Goal: Task Accomplishment & Management: Use online tool/utility

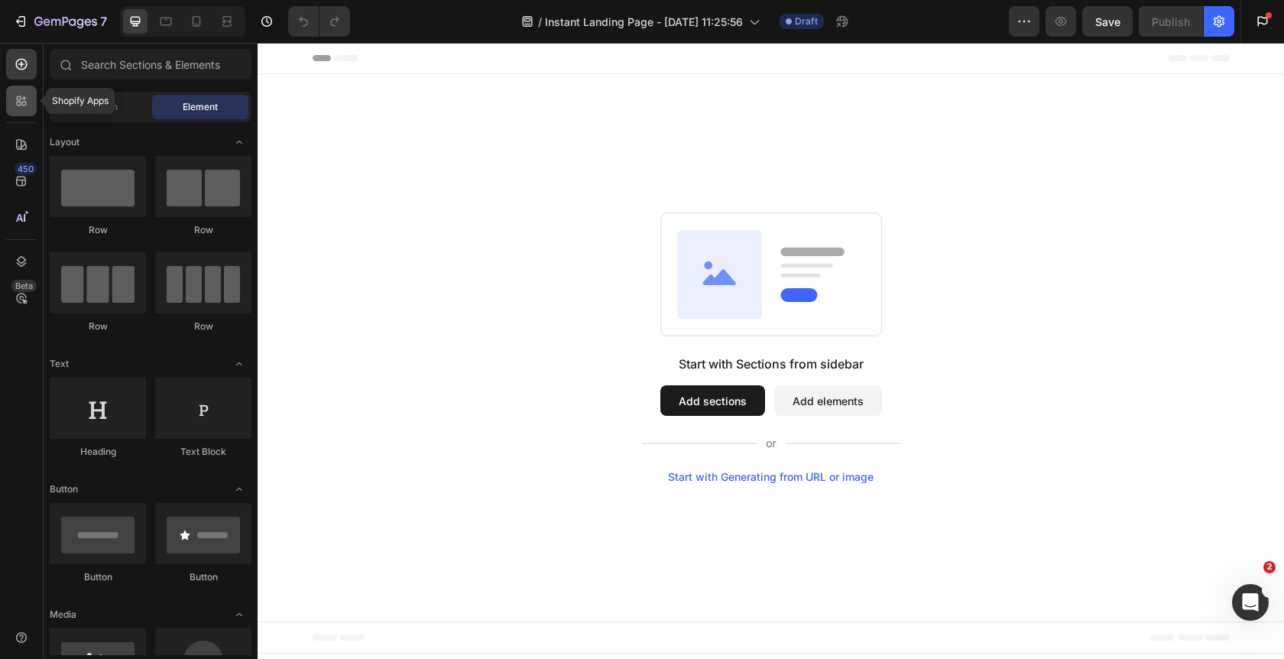
click at [16, 113] on div at bounding box center [21, 101] width 31 height 31
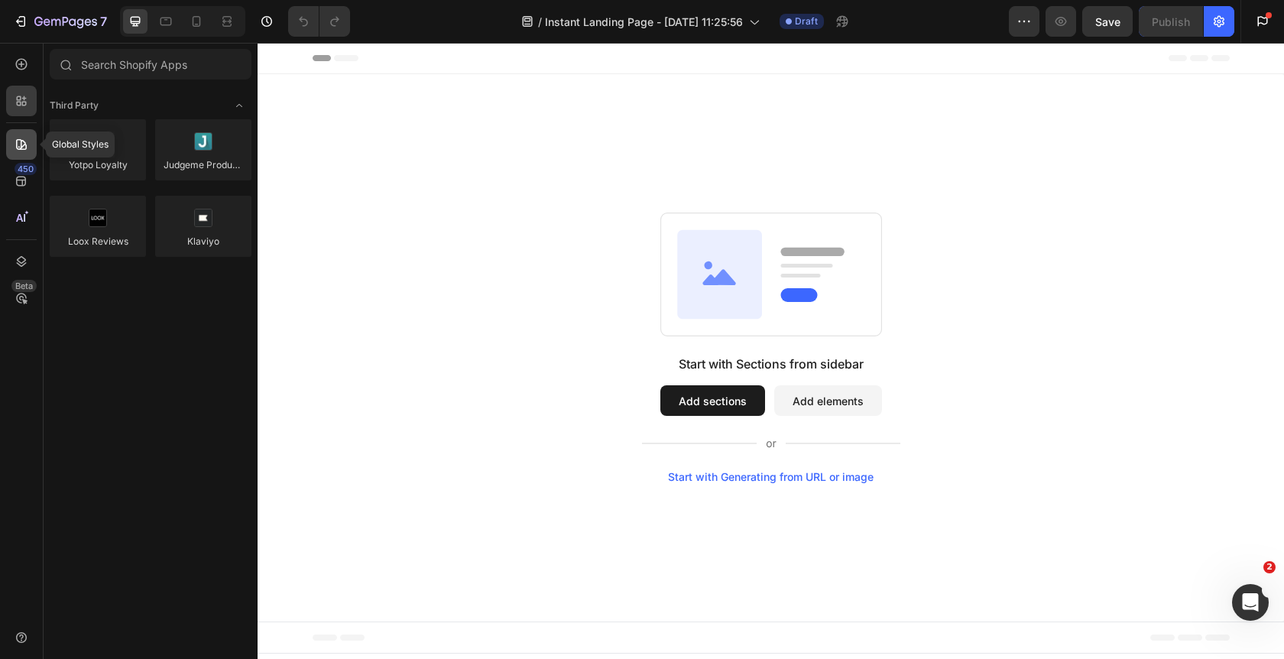
click at [11, 154] on div at bounding box center [21, 144] width 31 height 31
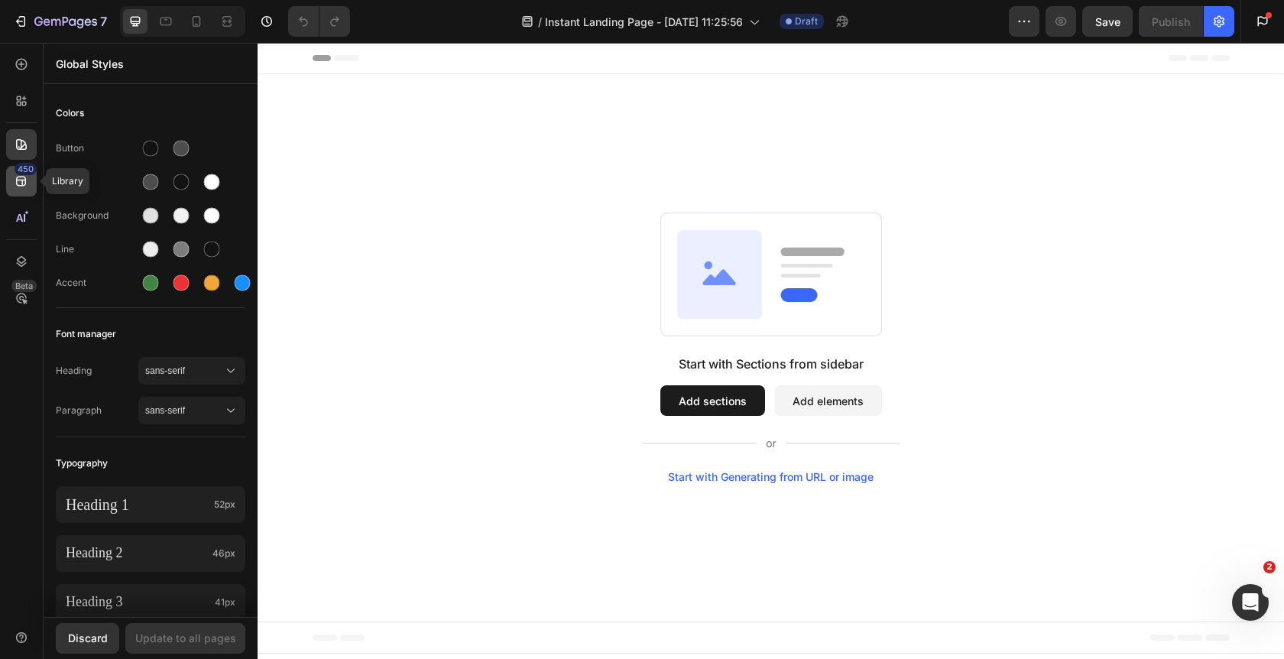
click at [18, 180] on icon at bounding box center [21, 182] width 10 height 10
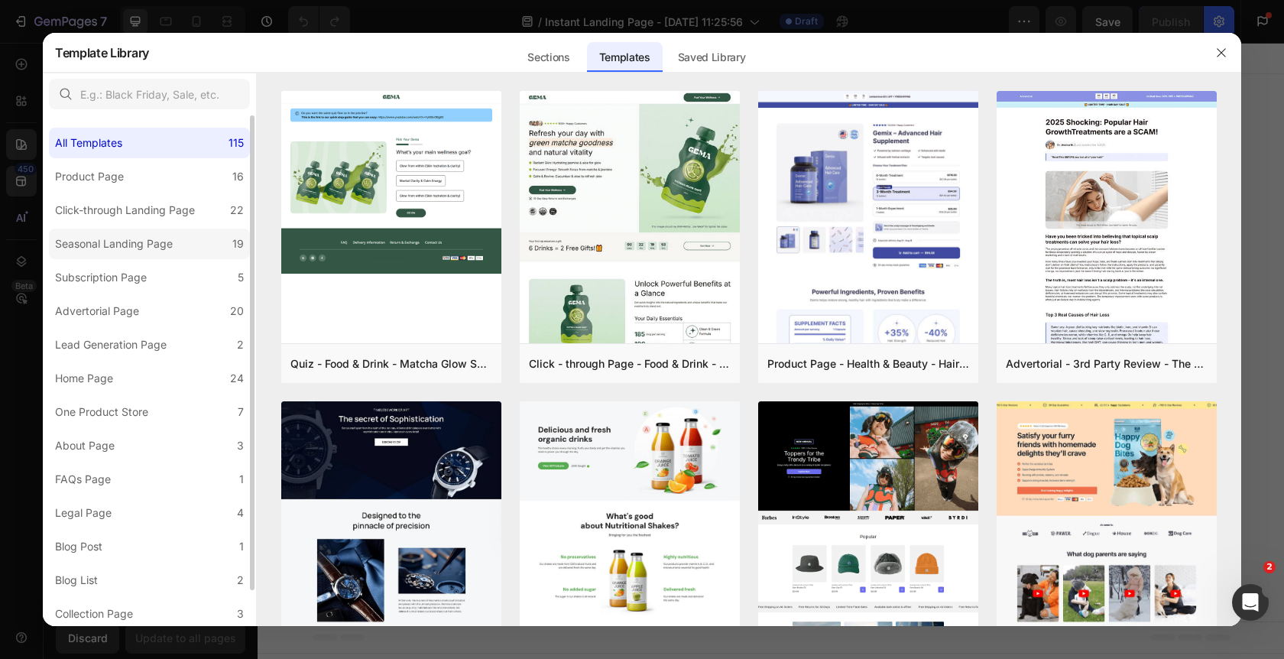
scroll to position [37, 0]
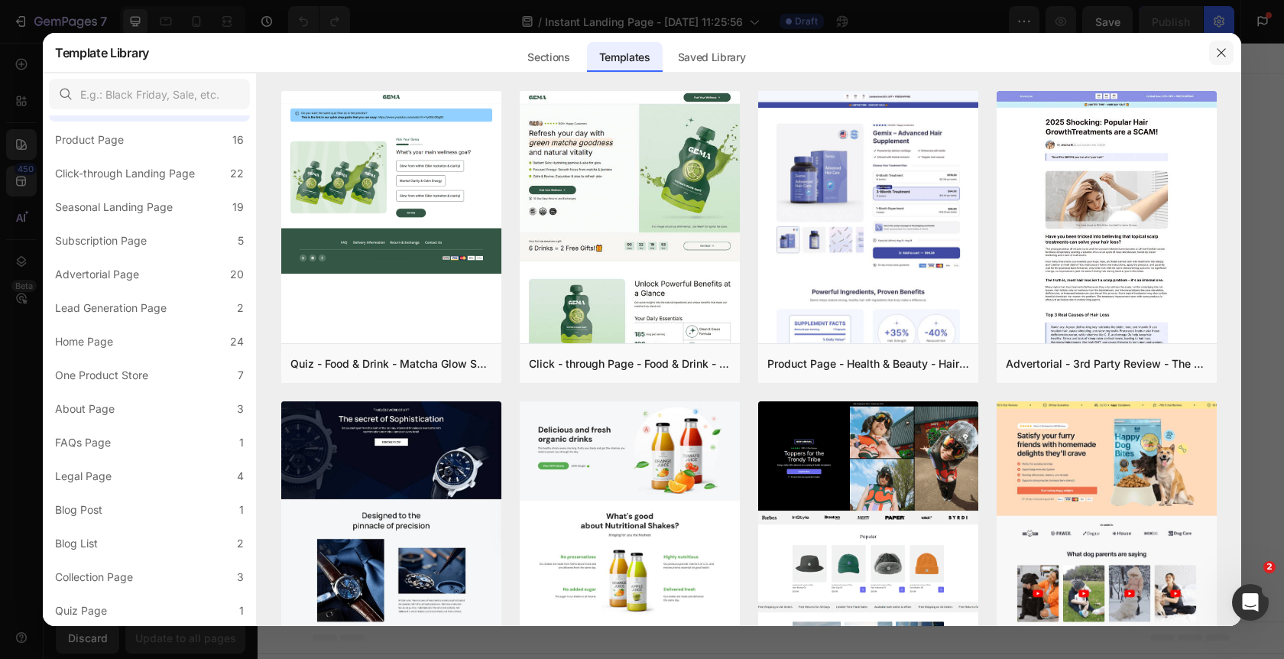
click at [1220, 52] on icon "button" at bounding box center [1221, 52] width 8 height 8
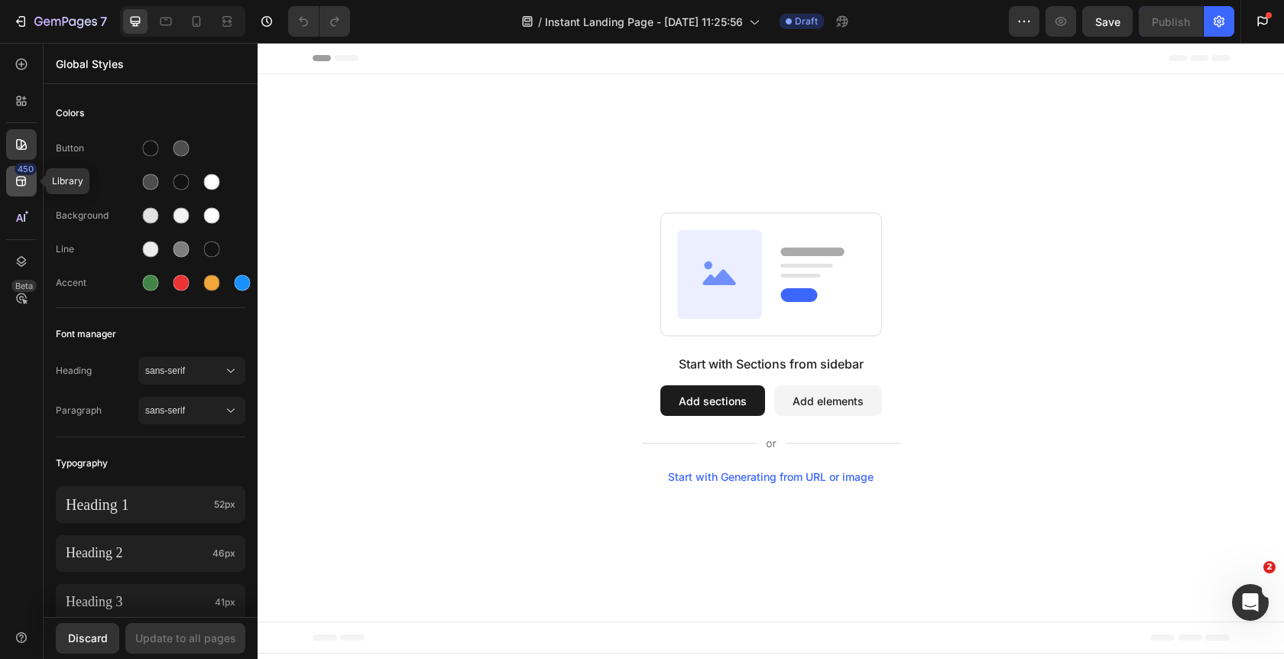
click at [18, 181] on icon at bounding box center [21, 180] width 15 height 15
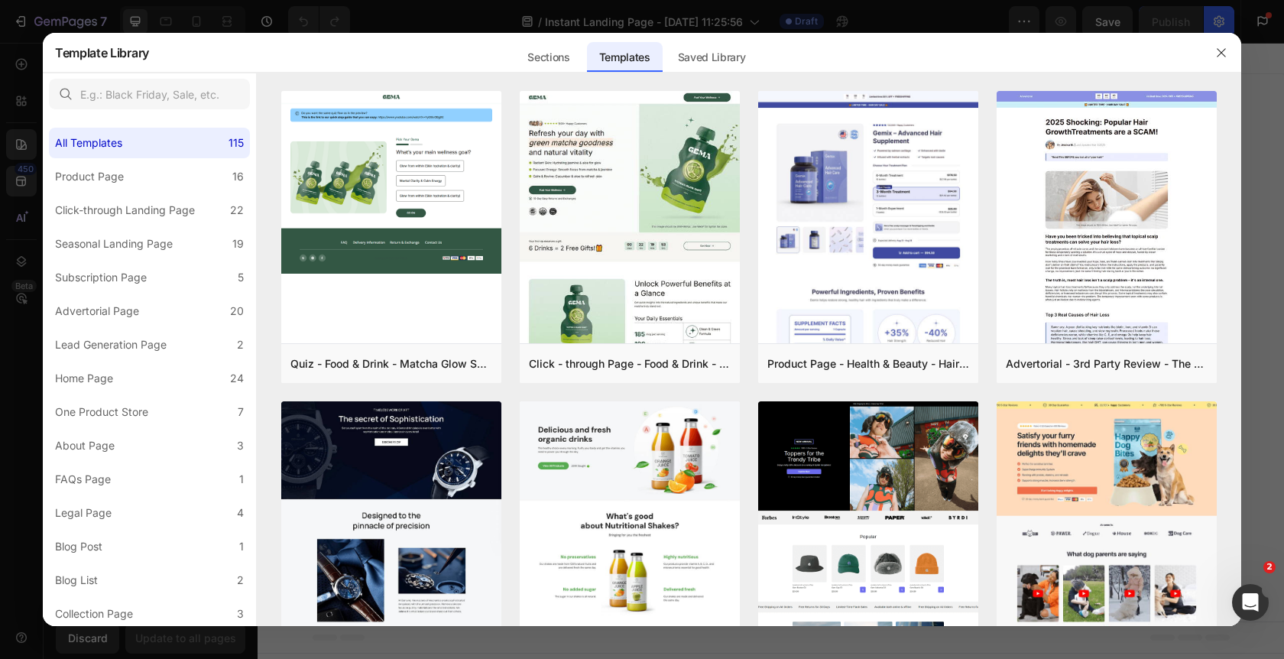
click at [1220, 54] on icon "button" at bounding box center [1221, 53] width 12 height 12
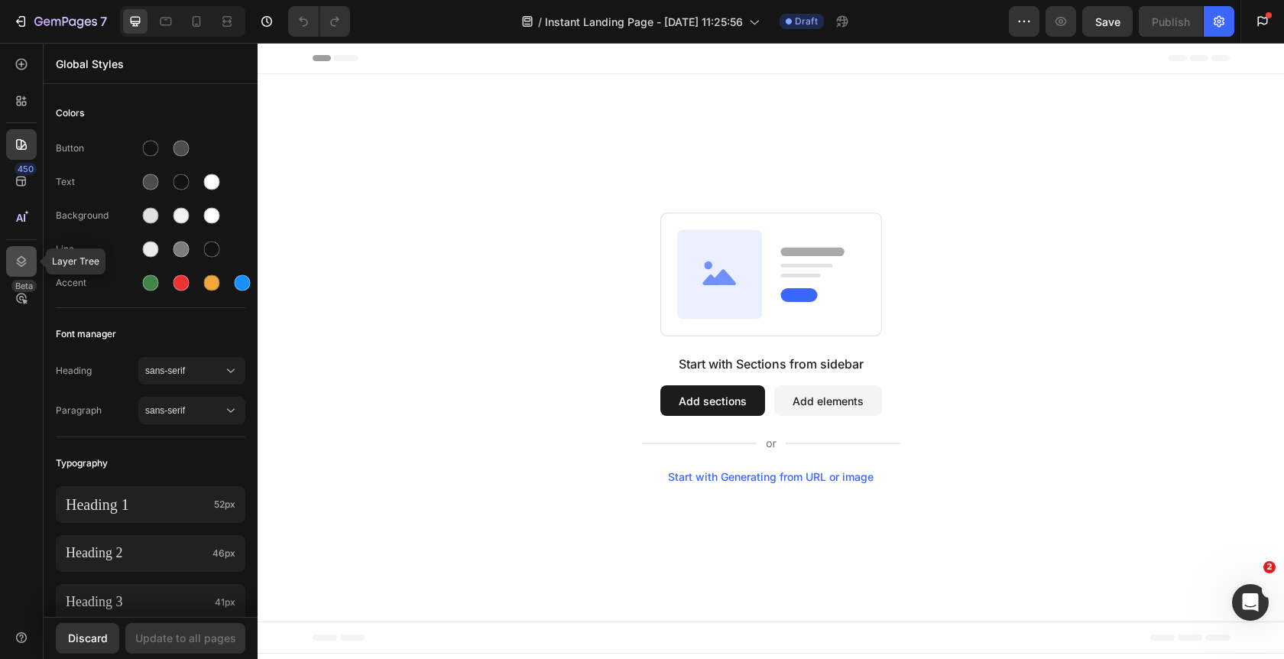
click at [28, 264] on icon at bounding box center [21, 261] width 15 height 15
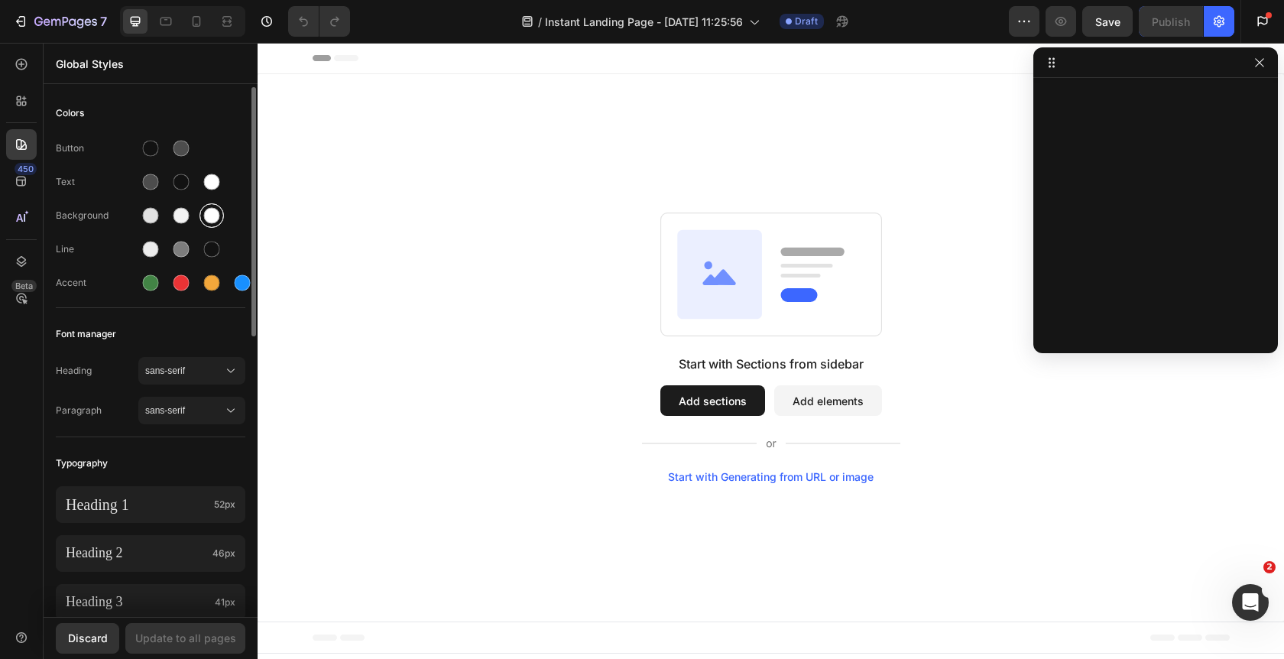
scroll to position [1, 0]
drag, startPoint x: 1263, startPoint y: 64, endPoint x: 172, endPoint y: 57, distance: 1090.6
click at [1263, 64] on icon "button" at bounding box center [1259, 63] width 12 height 12
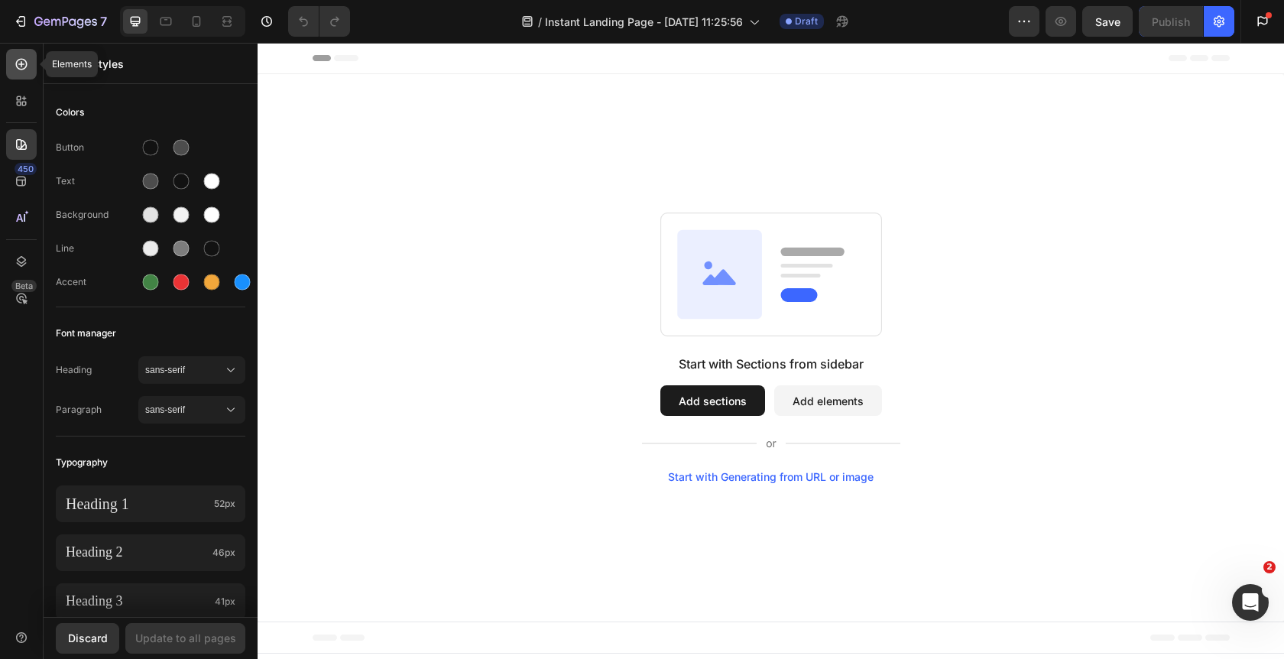
click at [27, 66] on icon at bounding box center [21, 64] width 11 height 11
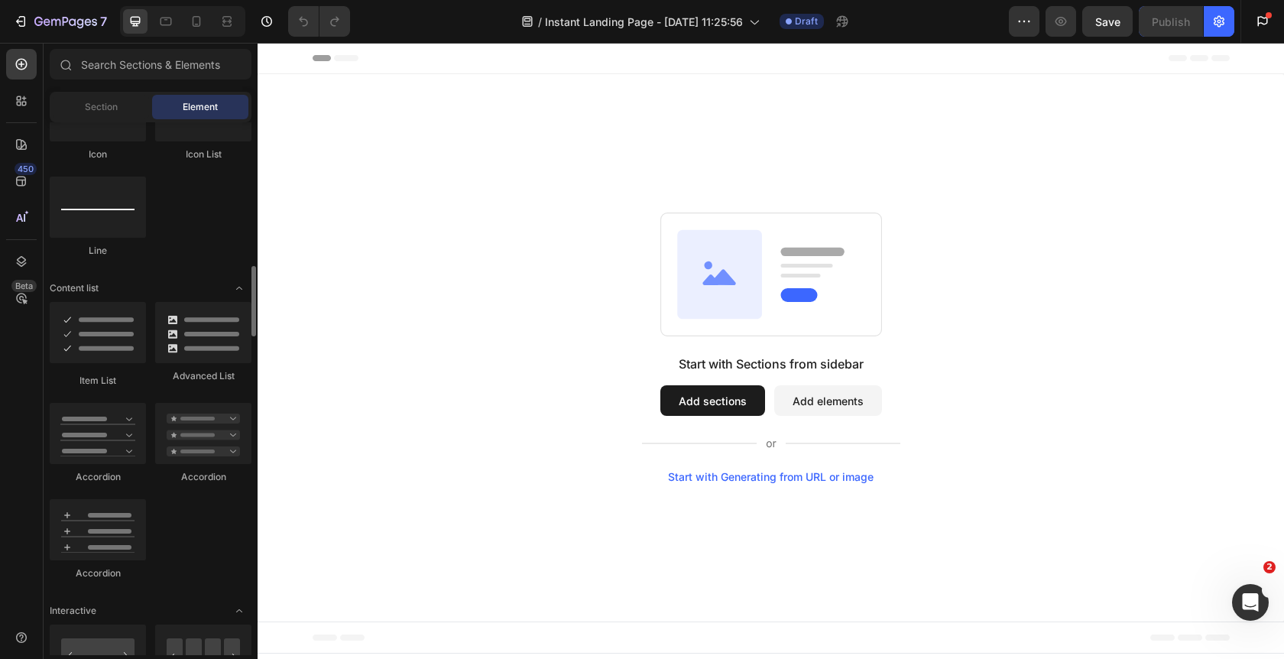
scroll to position [1063, 0]
click at [26, 73] on div at bounding box center [21, 64] width 31 height 31
click at [26, 157] on div at bounding box center [21, 144] width 31 height 31
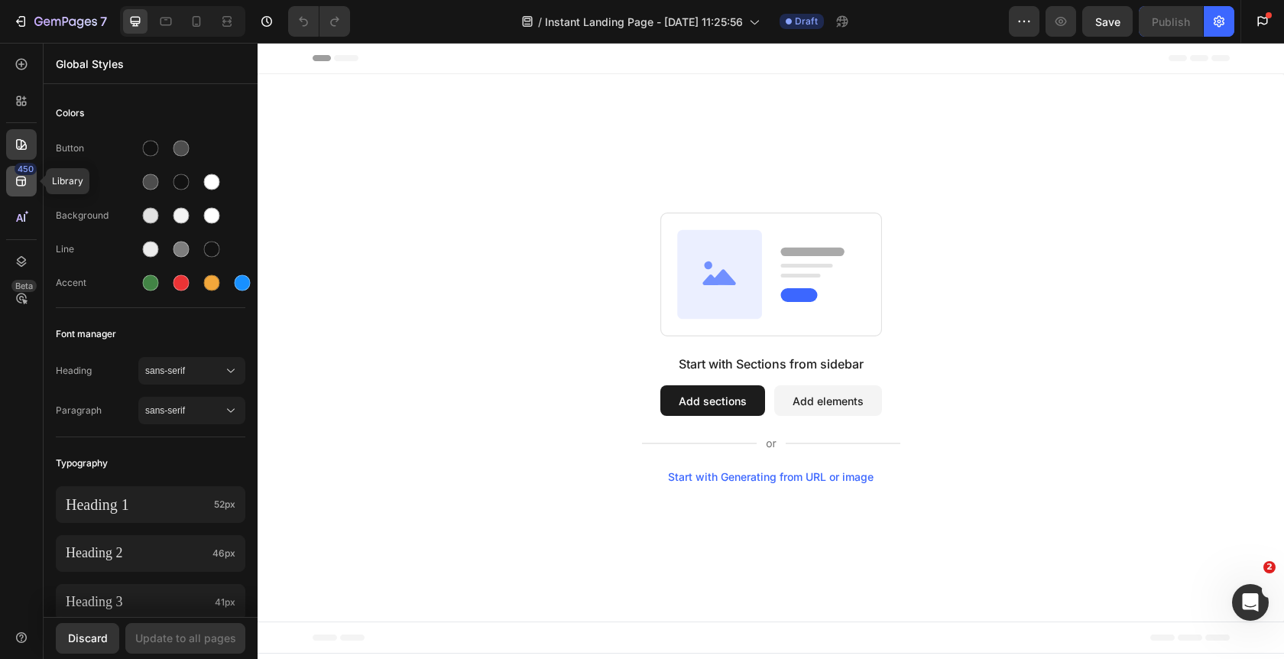
click at [24, 183] on icon at bounding box center [21, 180] width 15 height 15
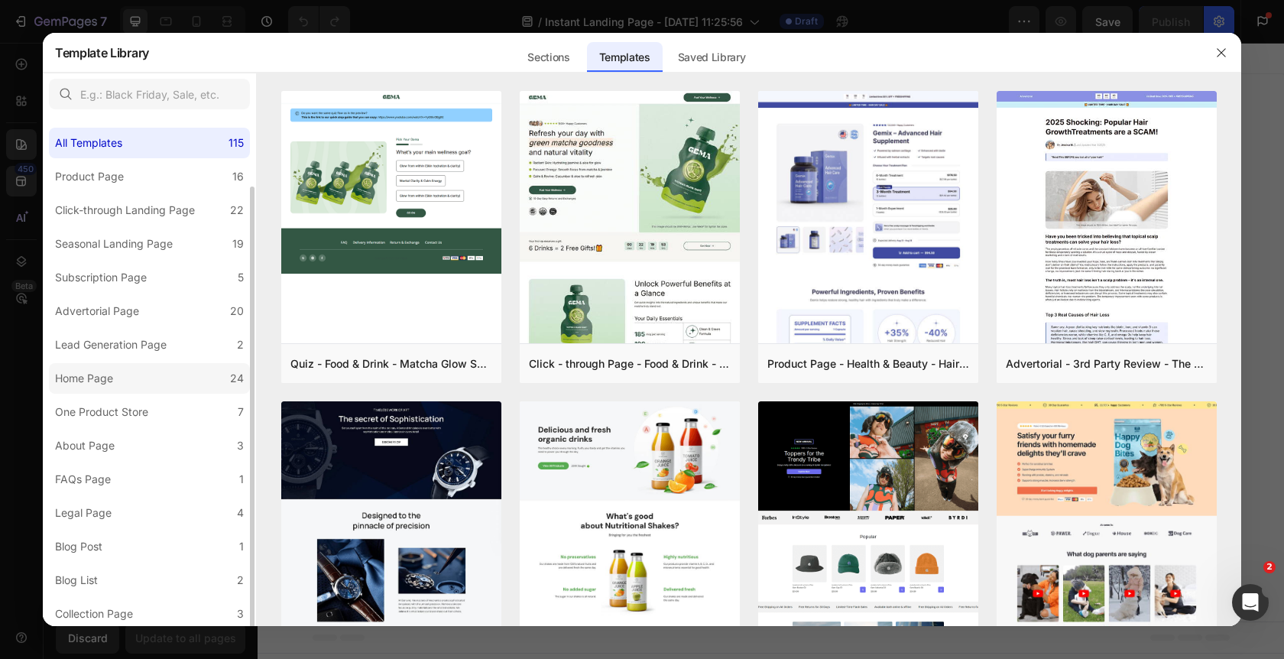
scroll to position [37, 0]
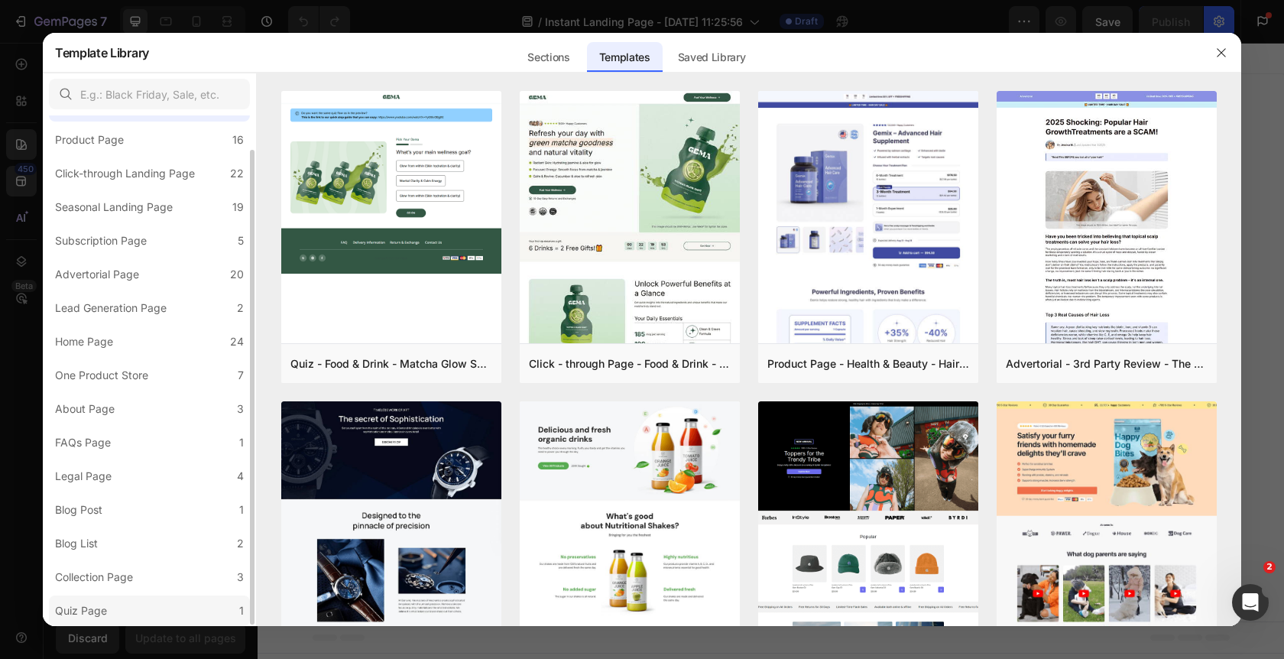
click at [198, 605] on label "Quiz Page 1" at bounding box center [149, 610] width 201 height 31
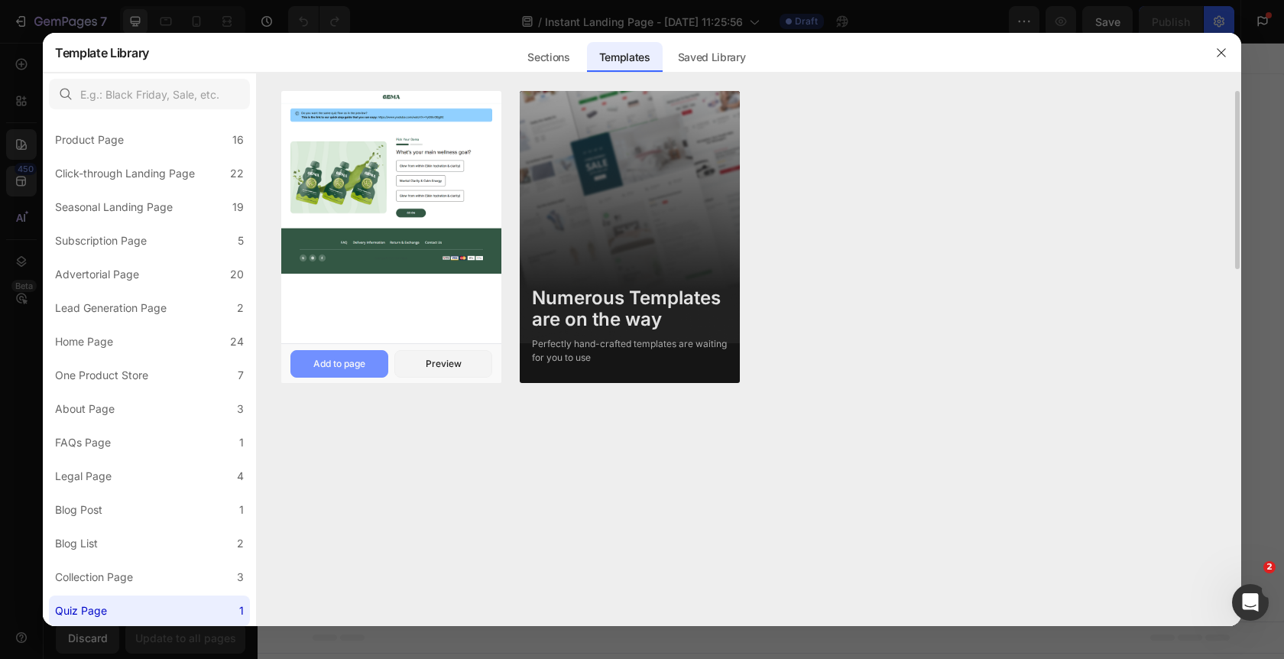
click at [363, 363] on div "Add to page" at bounding box center [339, 364] width 52 height 14
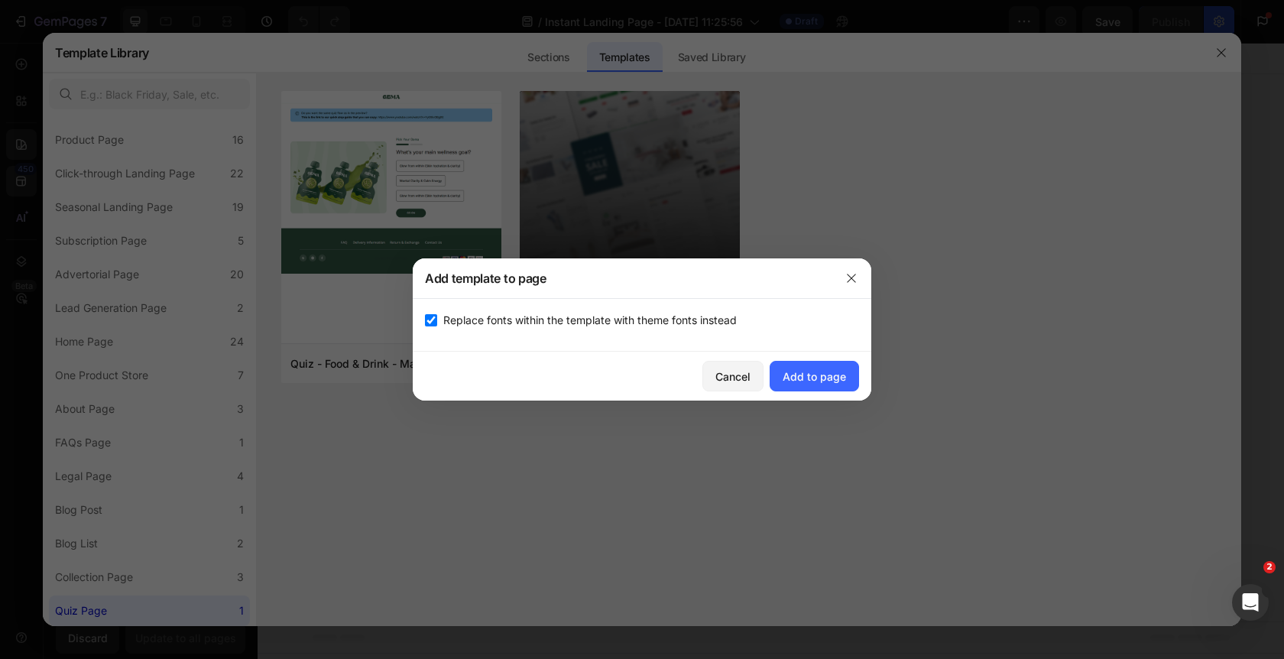
drag, startPoint x: 648, startPoint y: 323, endPoint x: 679, endPoint y: 334, distance: 32.6
click at [648, 323] on span "Replace fonts within the template with theme fonts instead" at bounding box center [589, 320] width 293 height 18
checkbox input "false"
click at [808, 374] on div "Add to page" at bounding box center [814, 376] width 63 height 16
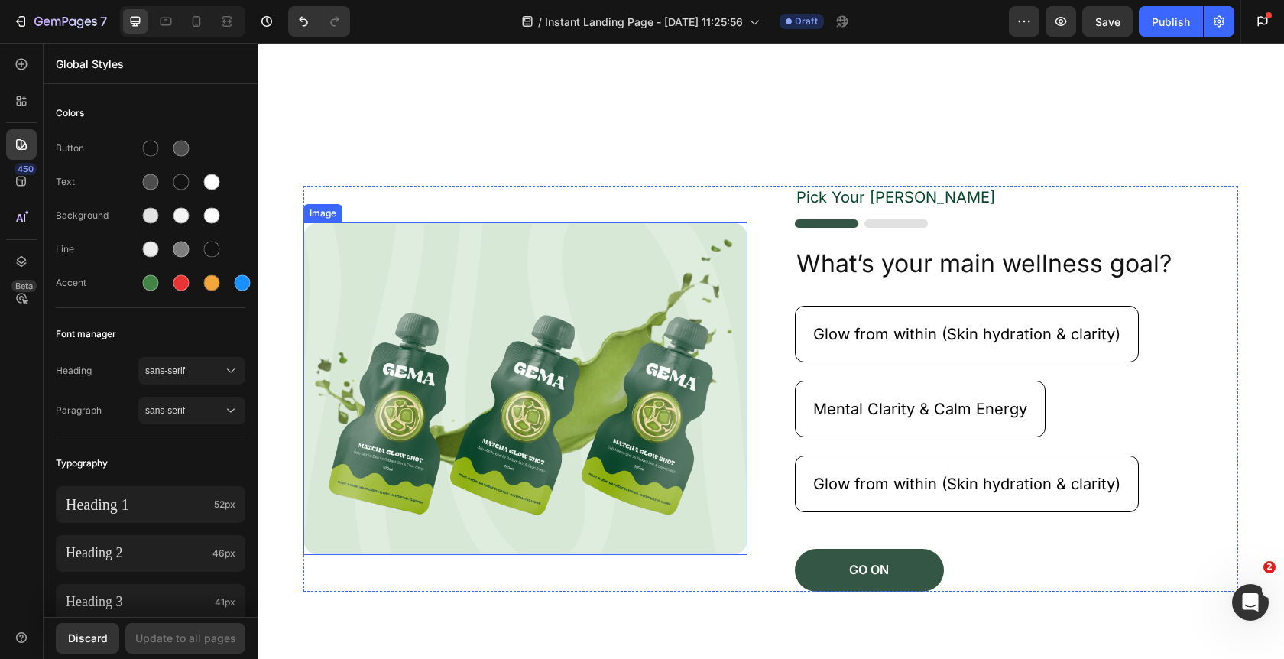
scroll to position [118, 0]
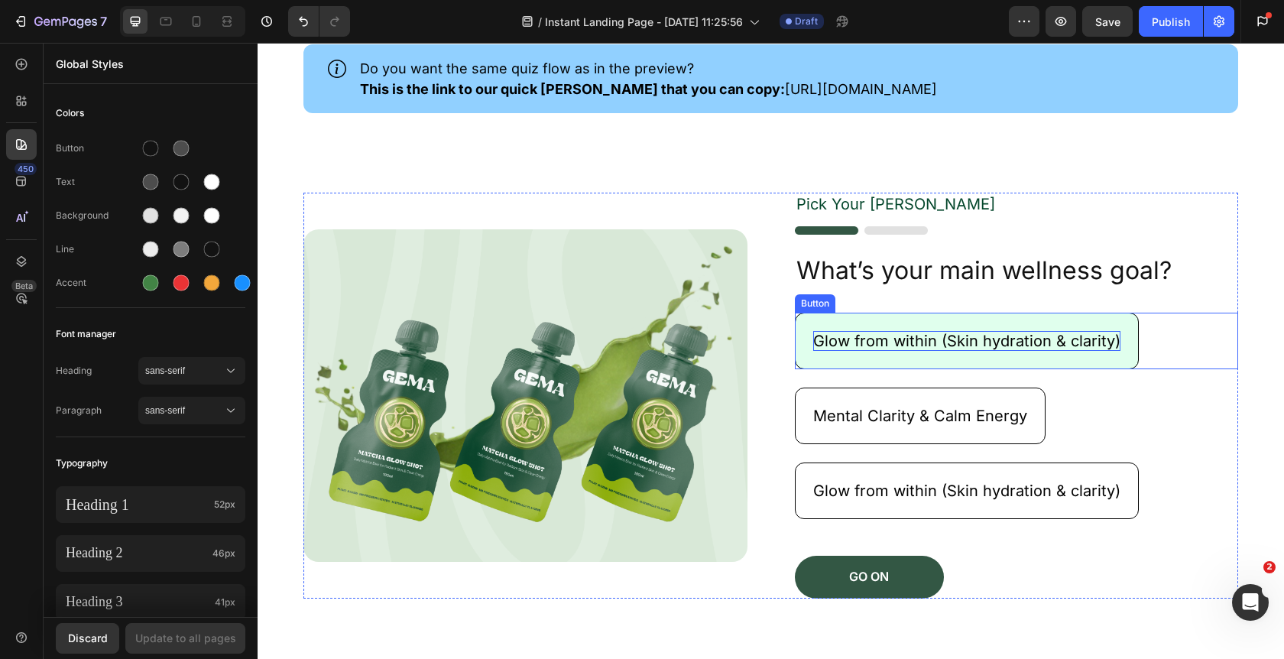
click at [902, 338] on p "Glow from within (Skin hydration & clarity)" at bounding box center [966, 341] width 307 height 20
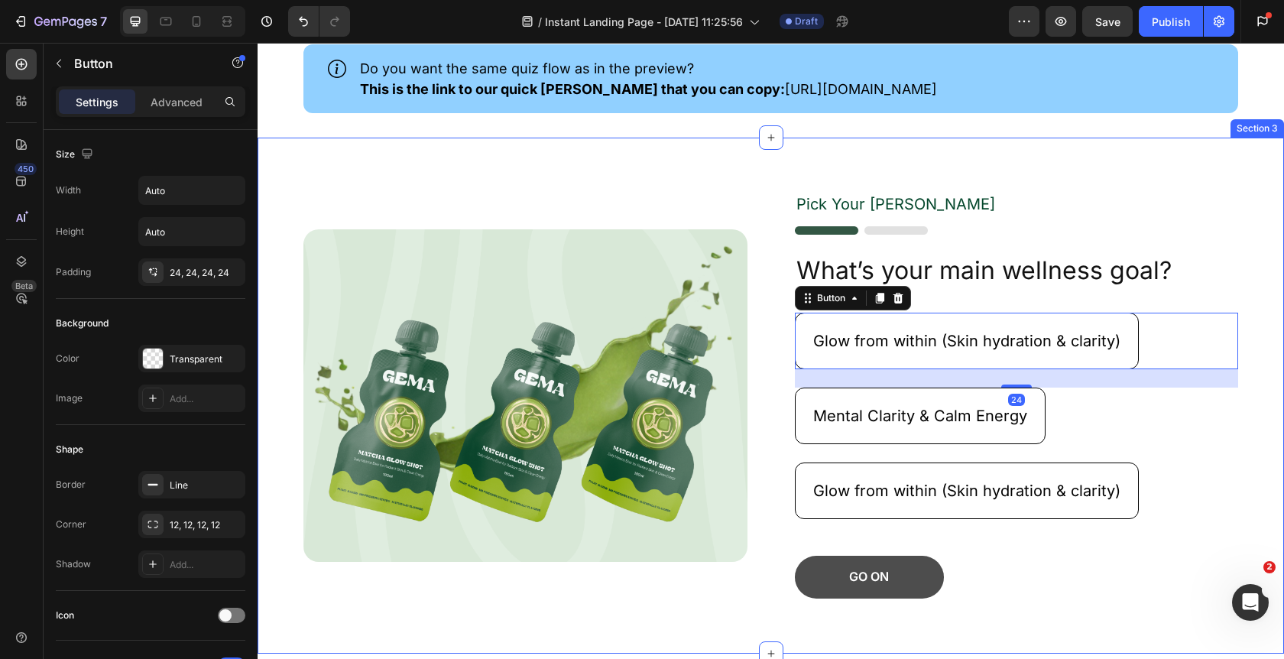
scroll to position [119, 0]
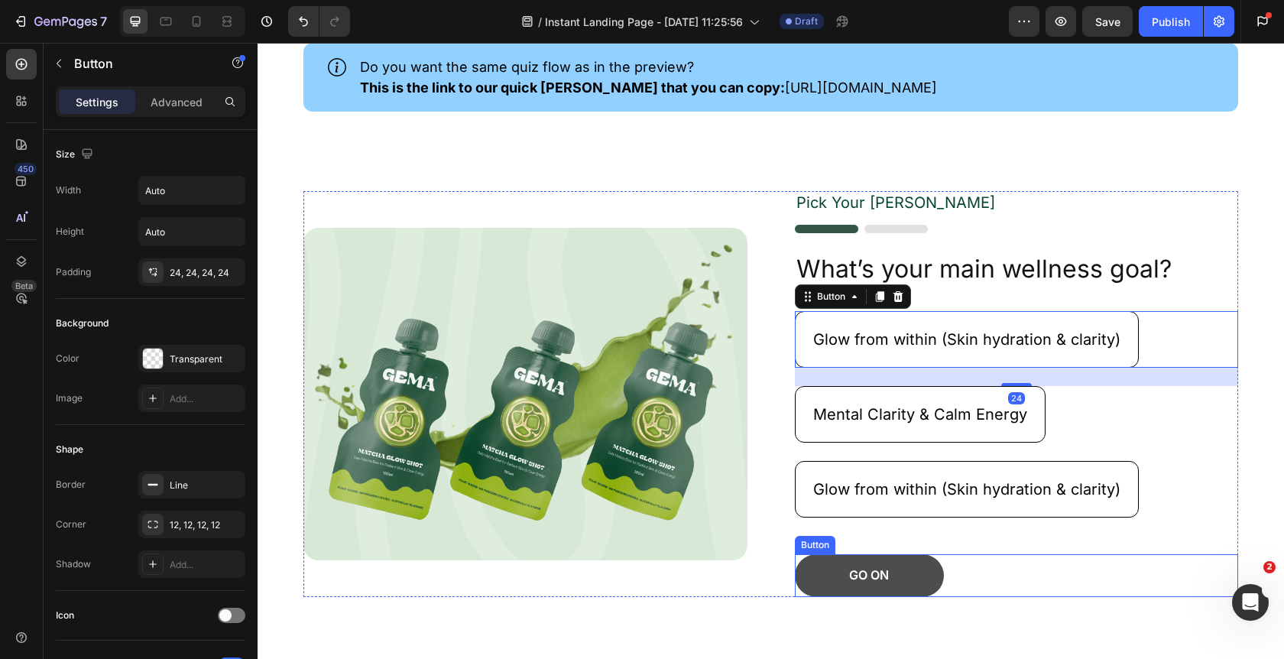
click at [893, 572] on button "GO ON" at bounding box center [869, 575] width 149 height 43
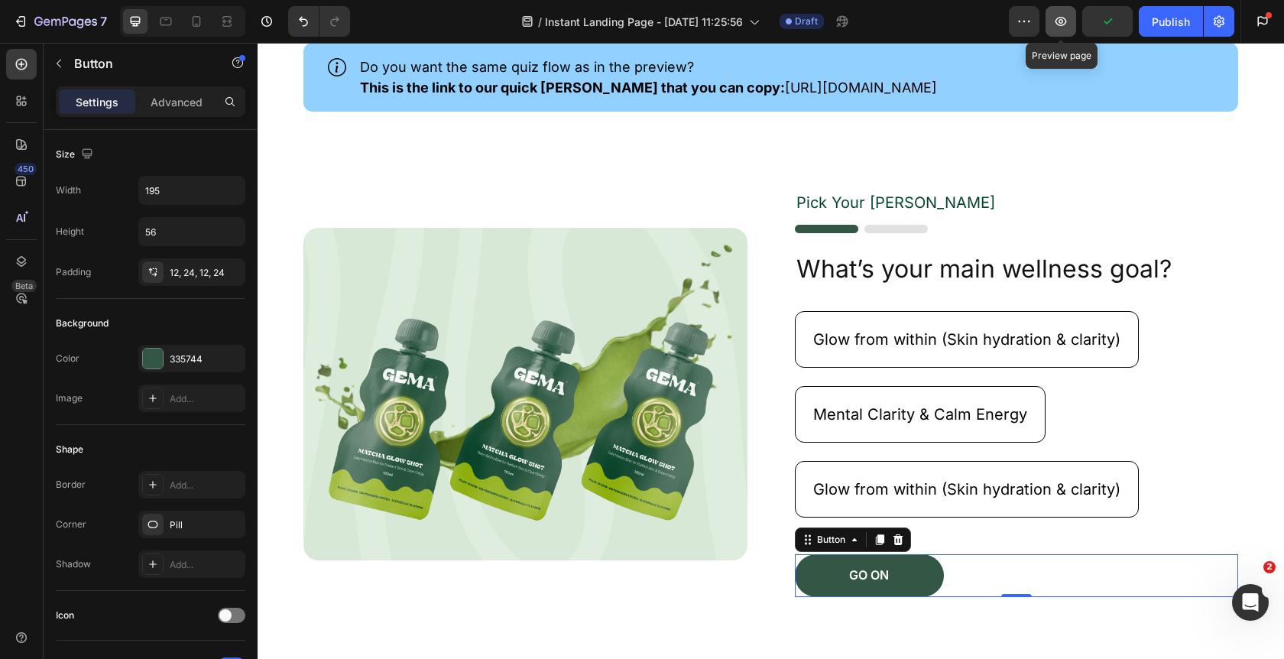
click at [1069, 31] on button "button" at bounding box center [1060, 21] width 31 height 31
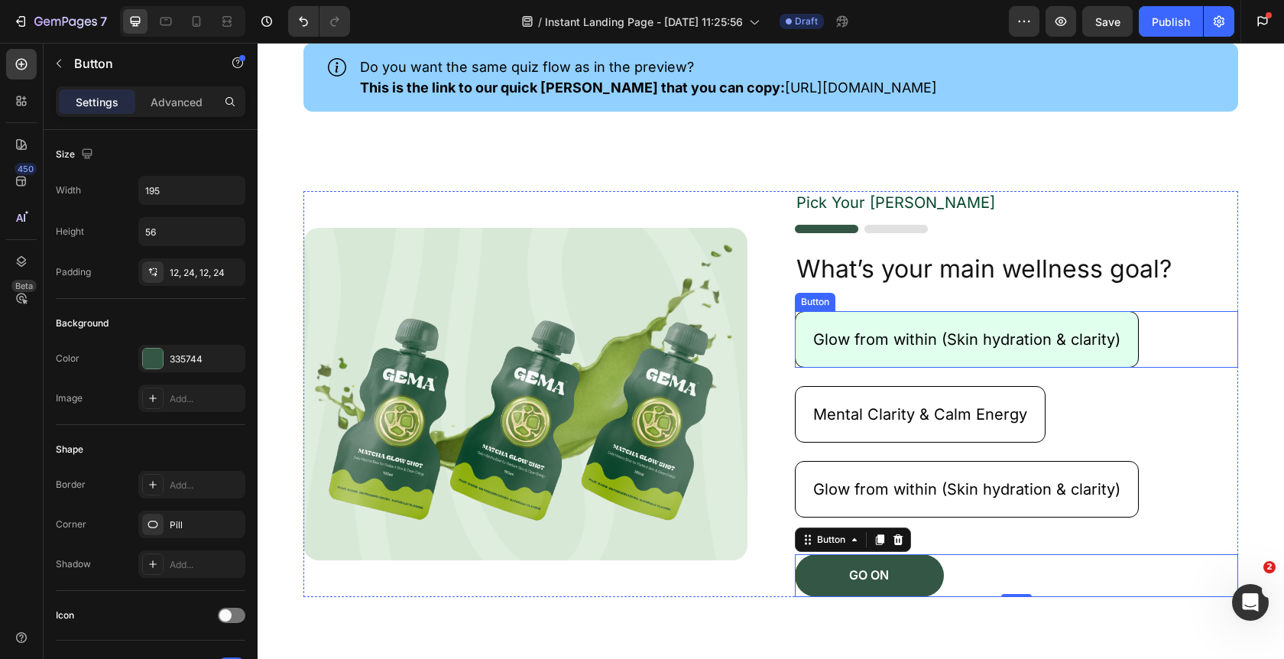
click at [890, 325] on button "Glow from within (Skin hydration & clarity)" at bounding box center [967, 339] width 344 height 57
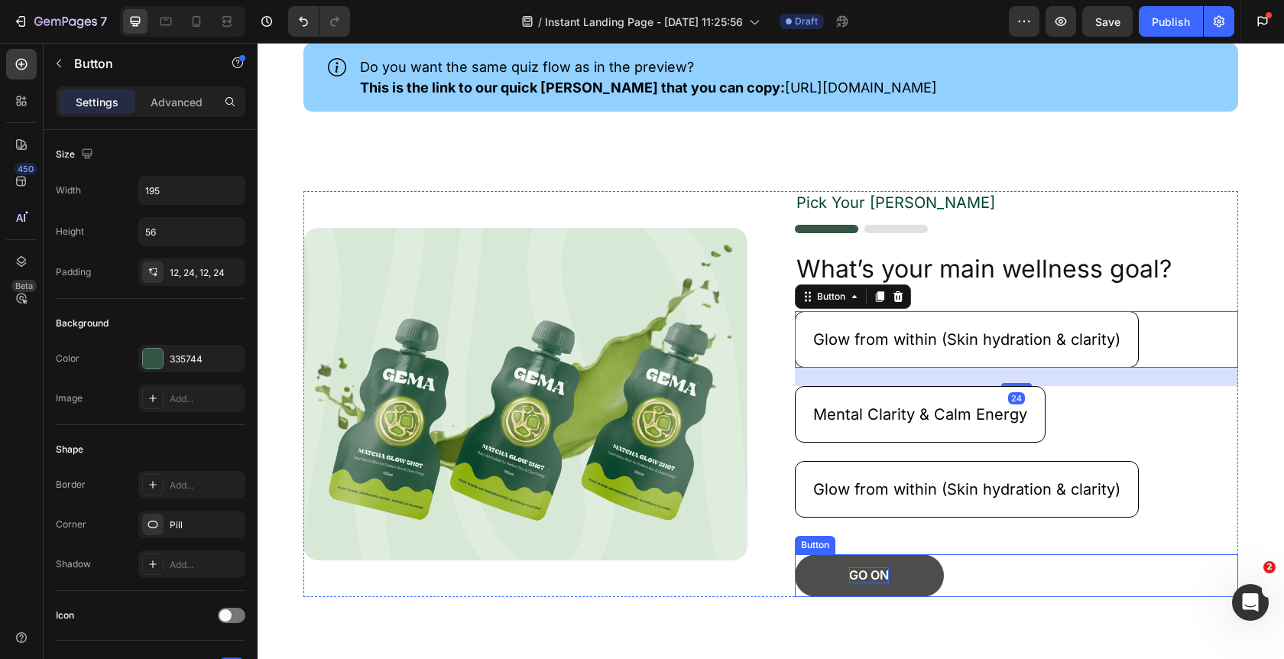
click at [878, 583] on p "GO ON" at bounding box center [869, 575] width 40 height 16
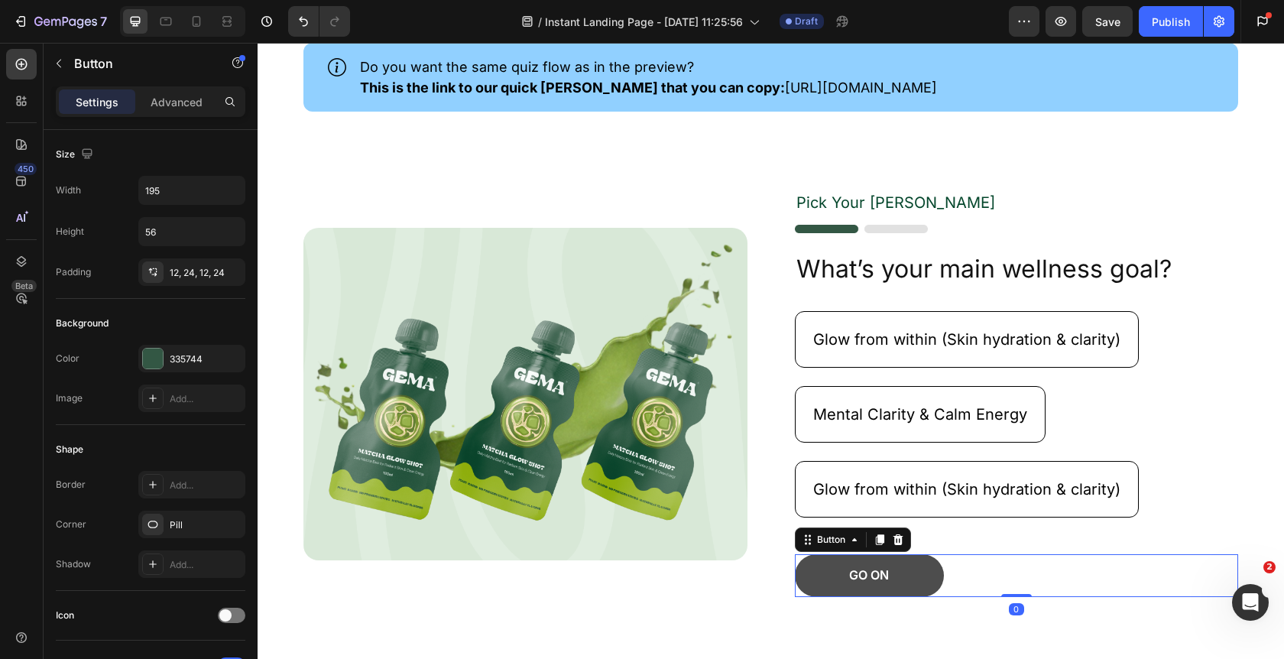
click at [919, 582] on button "GO ON" at bounding box center [869, 575] width 149 height 43
click at [62, 65] on icon "button" at bounding box center [59, 63] width 12 height 12
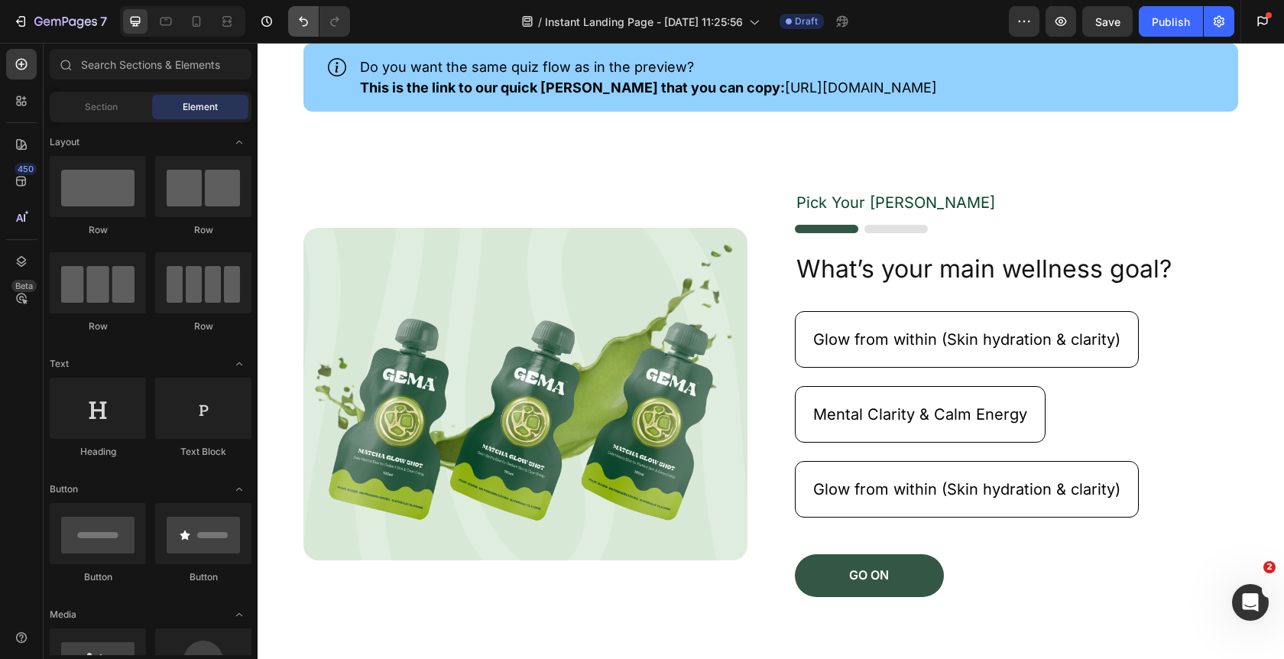
click at [289, 22] on button "Undo/Redo" at bounding box center [303, 21] width 31 height 31
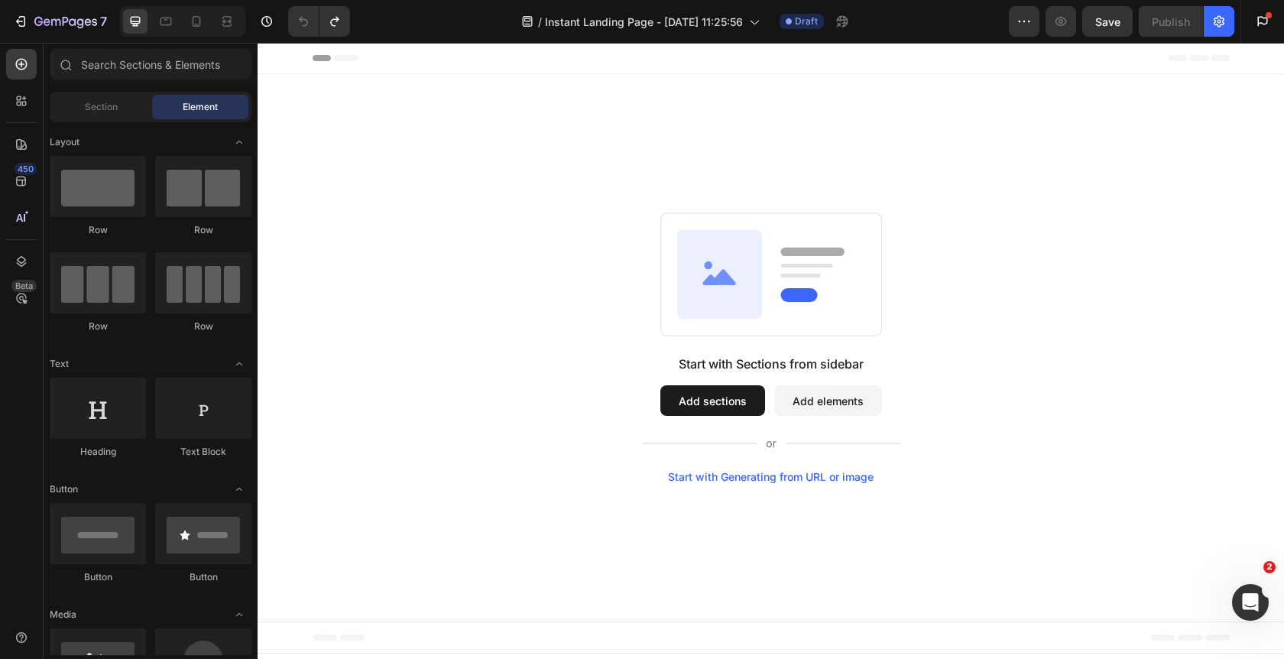
scroll to position [0, 0]
click at [718, 404] on button "Add sections" at bounding box center [712, 400] width 105 height 31
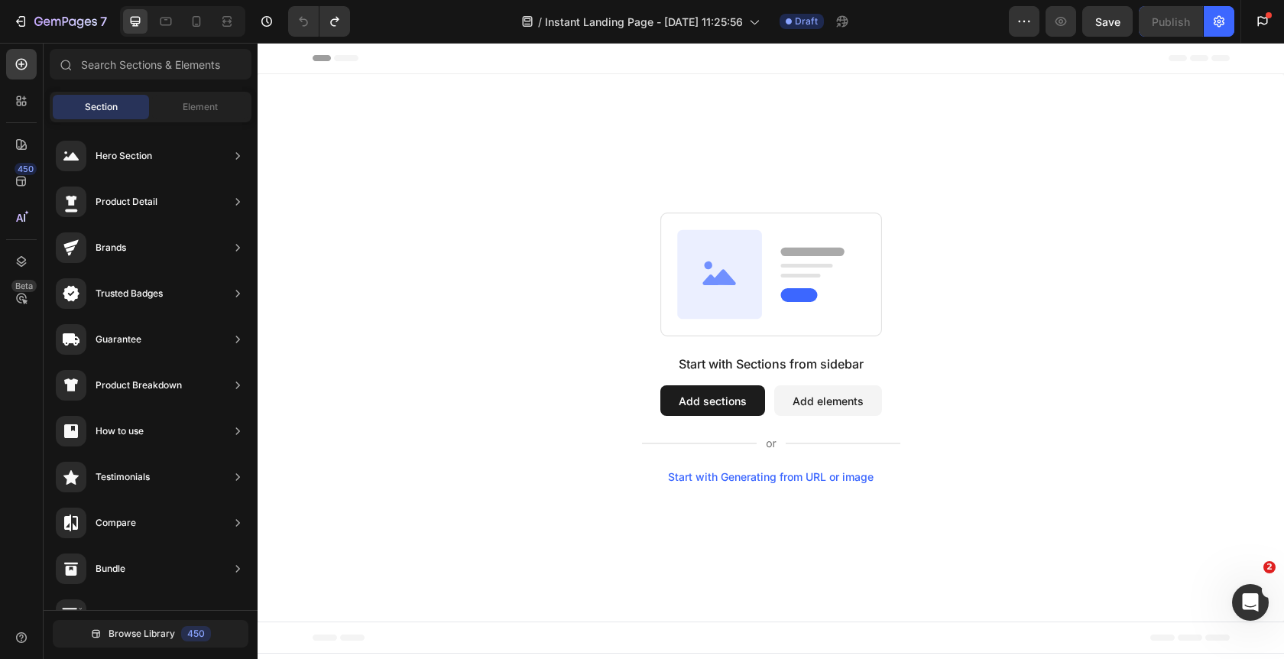
click at [425, 227] on div "Start with Sections from sidebar Add sections Add elements Start with Generatin…" at bounding box center [771, 347] width 916 height 271
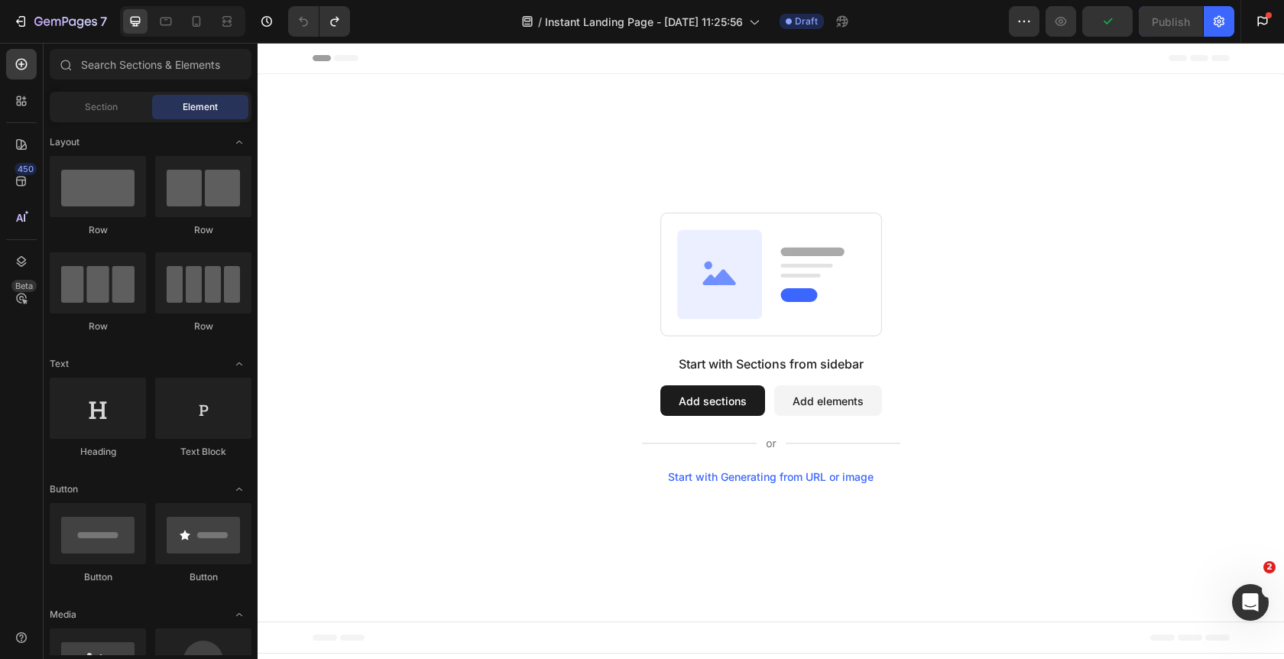
drag, startPoint x: 124, startPoint y: 99, endPoint x: 117, endPoint y: 109, distance: 12.1
click at [0, 0] on div at bounding box center [0, 0] width 0 height 0
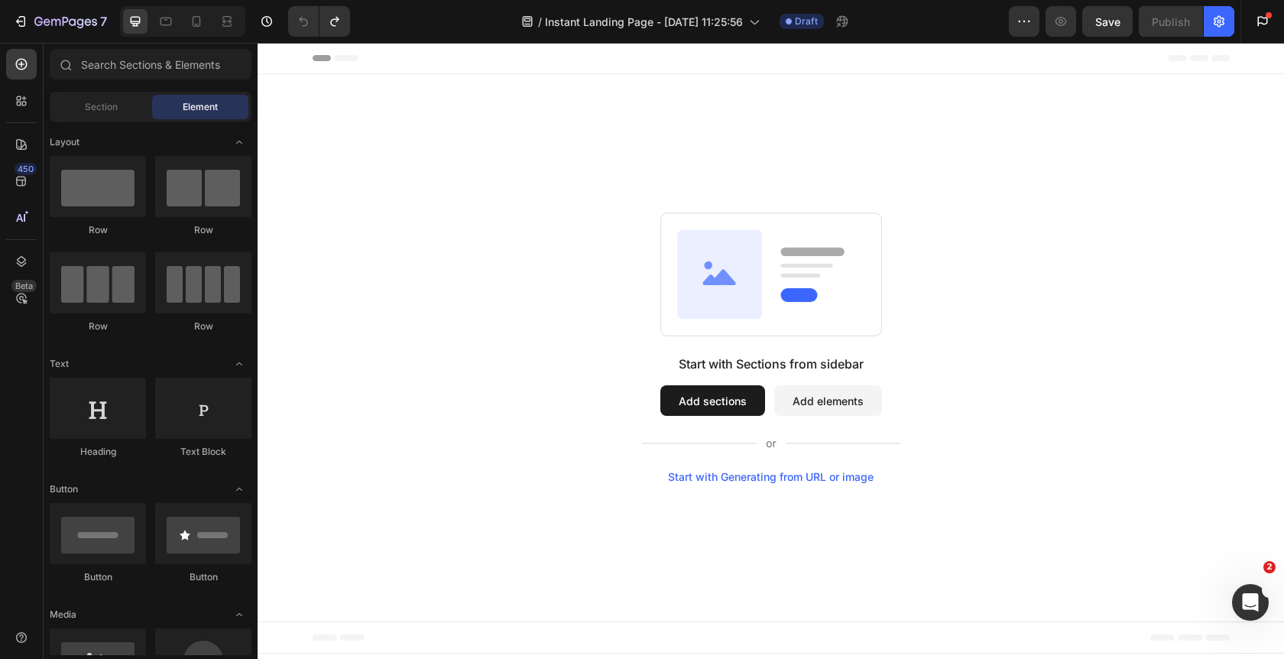
click at [0, 0] on div at bounding box center [0, 0] width 0 height 0
drag, startPoint x: 98, startPoint y: 109, endPoint x: 202, endPoint y: 177, distance: 124.6
click at [0, 0] on div at bounding box center [0, 0] width 0 height 0
click at [710, 403] on button "Add sections" at bounding box center [712, 400] width 105 height 31
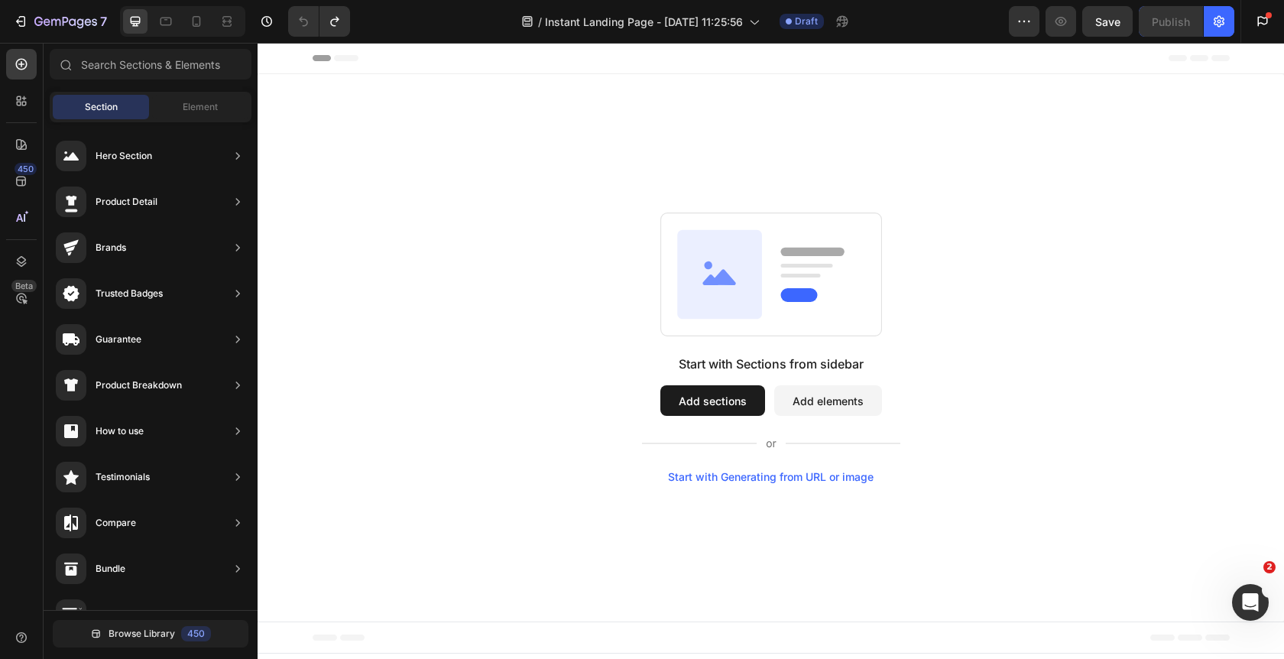
click at [0, 0] on div at bounding box center [0, 0] width 0 height 0
click at [818, 408] on button "Add elements" at bounding box center [828, 400] width 108 height 31
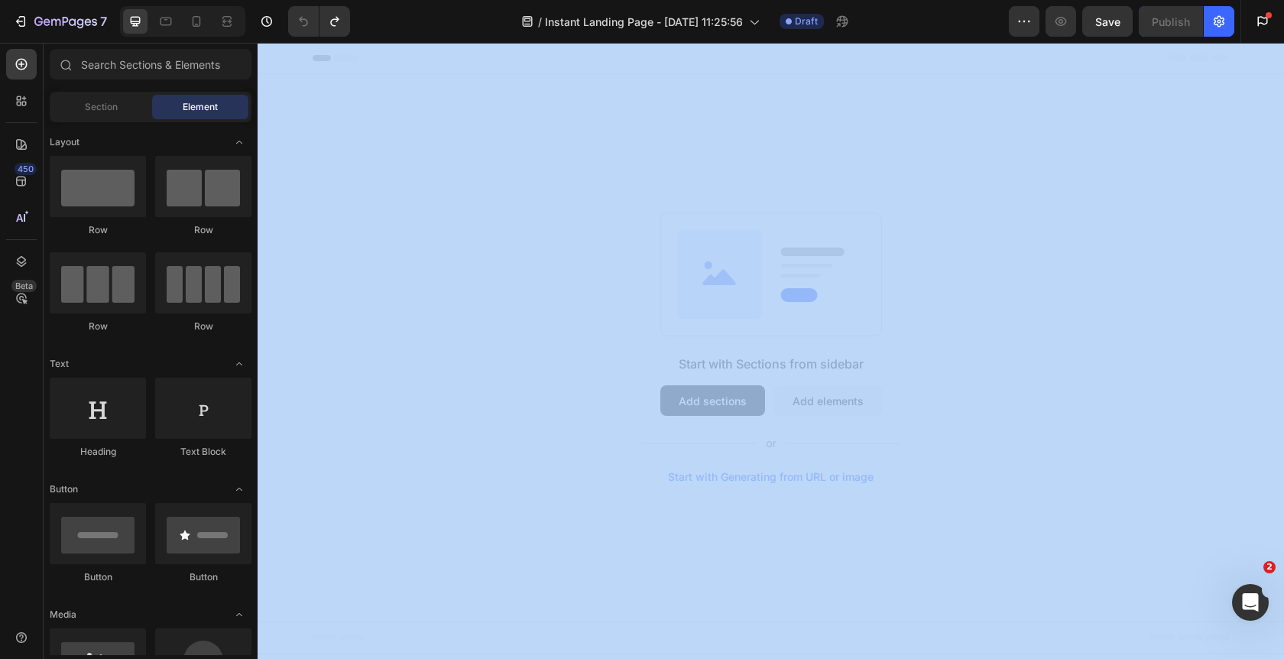
drag, startPoint x: 122, startPoint y: 197, endPoint x: 729, endPoint y: 254, distance: 610.3
click at [258, 254] on div "450 Beta Sections(18) Elements(70) Section Element Hero Section Product Detail …" at bounding box center [129, 351] width 258 height 616
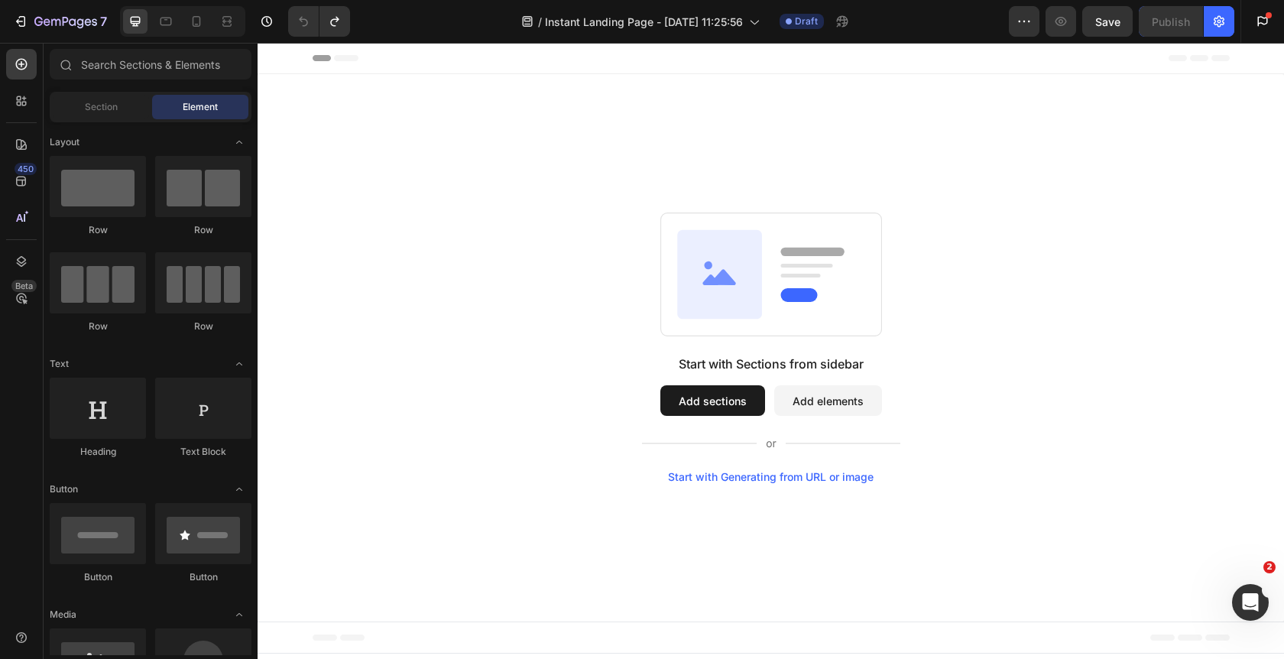
click at [0, 0] on div at bounding box center [0, 0] width 0 height 0
click at [734, 400] on button "Add sections" at bounding box center [712, 400] width 105 height 31
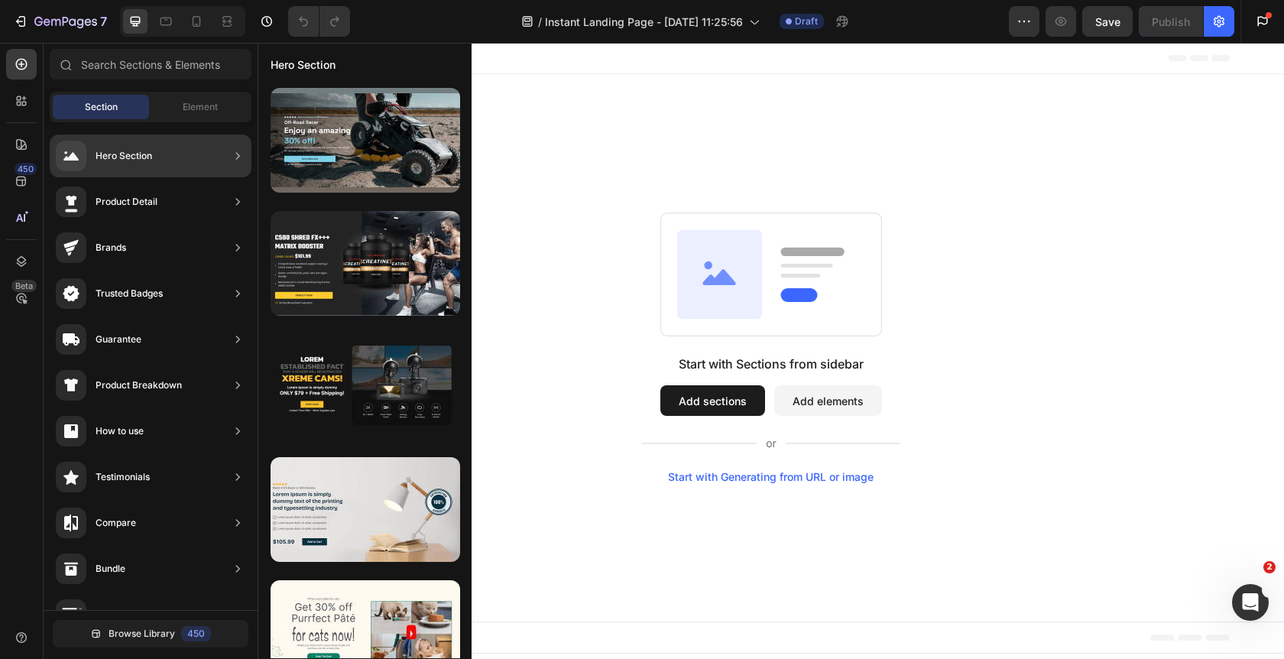
click at [170, 151] on div "Hero Section" at bounding box center [151, 156] width 202 height 43
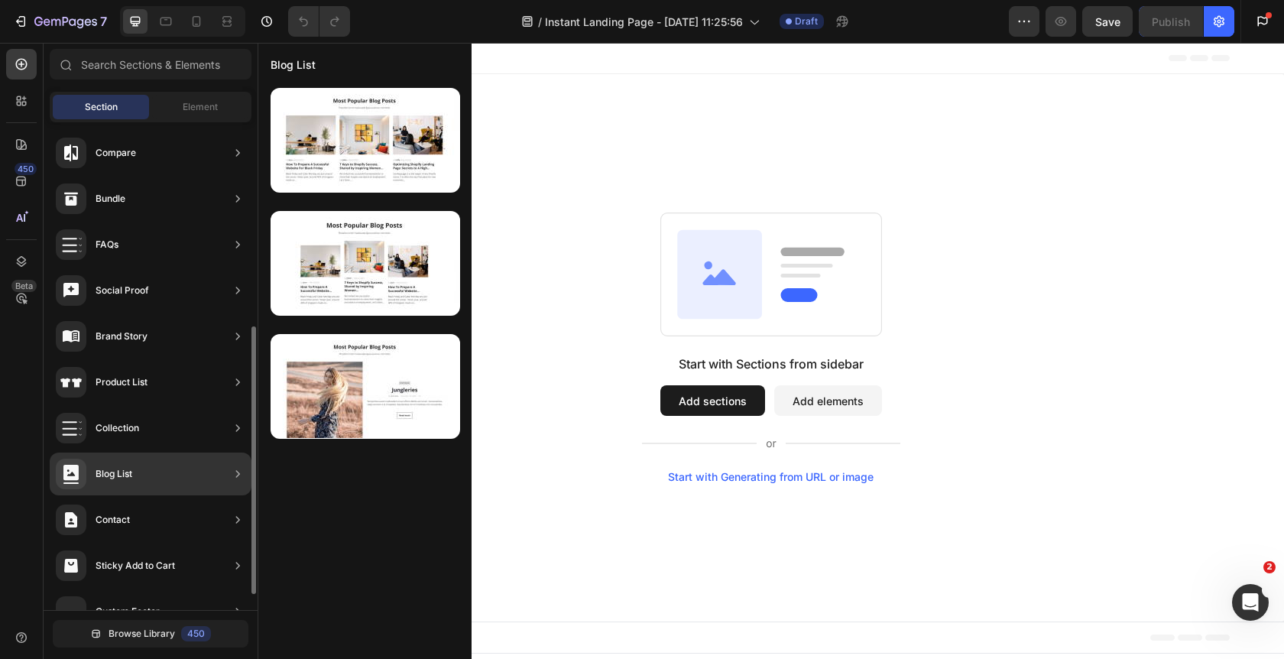
scroll to position [399, 0]
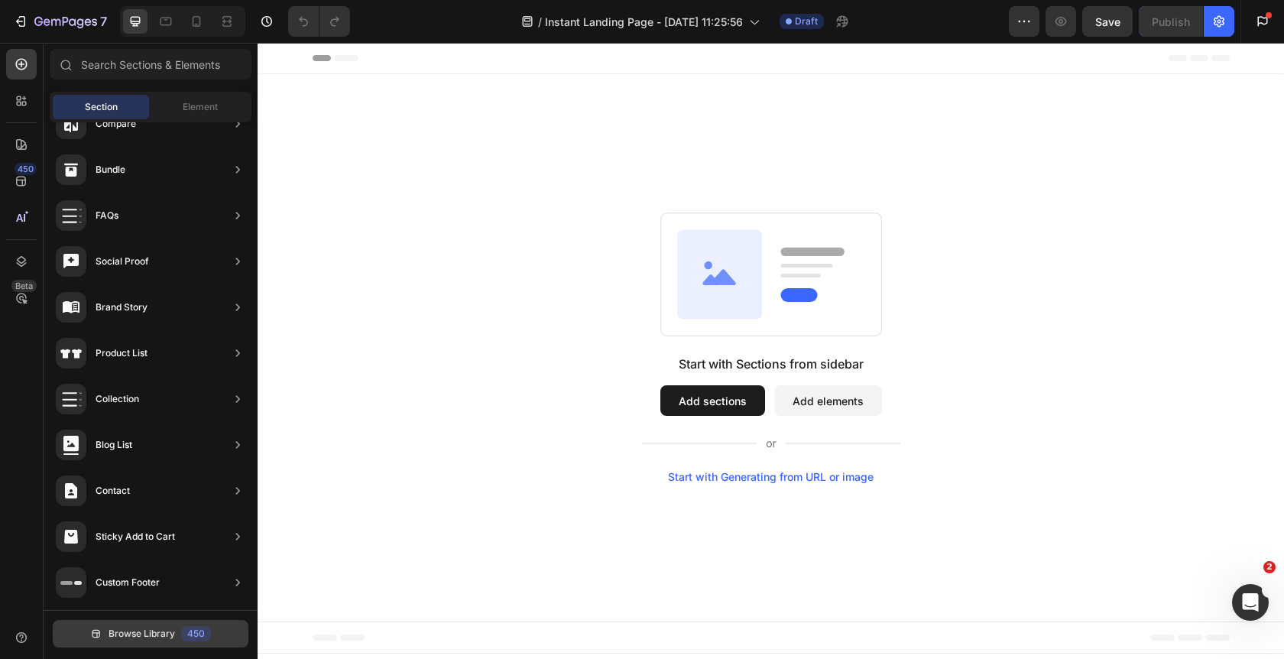
click at [152, 636] on span "Browse Library" at bounding box center [142, 634] width 66 height 14
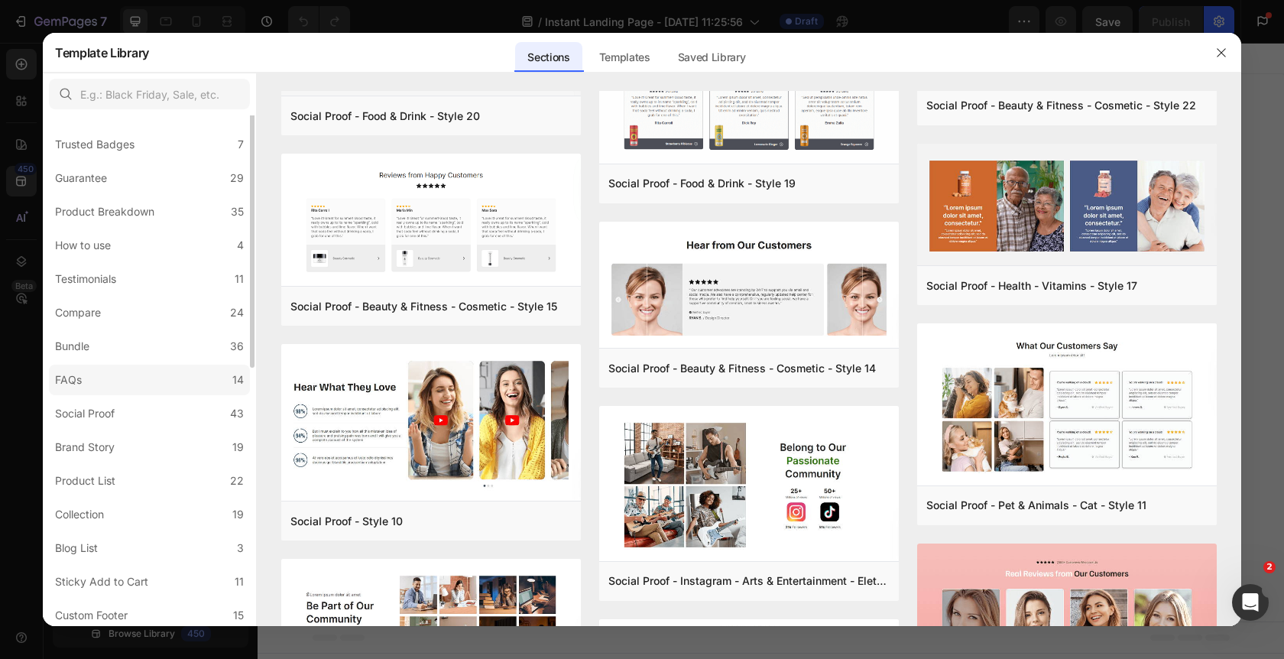
scroll to position [205, 0]
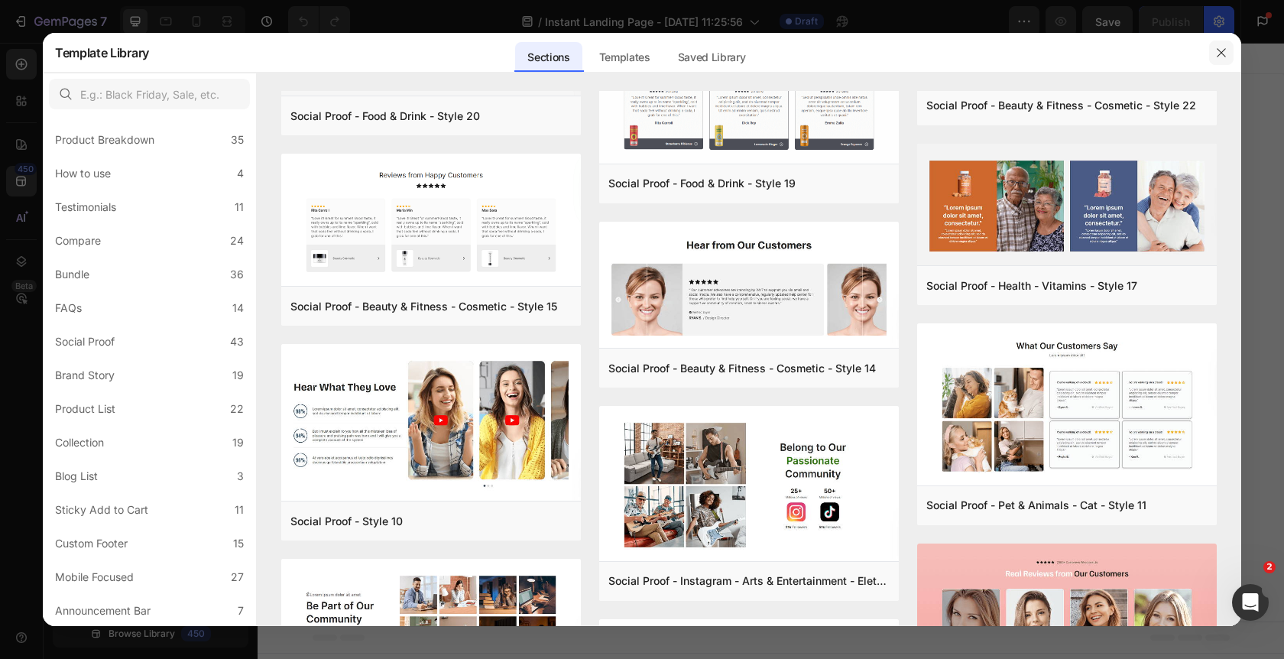
click at [1220, 51] on icon "button" at bounding box center [1221, 52] width 8 height 8
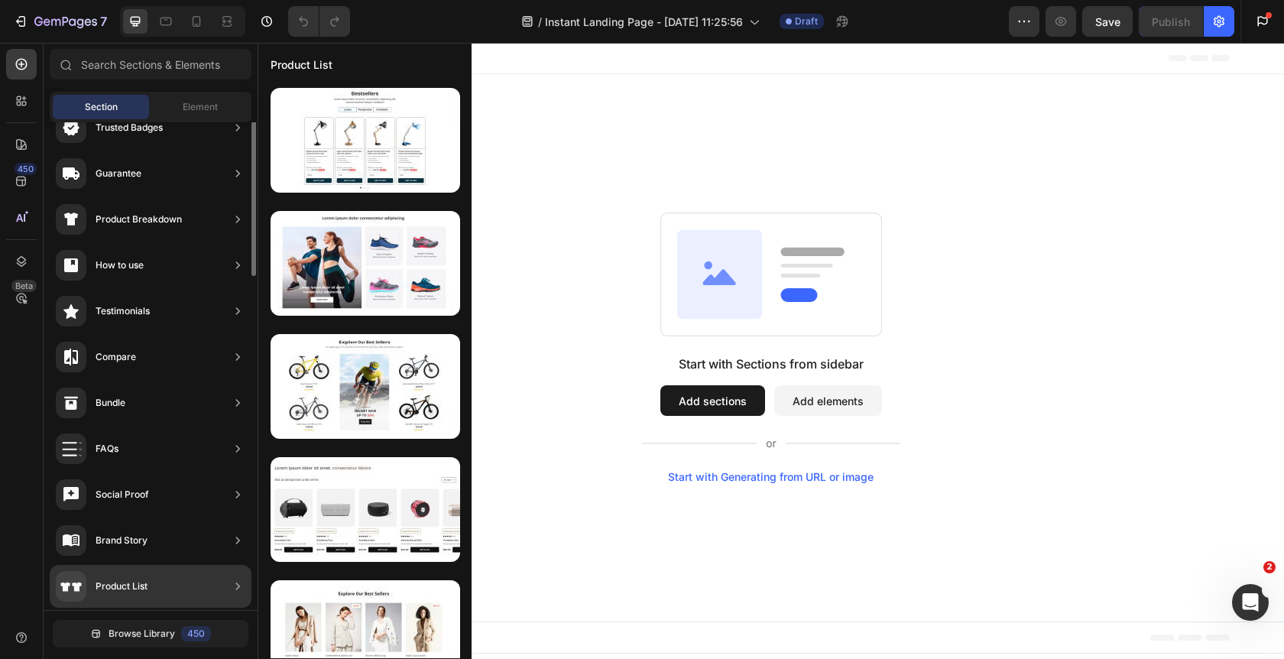
scroll to position [0, 0]
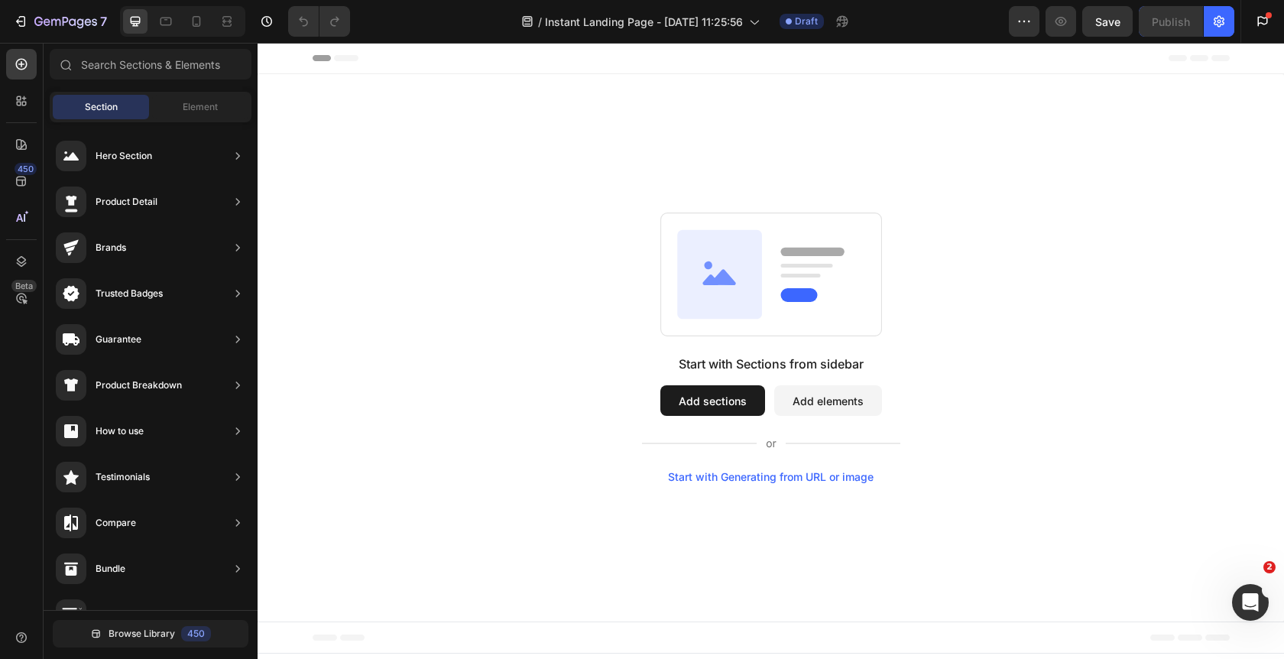
click at [837, 412] on button "Add elements" at bounding box center [828, 400] width 108 height 31
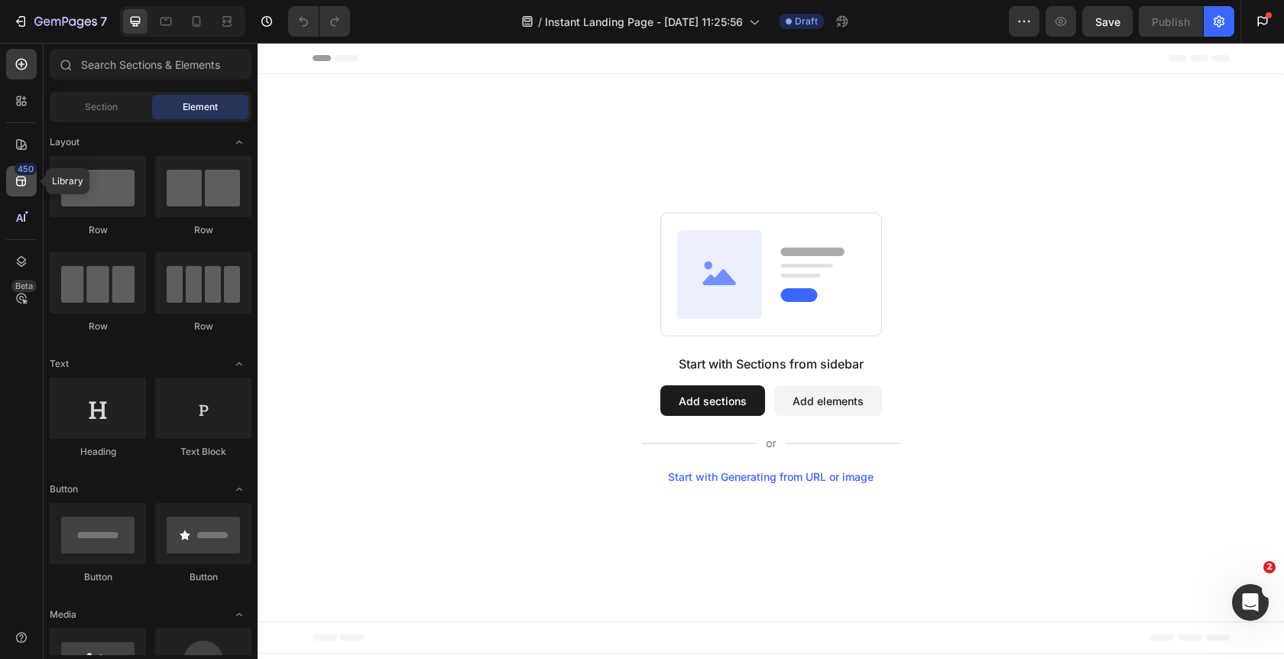
click at [26, 181] on icon at bounding box center [21, 180] width 15 height 15
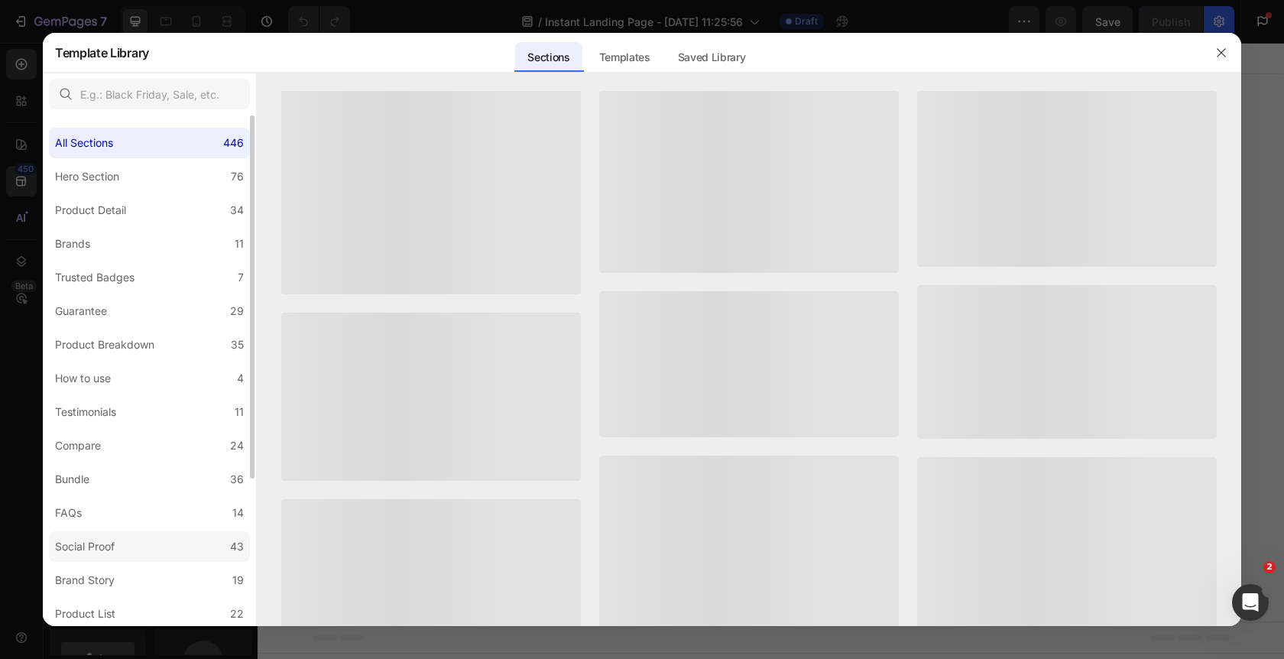
scroll to position [205, 0]
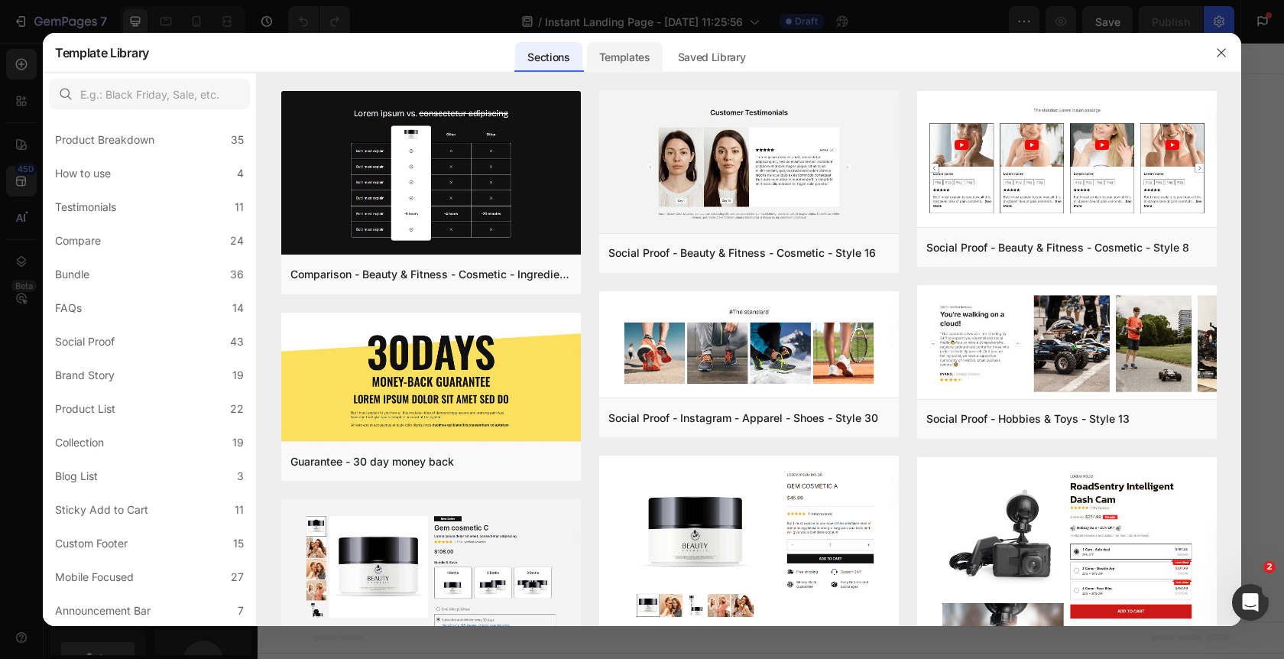
click at [631, 55] on div "Templates" at bounding box center [625, 57] width 76 height 31
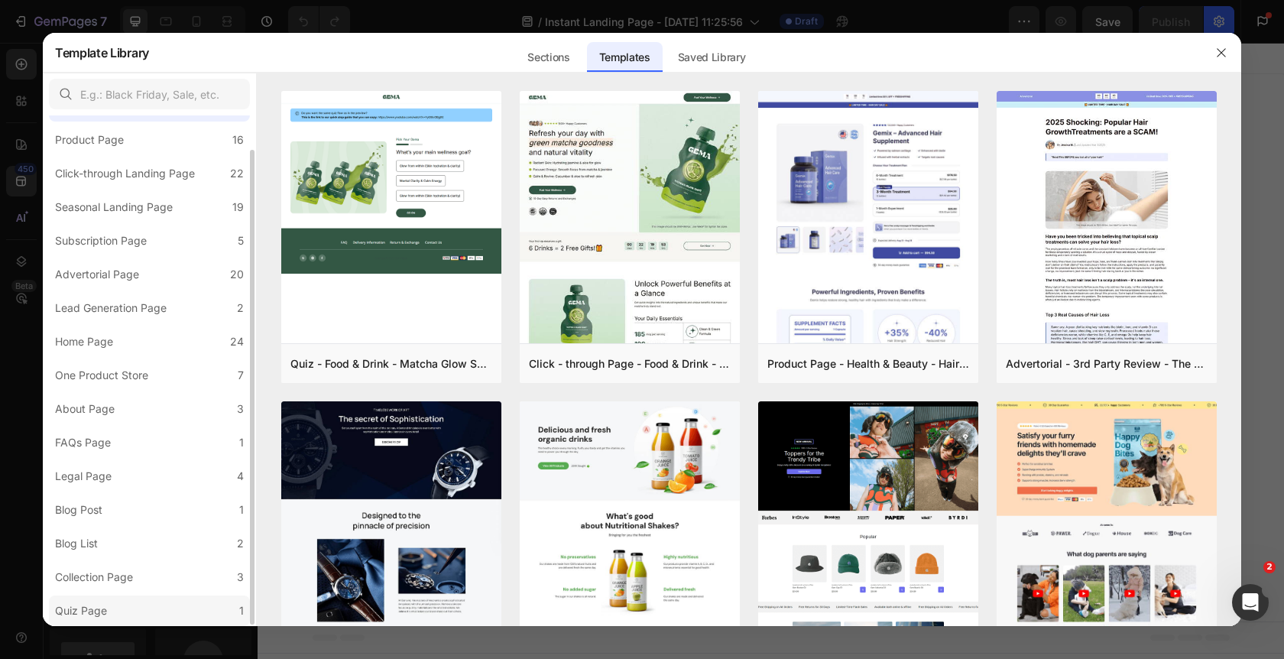
click at [118, 611] on label "Quiz Page 1" at bounding box center [149, 610] width 201 height 31
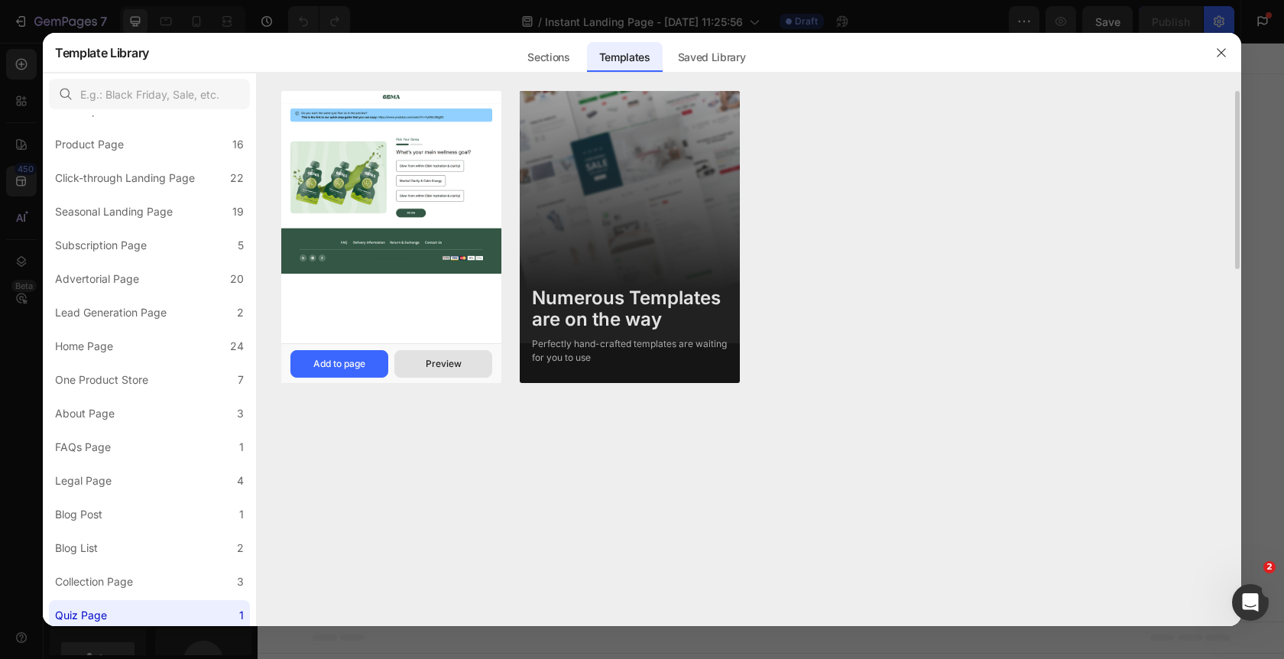
click at [467, 362] on button "Preview" at bounding box center [443, 364] width 98 height 28
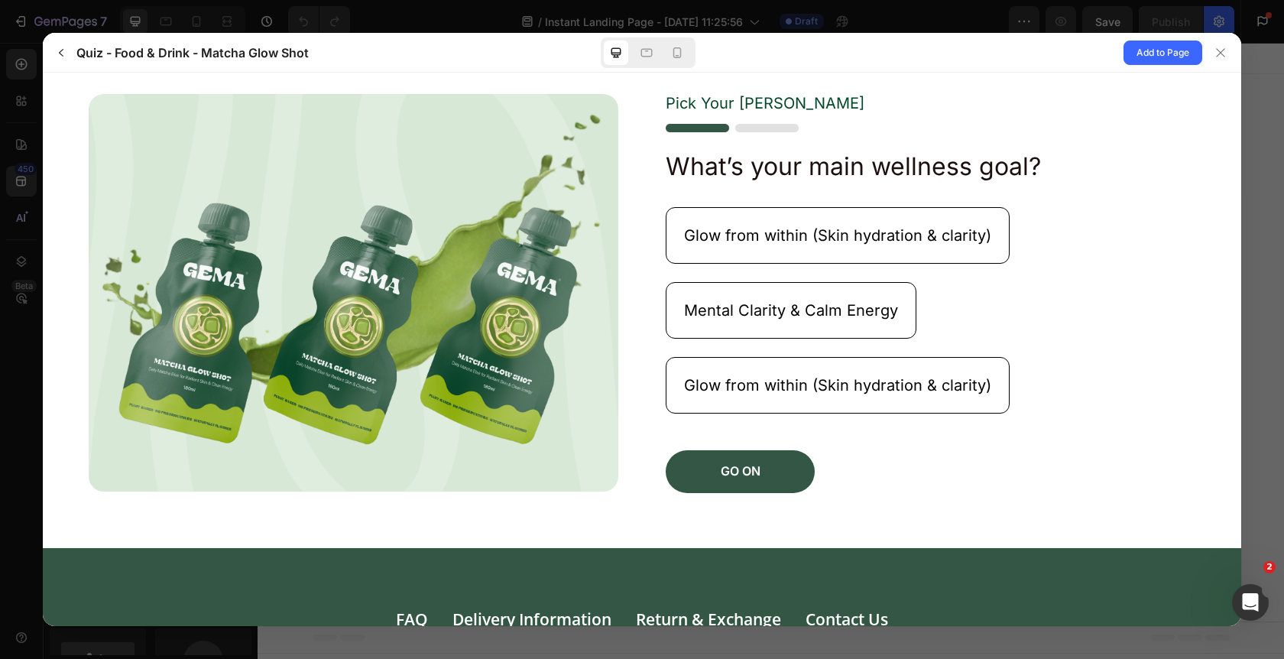
scroll to position [166, 0]
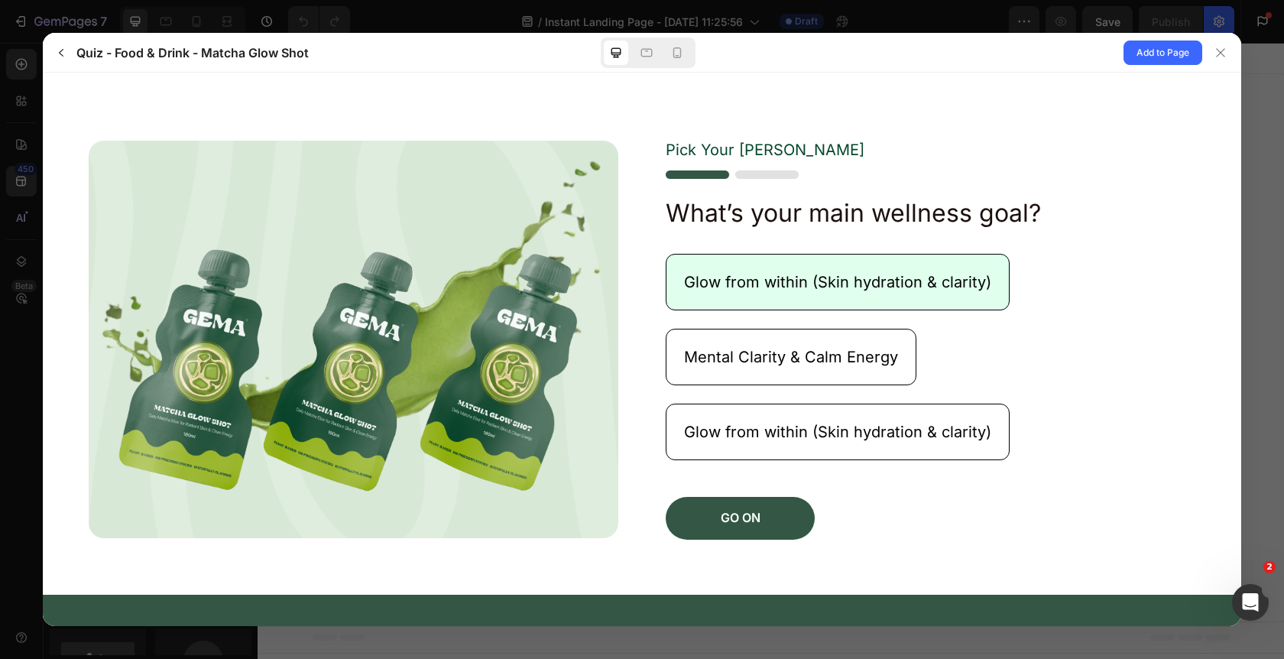
click at [737, 296] on button "Glow from within (Skin hydration & clarity)" at bounding box center [838, 282] width 344 height 57
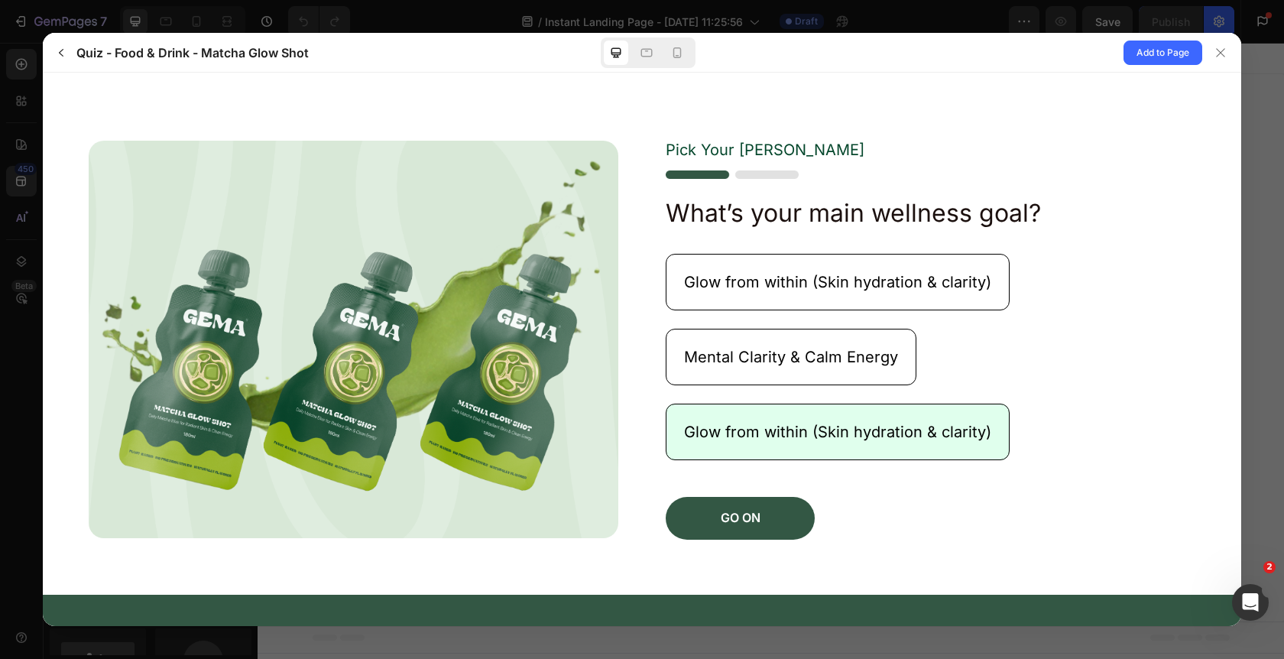
click at [773, 452] on button "Glow from within (Skin hydration & clarity)" at bounding box center [838, 432] width 344 height 57
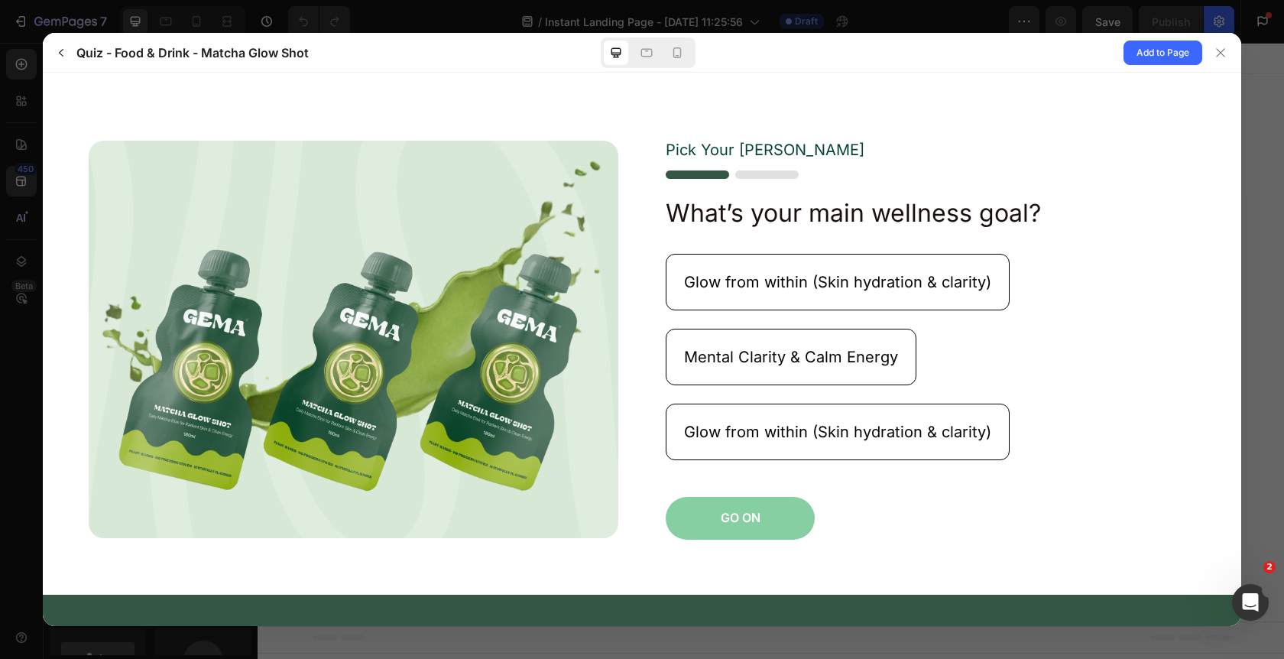
click at [751, 532] on button "GO ON" at bounding box center [740, 518] width 149 height 43
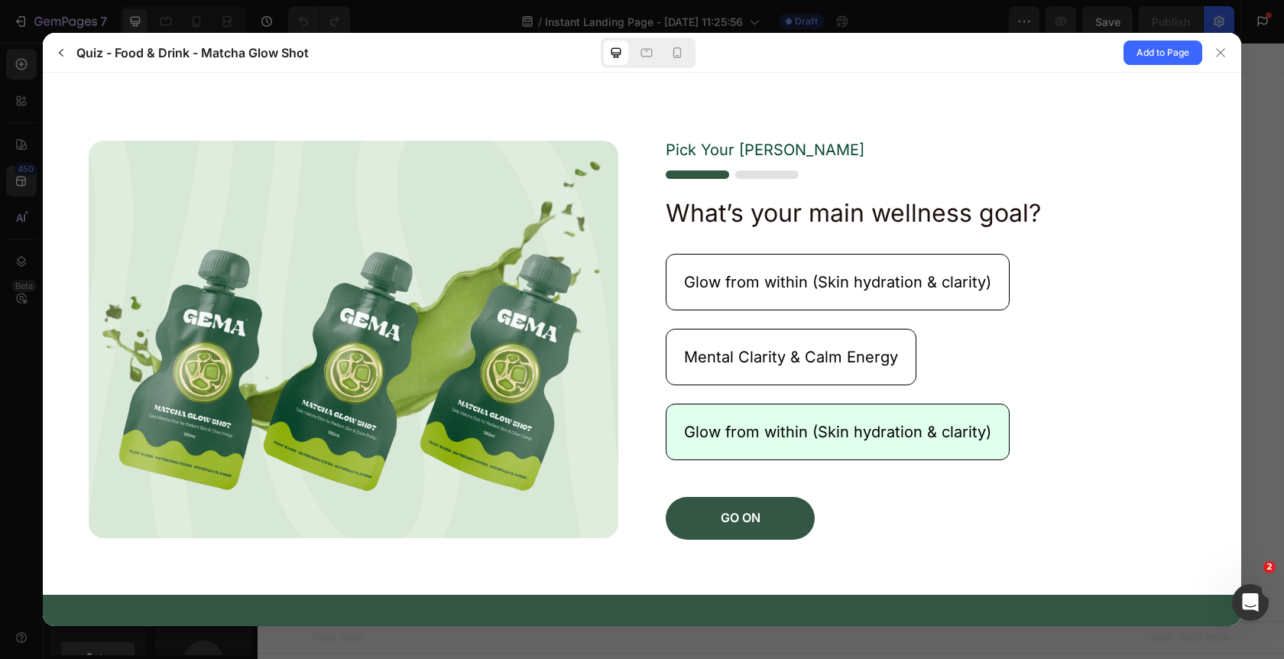
click at [751, 415] on button "Glow from within (Skin hydration & clarity)" at bounding box center [838, 432] width 344 height 57
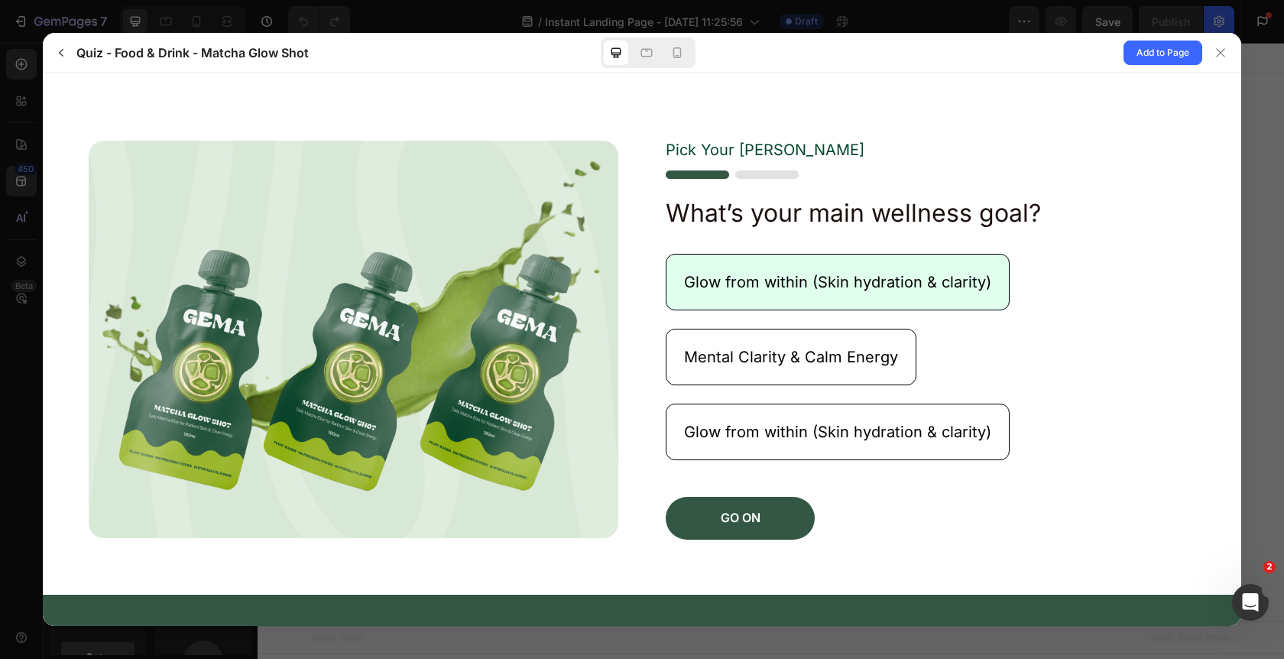
click at [751, 259] on button "Glow from within (Skin hydration & clarity)" at bounding box center [838, 282] width 344 height 57
click at [750, 259] on button "Glow from within (Skin hydration & clarity)" at bounding box center [838, 282] width 344 height 57
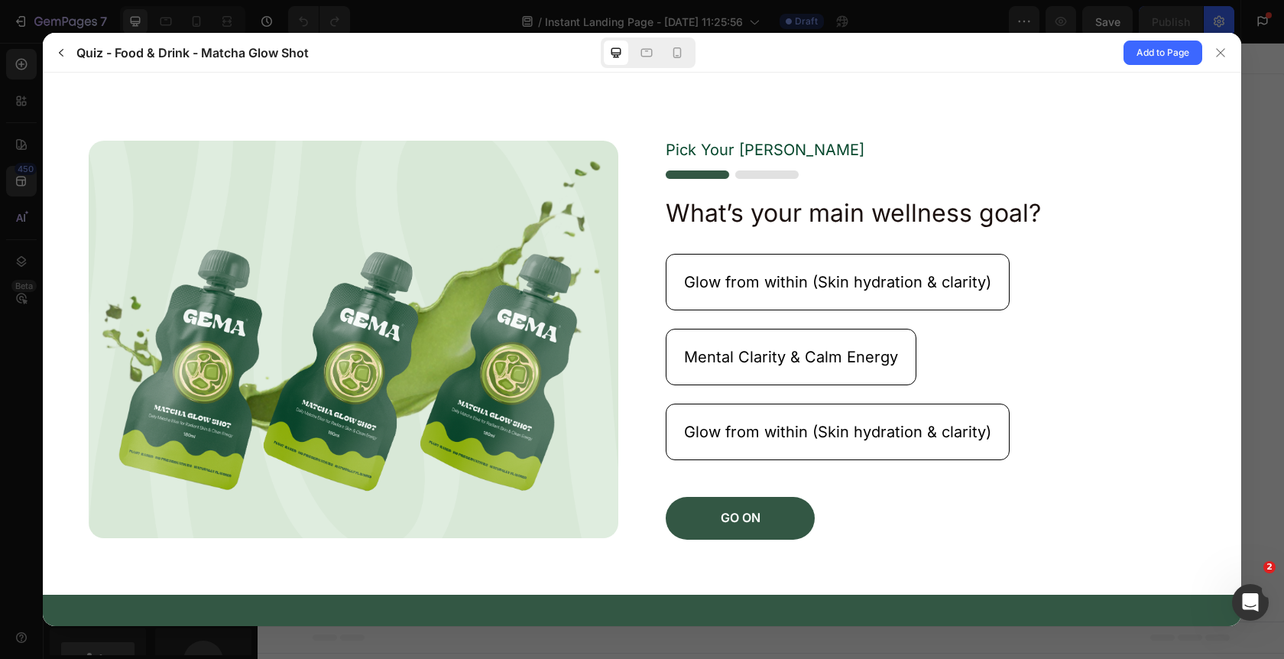
click at [779, 174] on img at bounding box center [732, 174] width 133 height 8
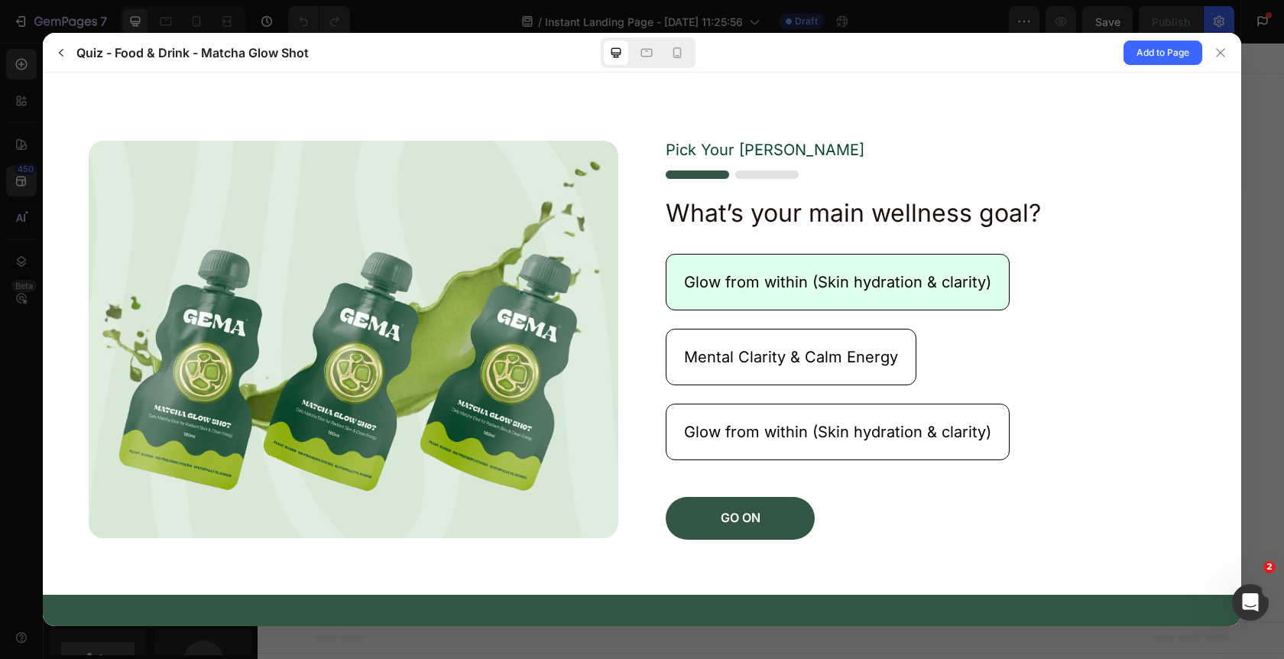
click at [737, 273] on p "Glow from within (Skin hydration & clarity)" at bounding box center [837, 282] width 307 height 20
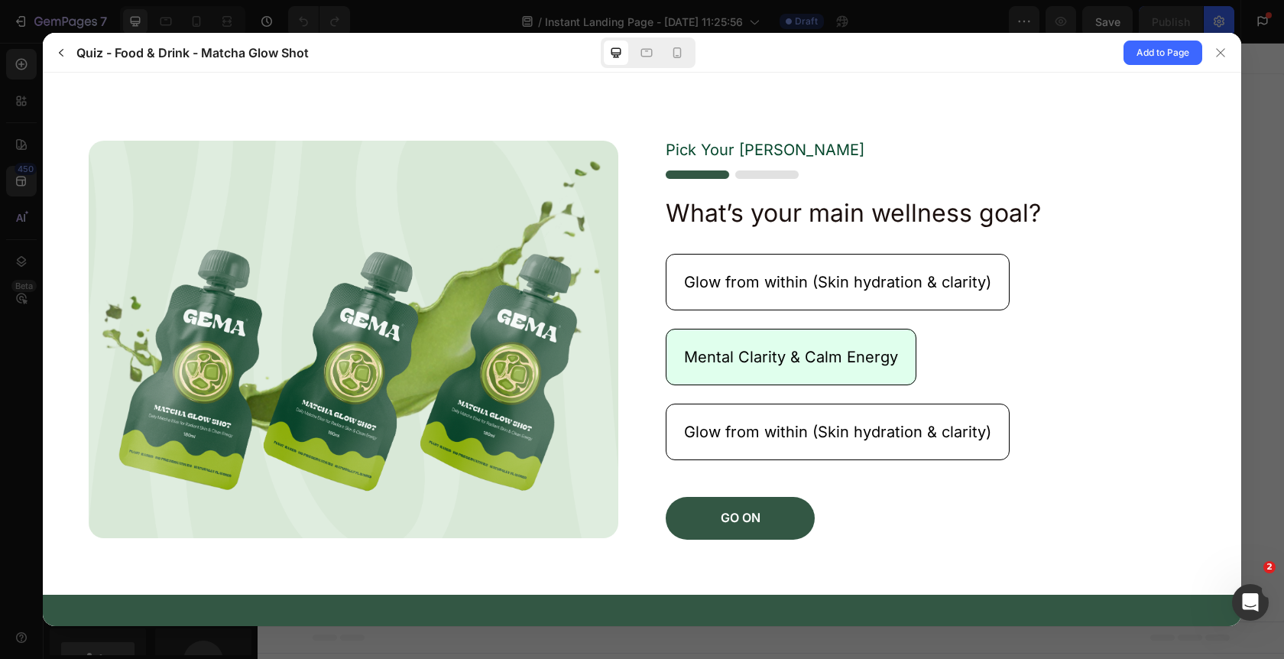
click at [731, 356] on p "Mental Clarity & Calm Energy" at bounding box center [791, 357] width 214 height 20
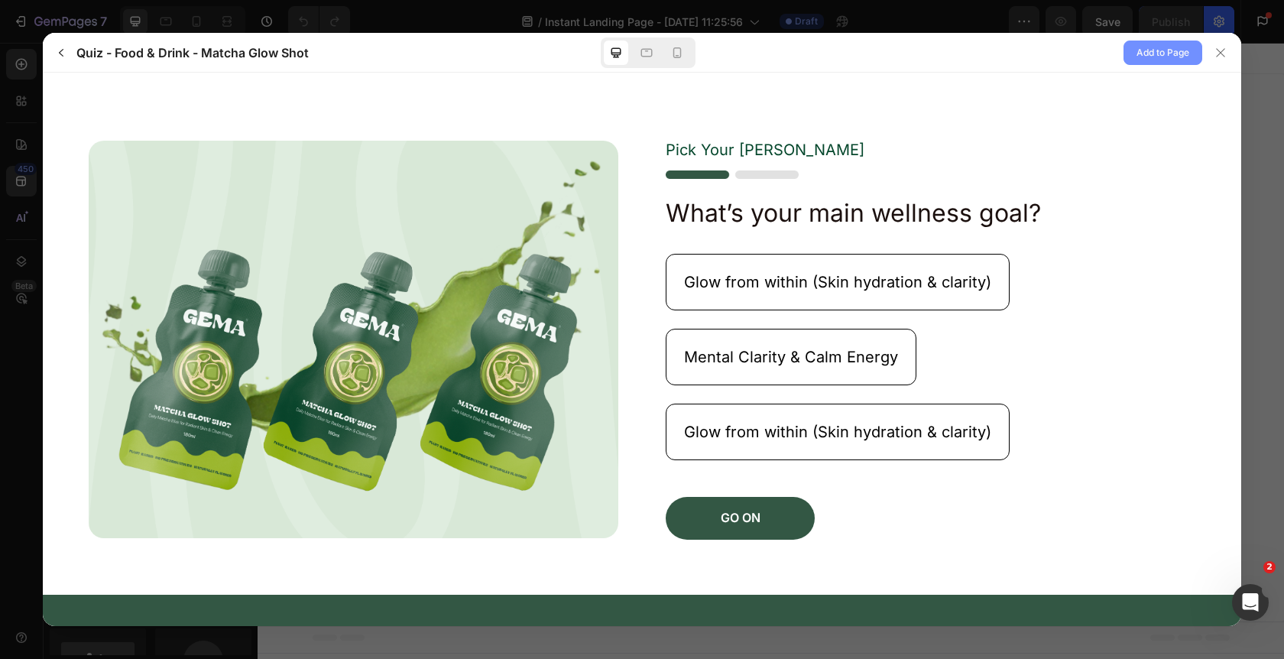
click at [1177, 55] on span "Add to Page" at bounding box center [1162, 53] width 53 height 18
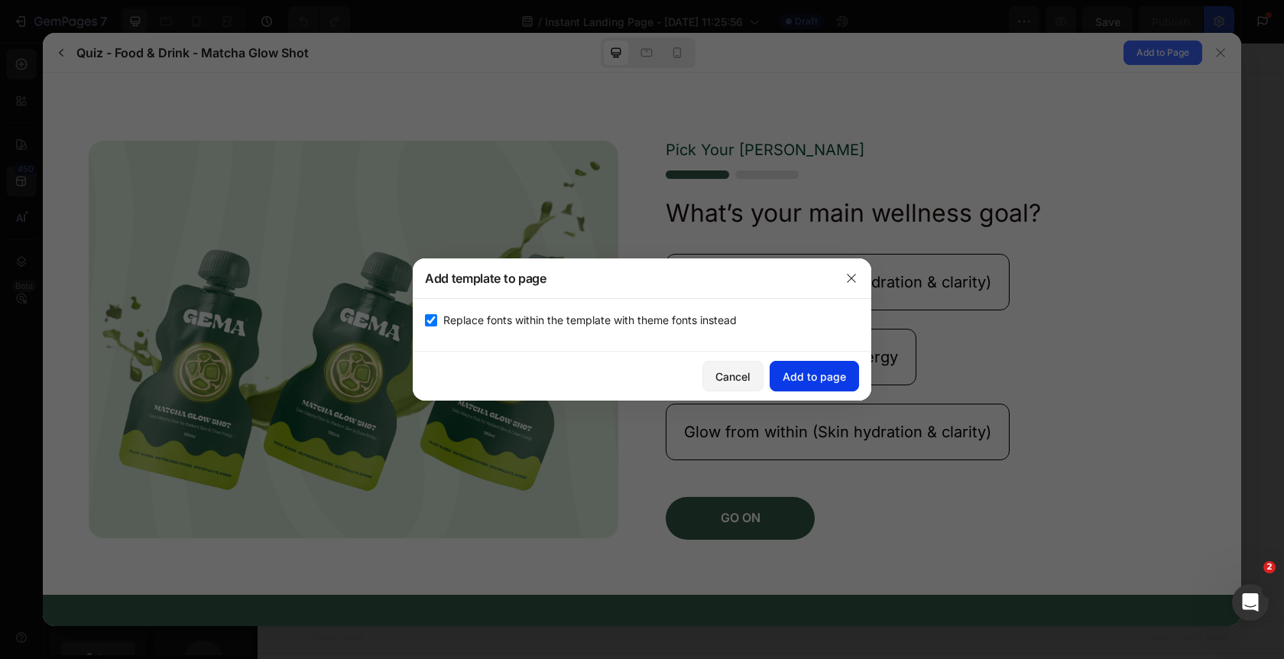
click at [847, 374] on button "Add to page" at bounding box center [814, 376] width 89 height 31
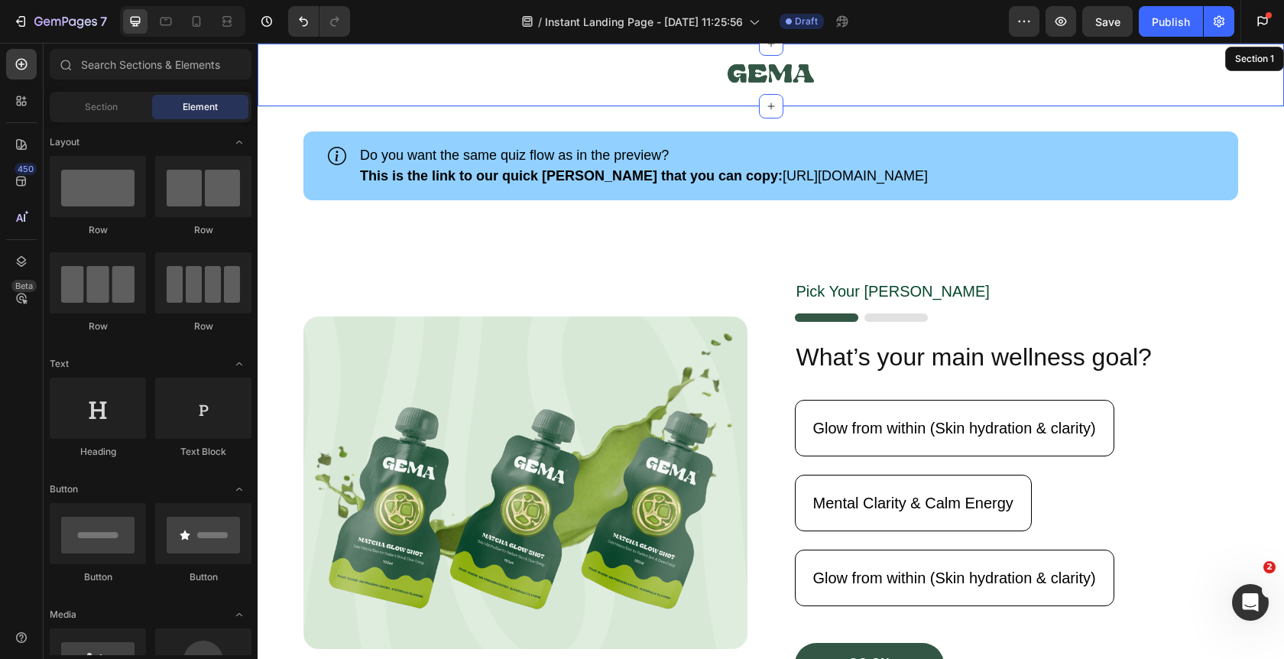
scroll to position [31, 0]
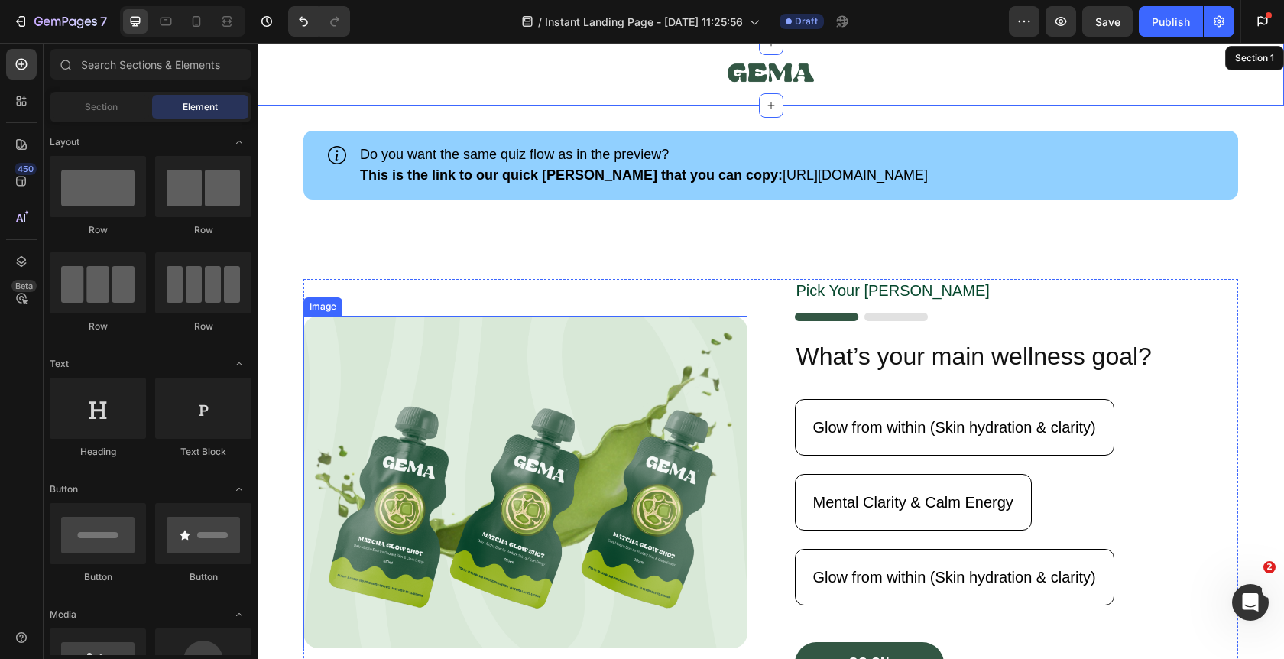
click at [723, 375] on img at bounding box center [525, 482] width 444 height 332
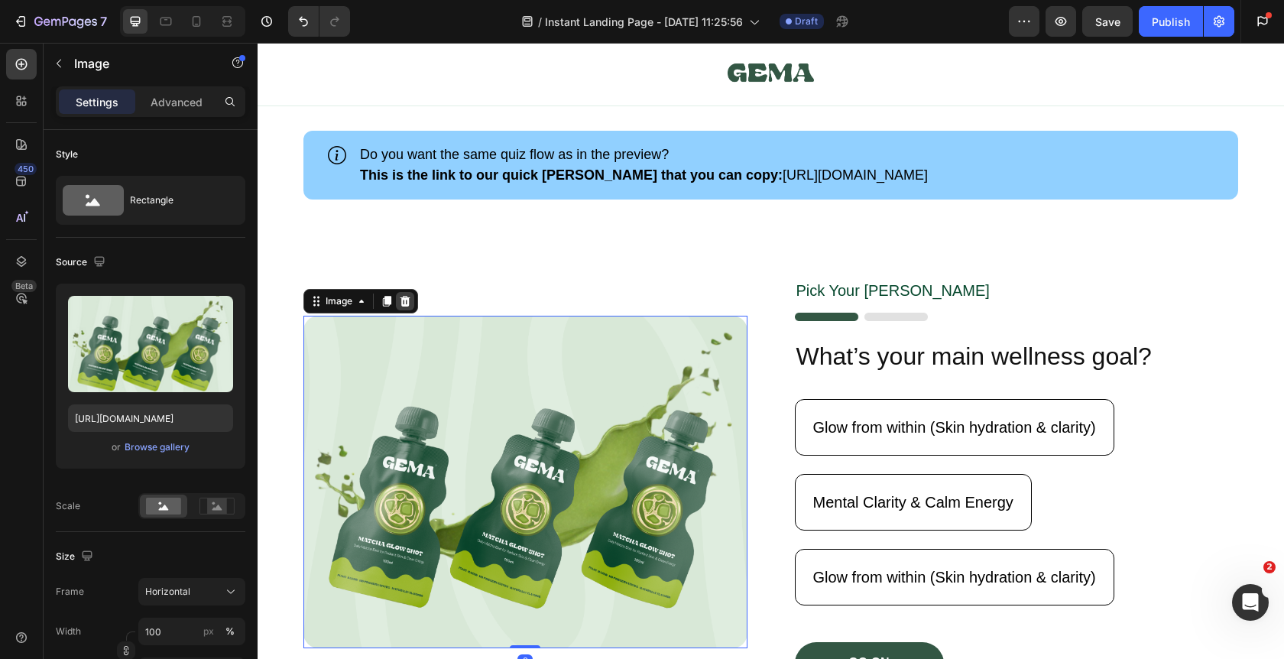
click at [412, 301] on div at bounding box center [405, 301] width 18 height 18
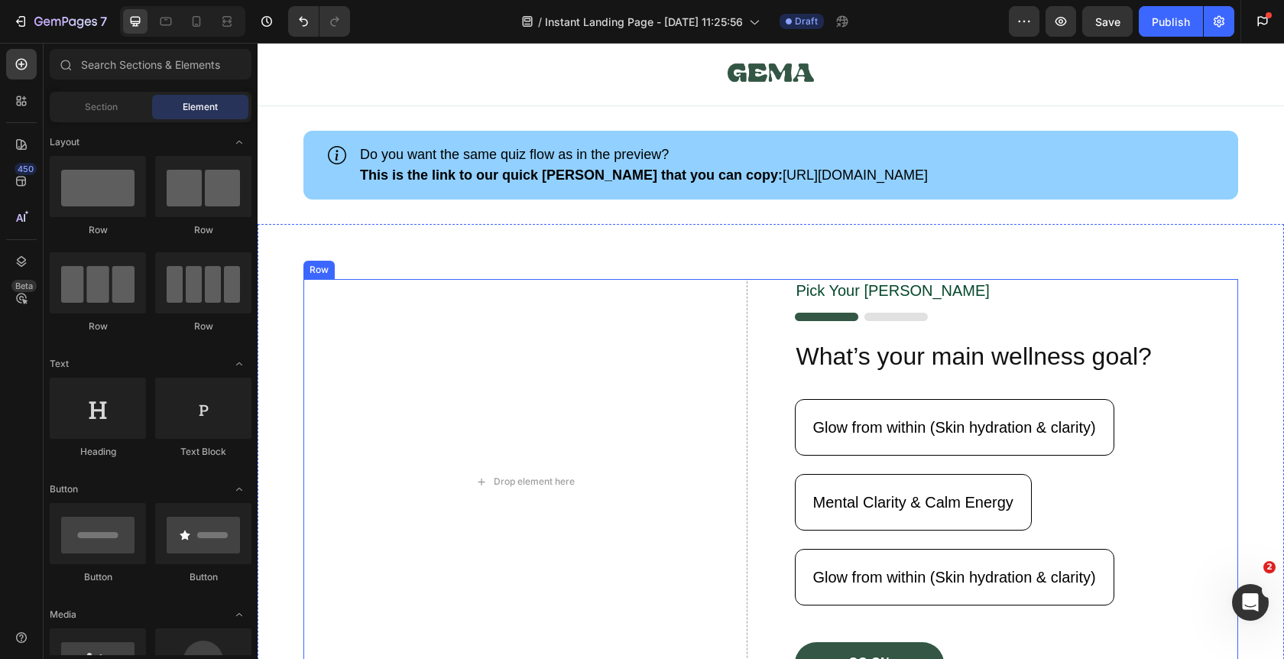
click at [770, 323] on div "Drop element here Pick Your Gema Text Block Image What’s your main wellness goa…" at bounding box center [770, 482] width 935 height 406
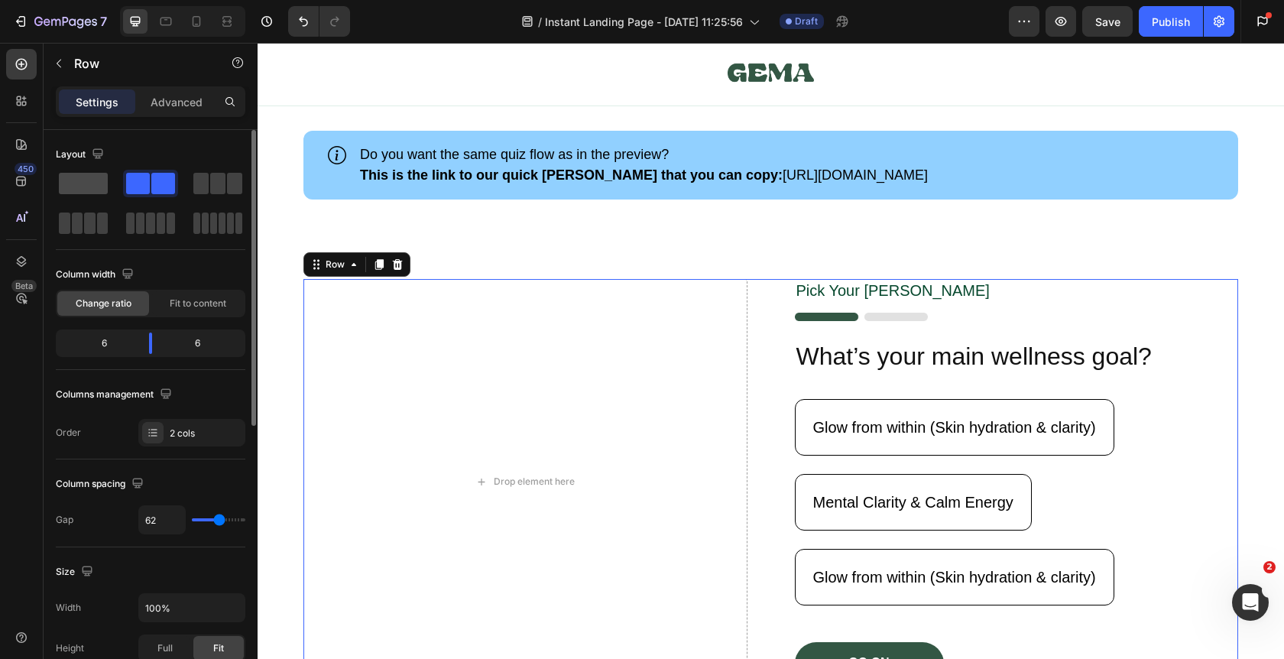
click at [101, 183] on span at bounding box center [83, 183] width 49 height 21
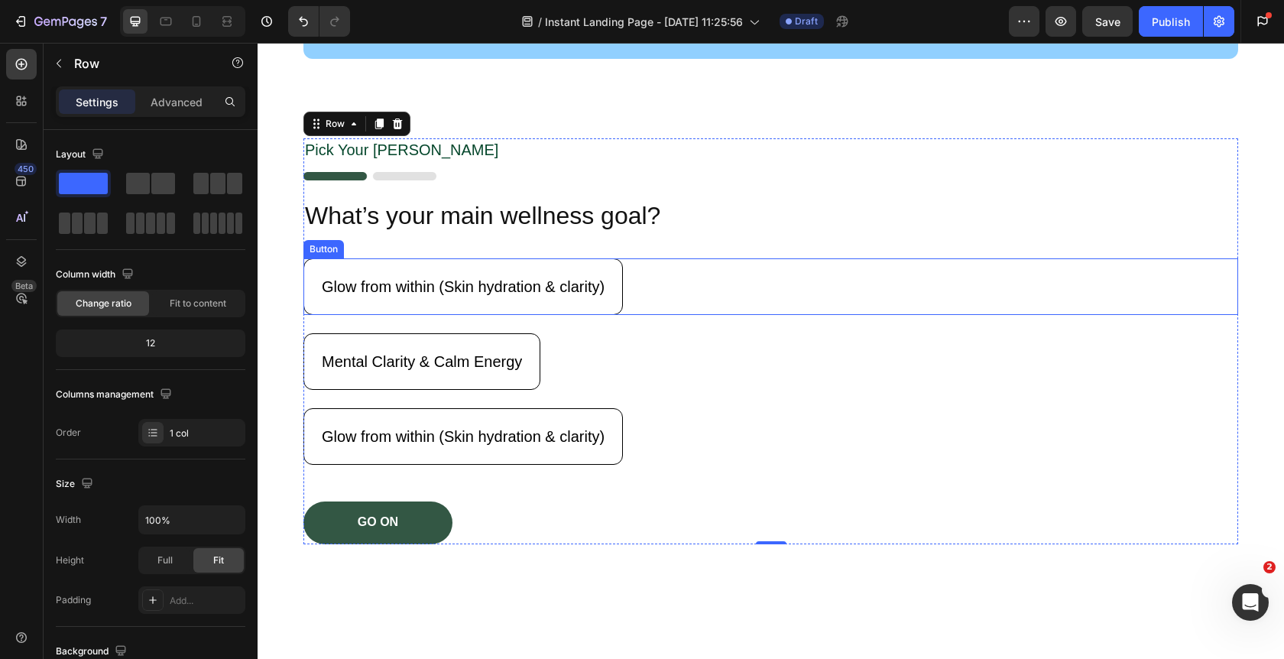
scroll to position [170, 0]
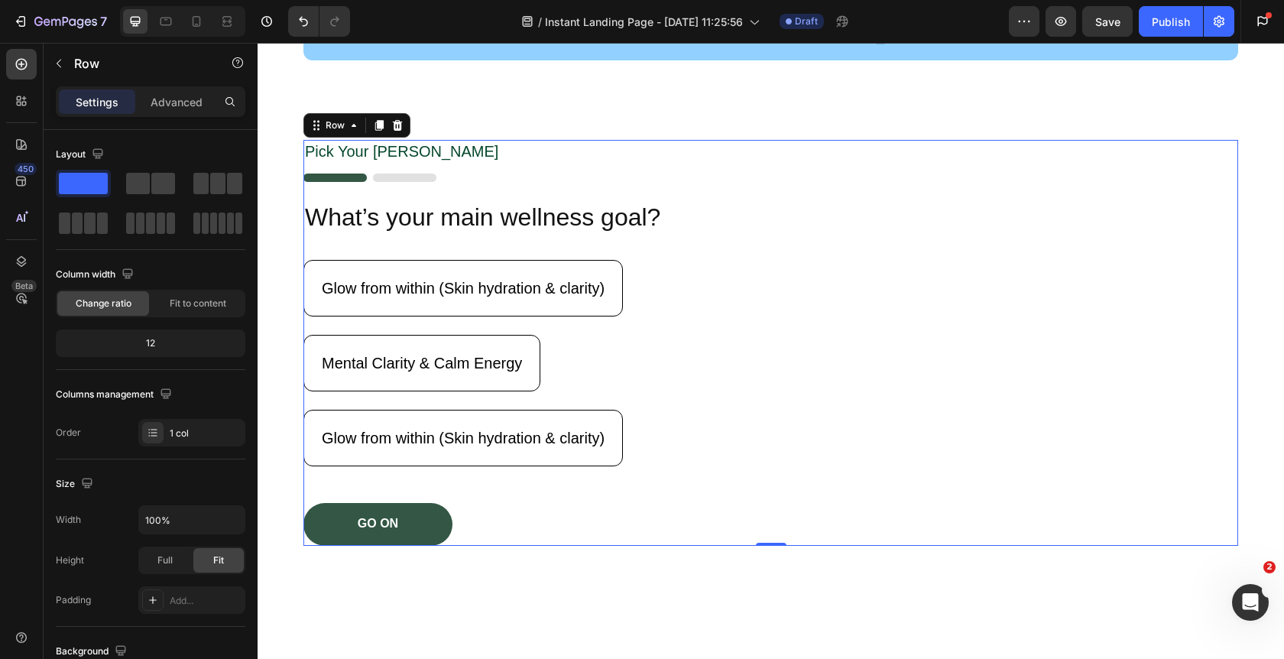
click at [712, 319] on div "Glow from within (Skin hydration & clarity) Button" at bounding box center [770, 297] width 935 height 75
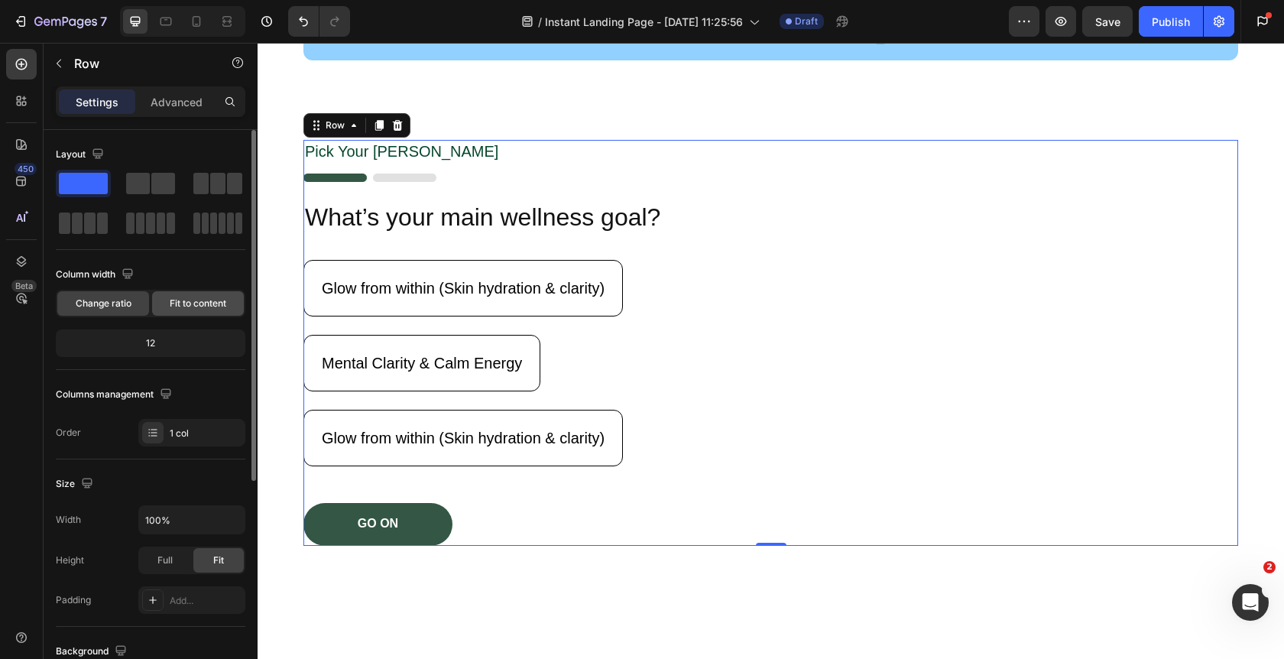
click at [215, 306] on span "Fit to content" at bounding box center [198, 304] width 57 height 14
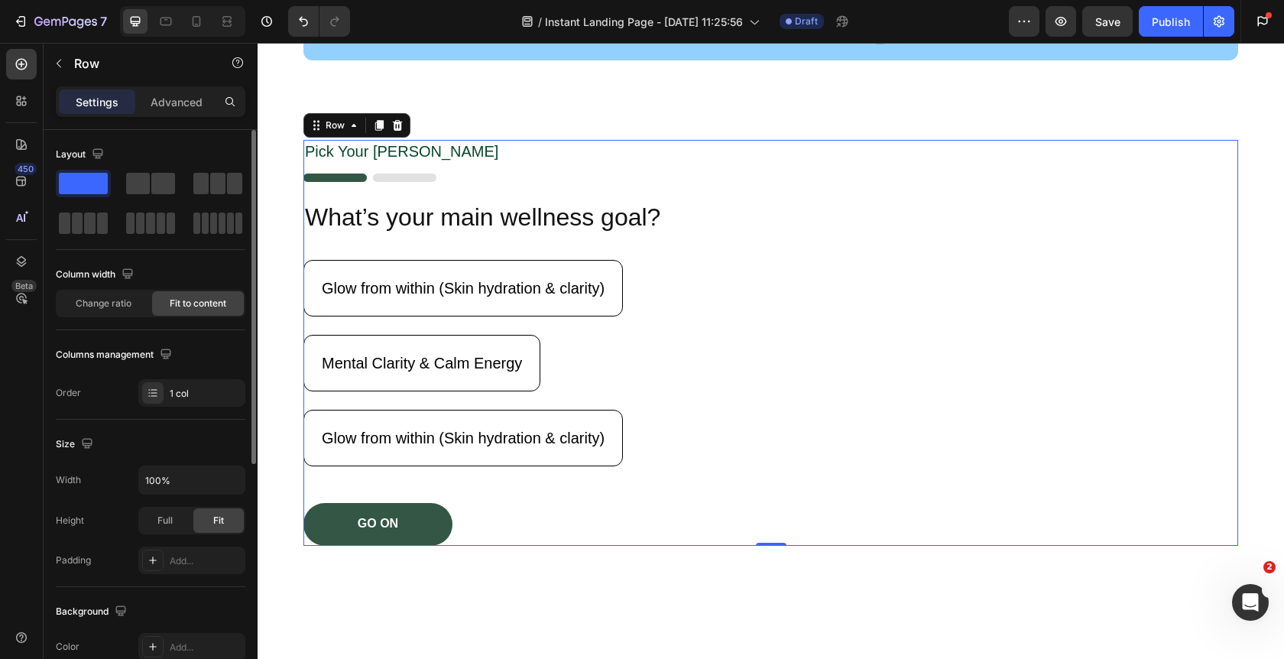
click at [215, 306] on span "Fit to content" at bounding box center [198, 304] width 57 height 14
click at [121, 306] on span "Change ratio" at bounding box center [104, 304] width 56 height 14
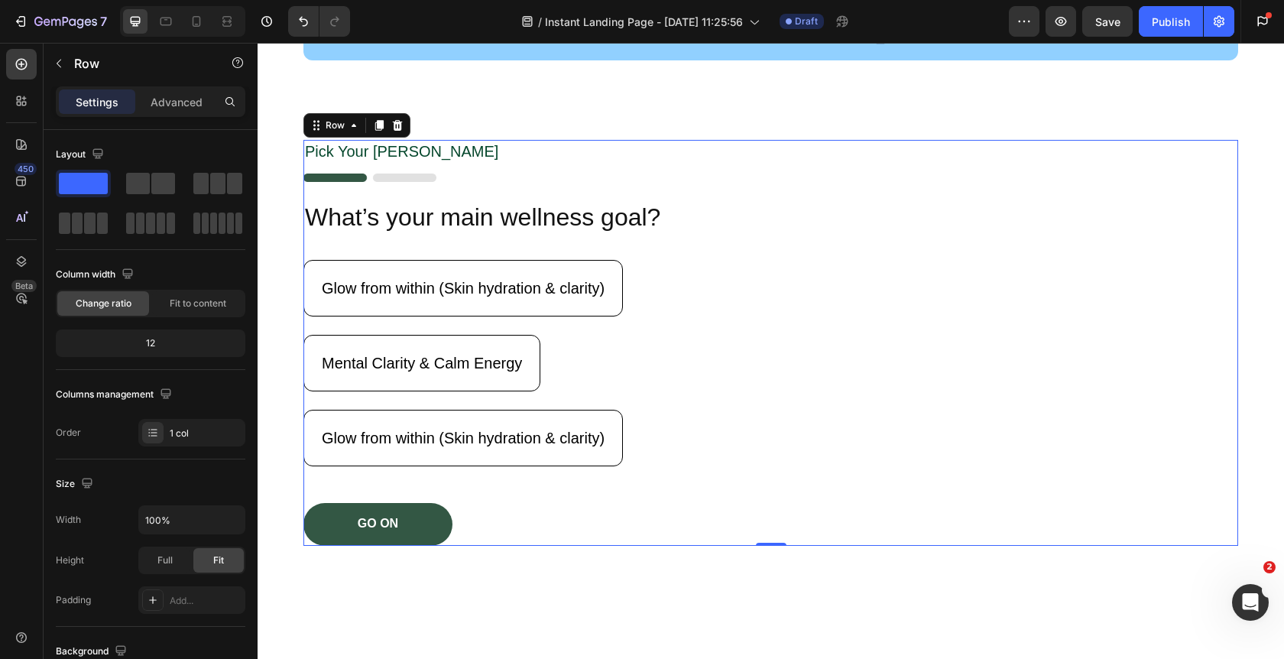
click at [701, 343] on div "Mental Clarity & Calm Energy Button" at bounding box center [770, 363] width 935 height 57
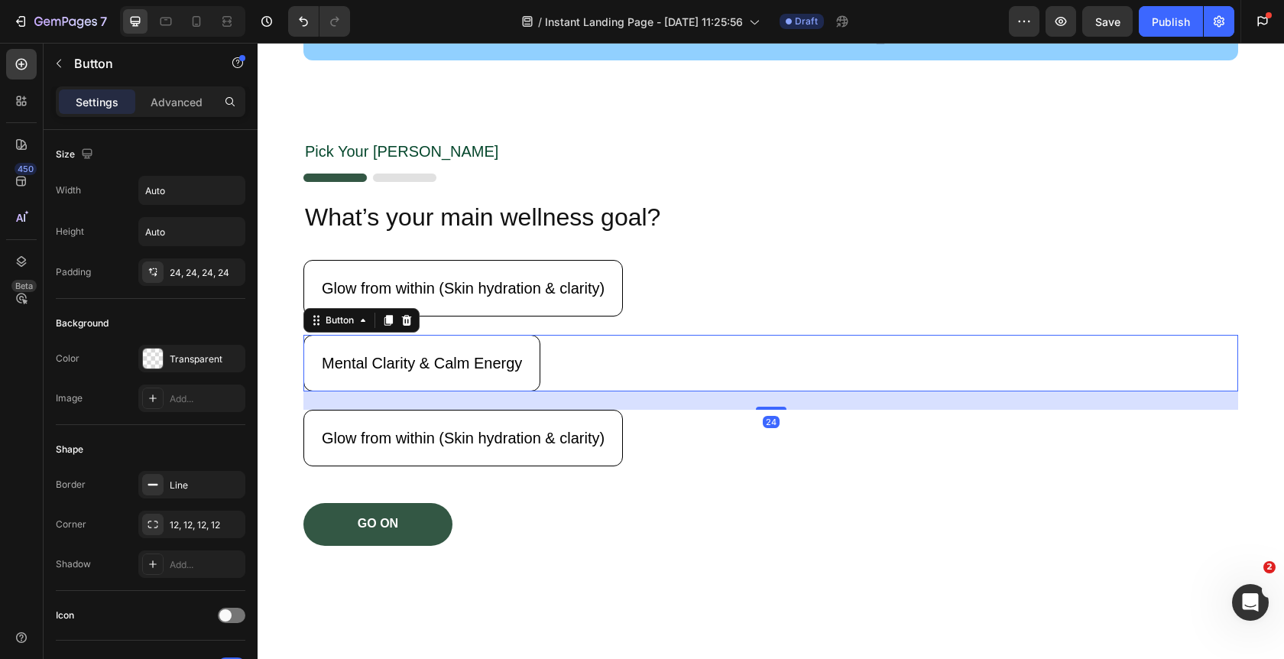
click at [714, 257] on div "Pick Your Gema Text Block Image What’s your main wellness goal? Heading Glow fr…" at bounding box center [770, 343] width 935 height 406
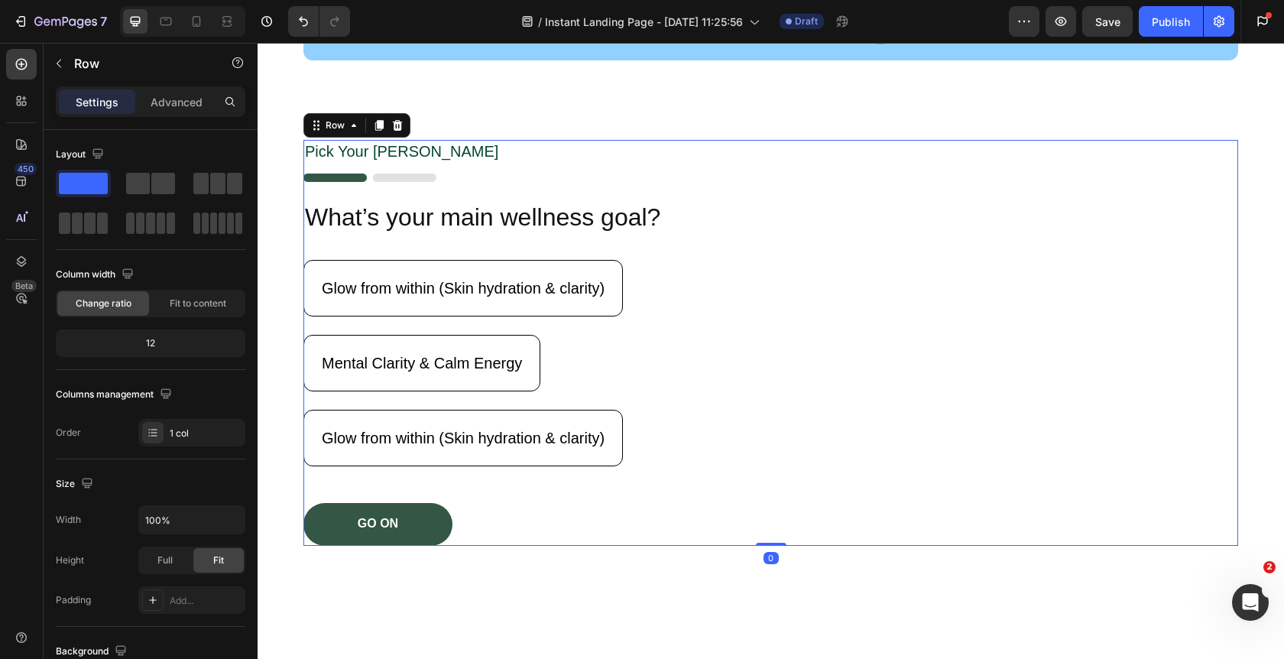
click at [467, 167] on div "Pick Your Gema Text Block Image What’s your main wellness goal? Heading Glow fr…" at bounding box center [770, 343] width 935 height 406
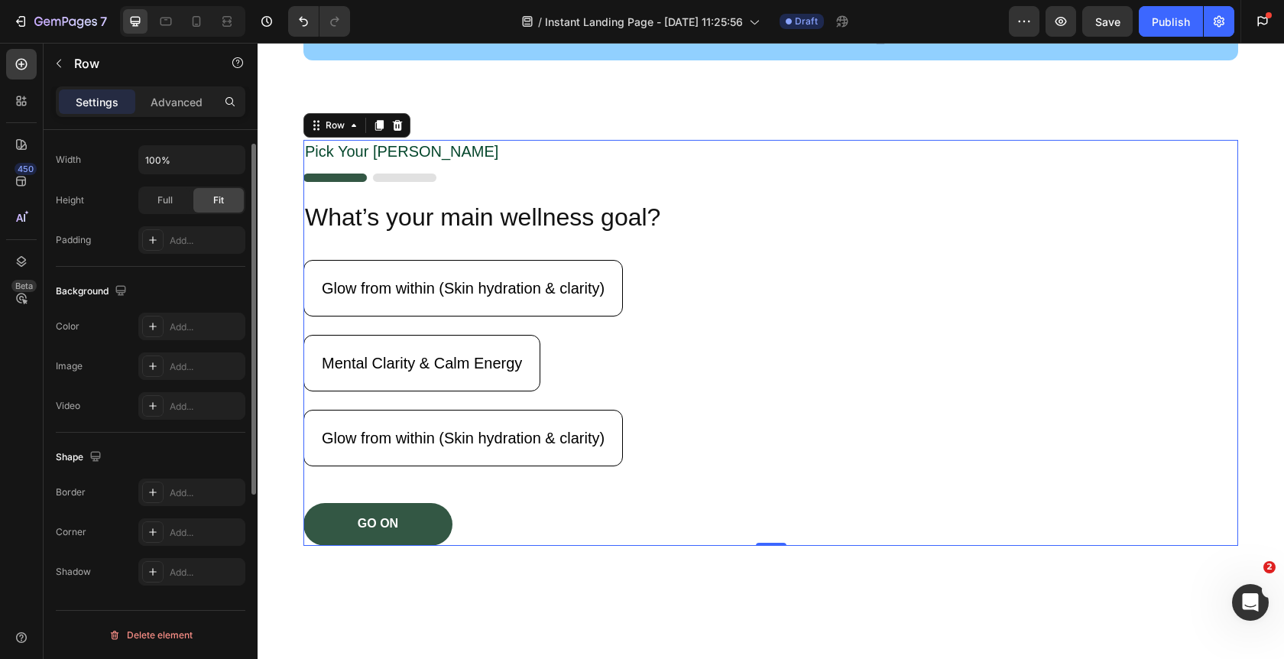
scroll to position [0, 0]
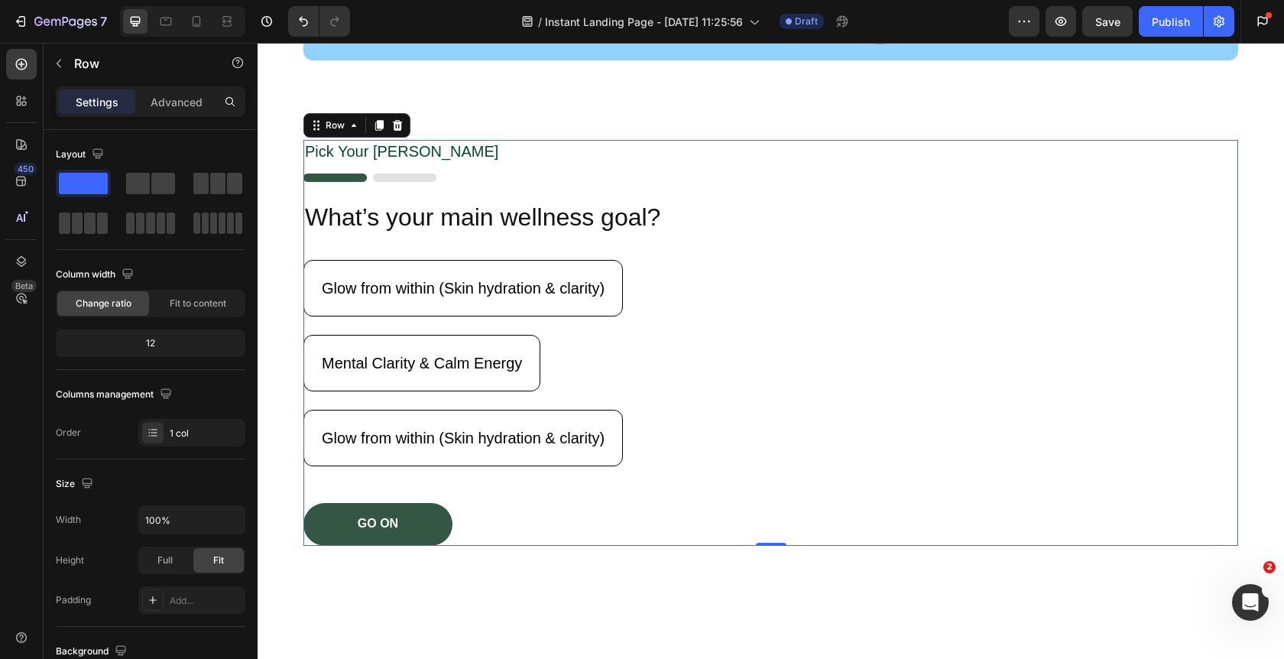
drag, startPoint x: 175, startPoint y: 105, endPoint x: 180, endPoint y: 117, distance: 12.3
click at [175, 105] on p "Advanced" at bounding box center [177, 102] width 52 height 16
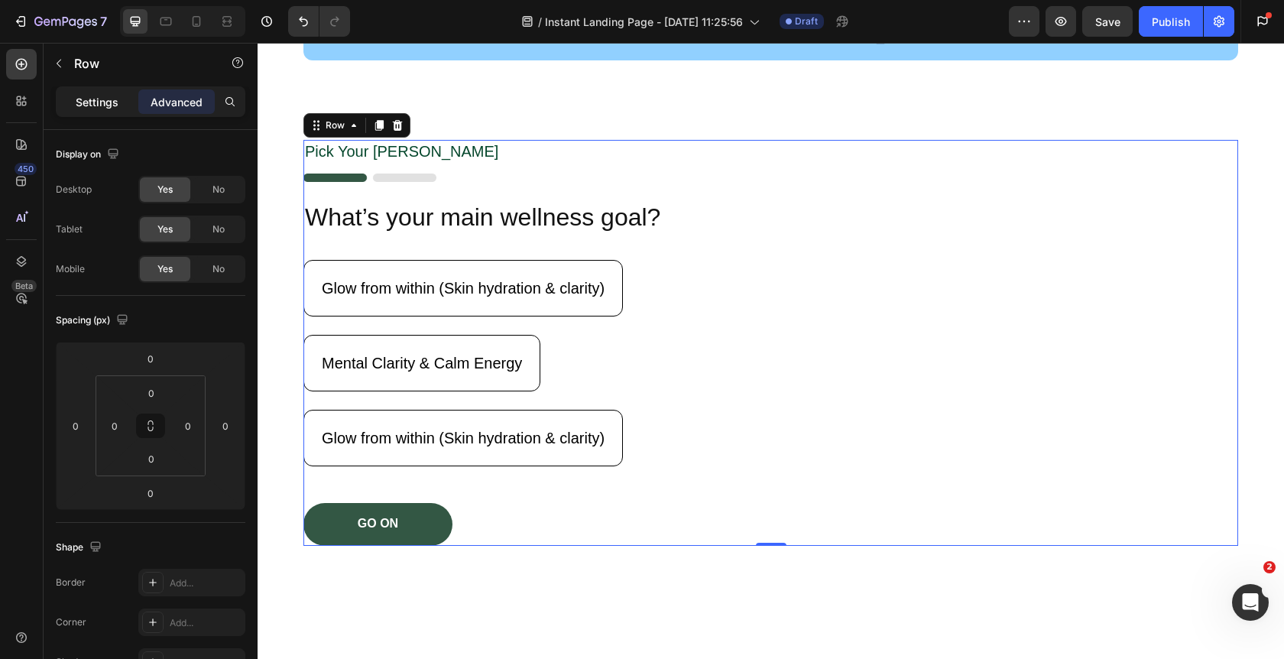
click at [112, 104] on p "Settings" at bounding box center [97, 102] width 43 height 16
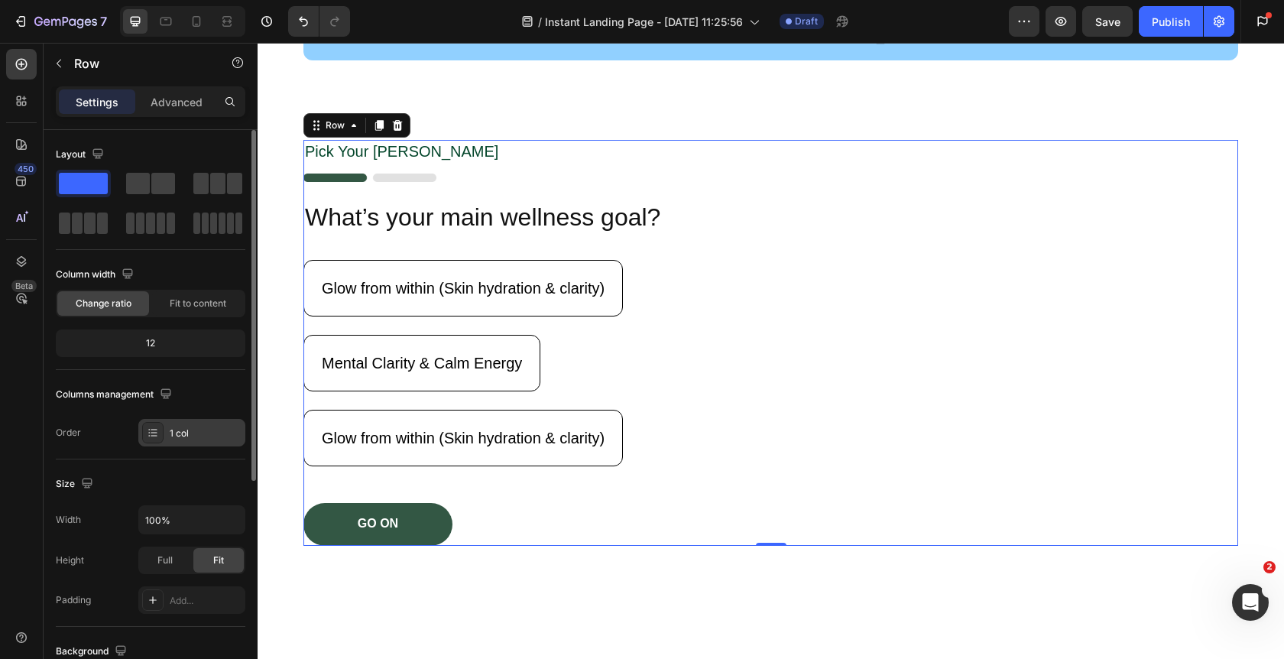
click at [175, 436] on div "1 col" at bounding box center [206, 433] width 72 height 14
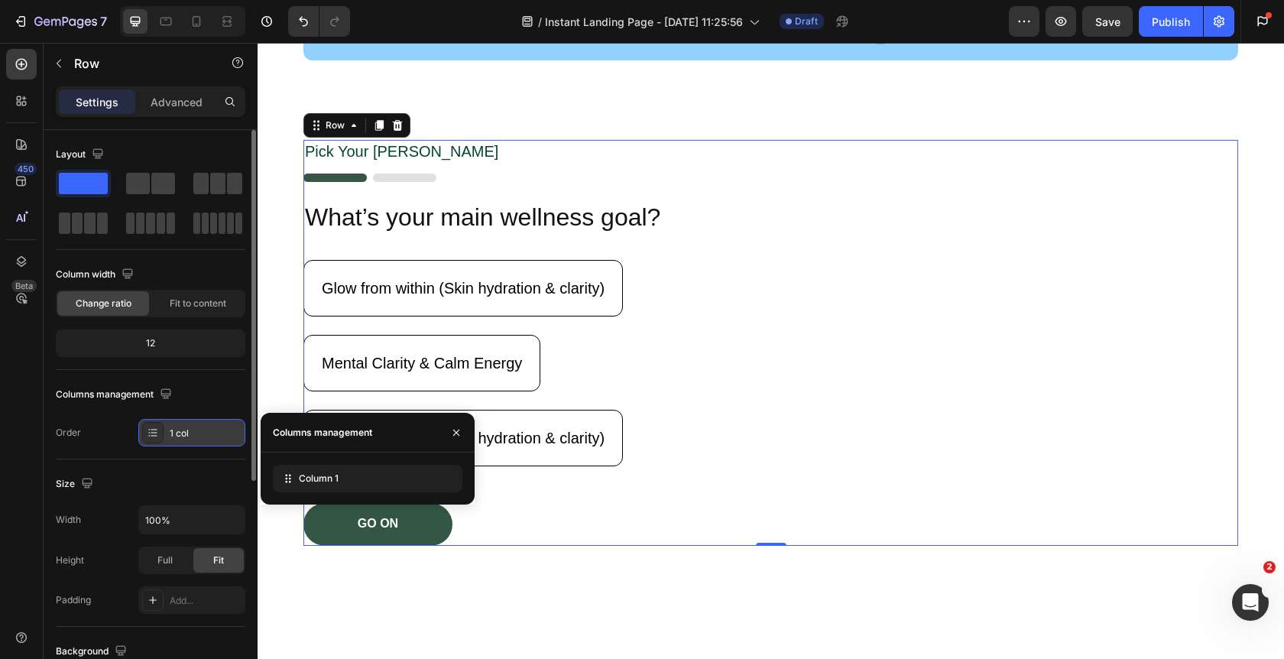
click at [175, 436] on div "1 col" at bounding box center [206, 433] width 72 height 14
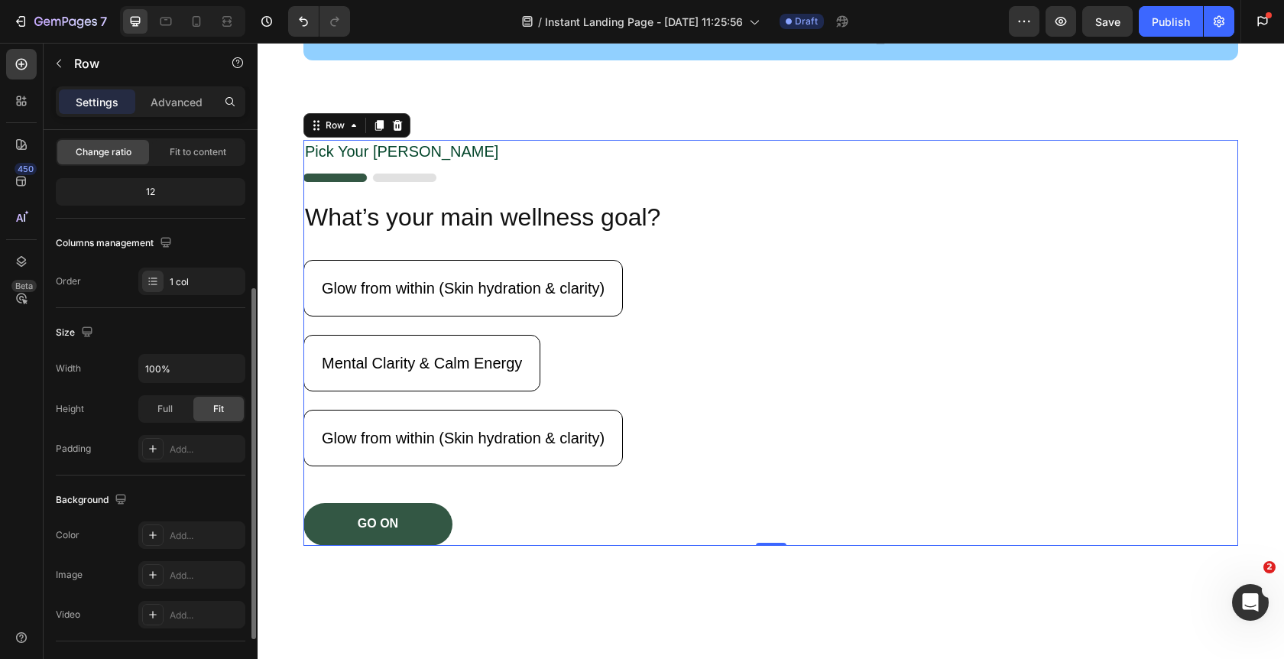
scroll to position [212, 0]
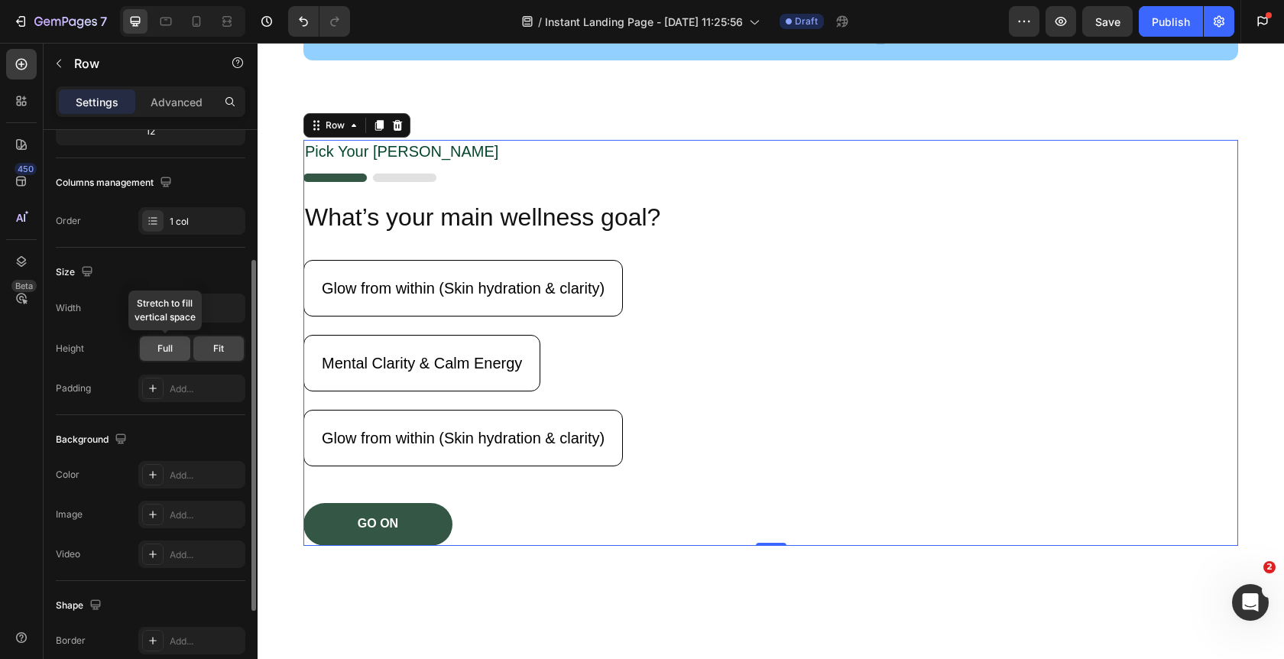
click at [170, 345] on span "Full" at bounding box center [164, 349] width 15 height 14
click at [230, 346] on div "Fit" at bounding box center [218, 348] width 50 height 24
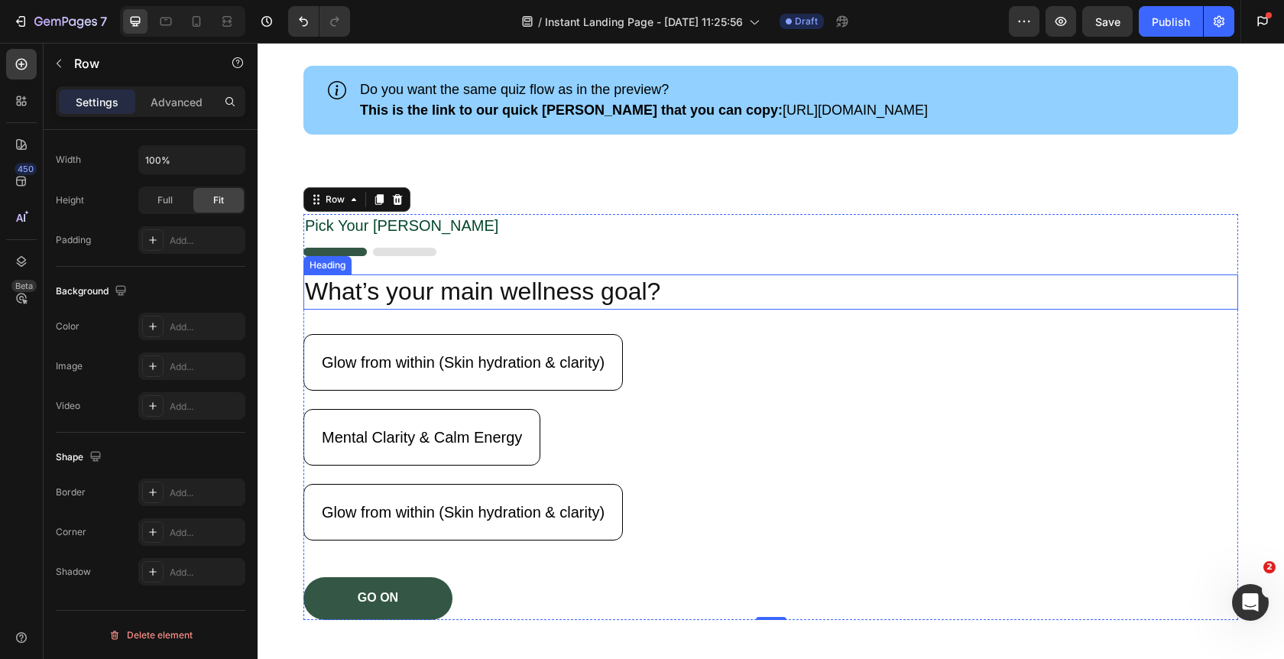
scroll to position [89, 0]
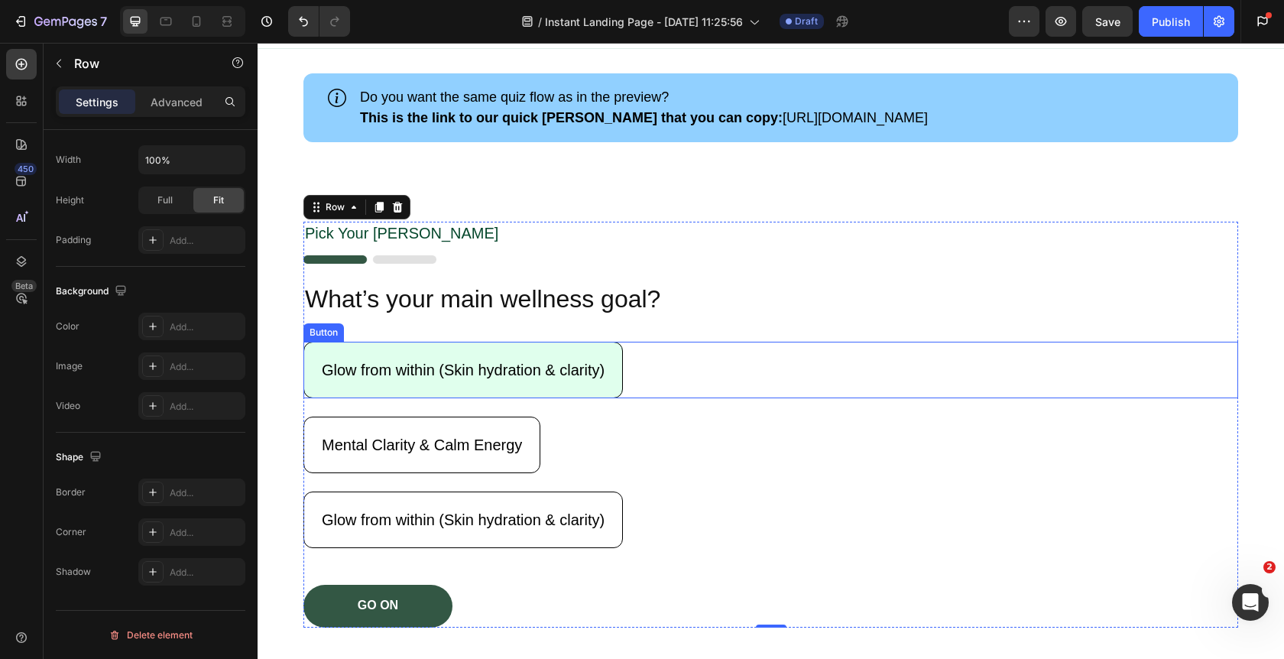
click at [617, 381] on button "Glow from within (Skin hydration & clarity)" at bounding box center [462, 370] width 319 height 57
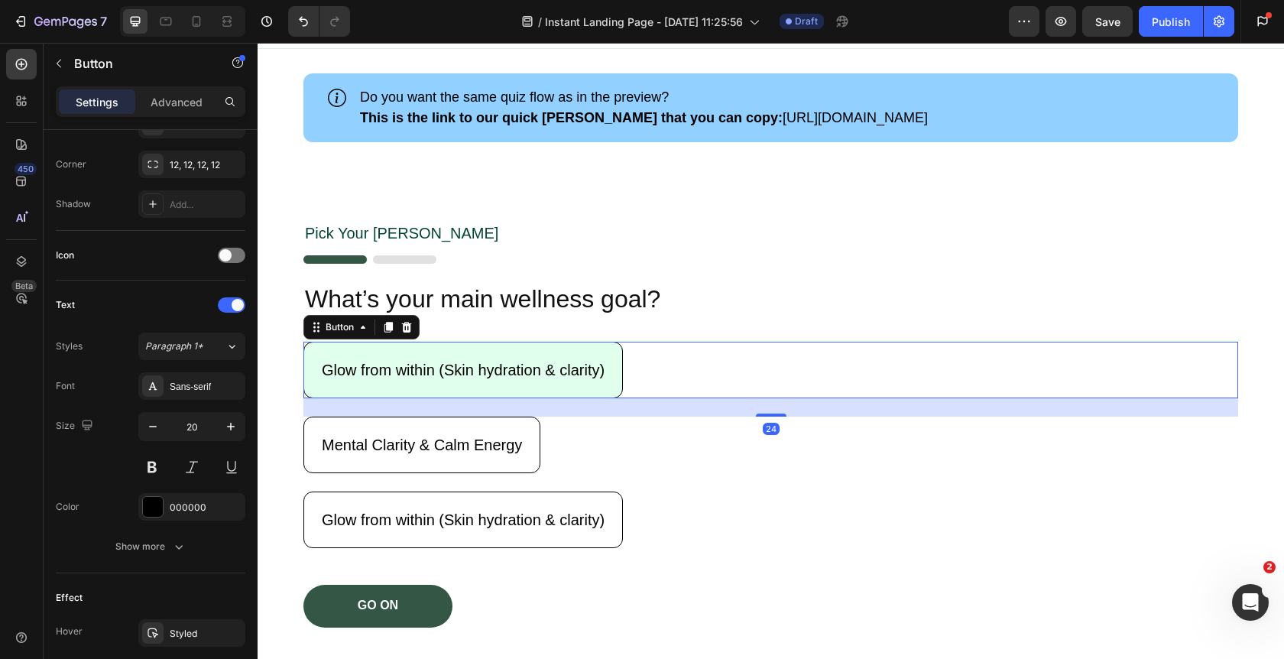
scroll to position [0, 0]
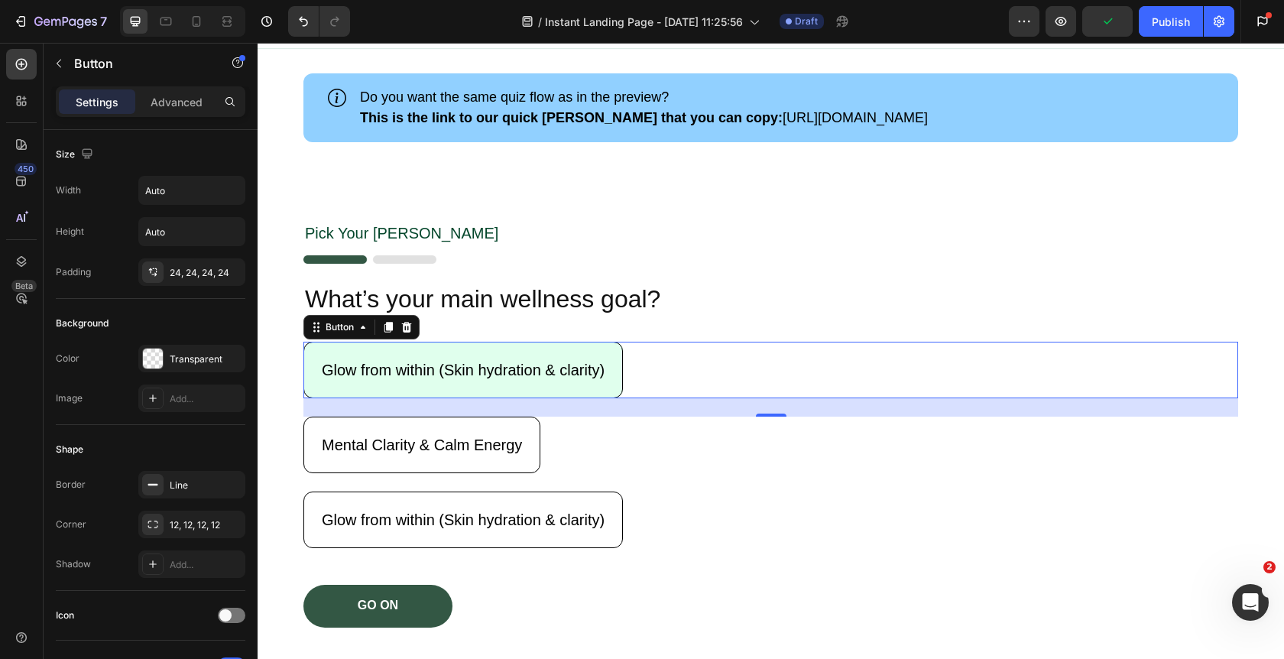
click at [317, 366] on button "Glow from within (Skin hydration & clarity)" at bounding box center [462, 370] width 319 height 57
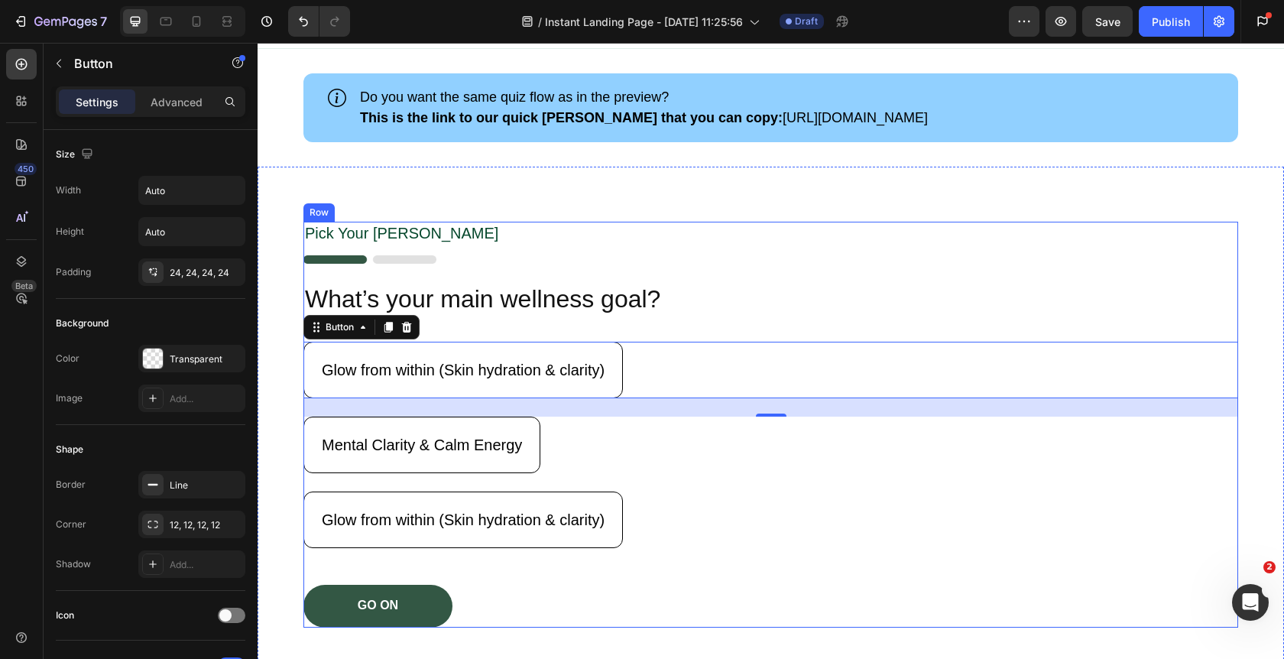
click at [440, 264] on div "Pick Your Gema Text Block Image What’s your main wellness goal? Heading Glow fr…" at bounding box center [770, 425] width 935 height 406
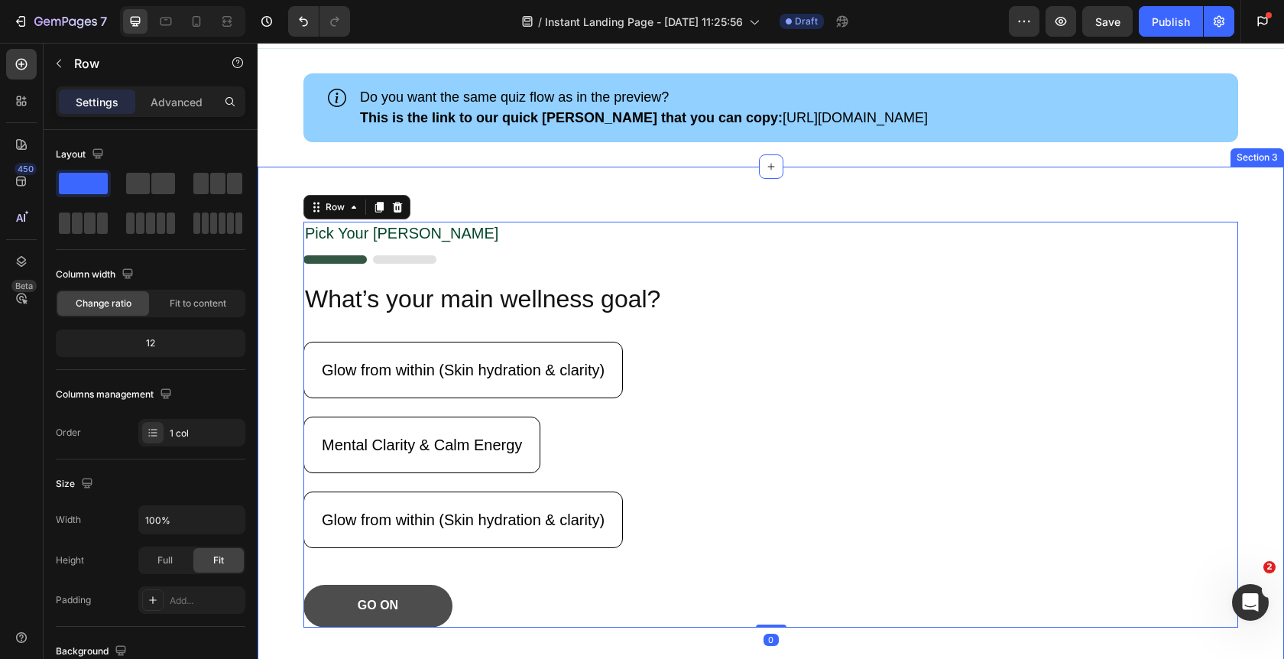
click at [407, 615] on button "GO ON" at bounding box center [377, 606] width 149 height 43
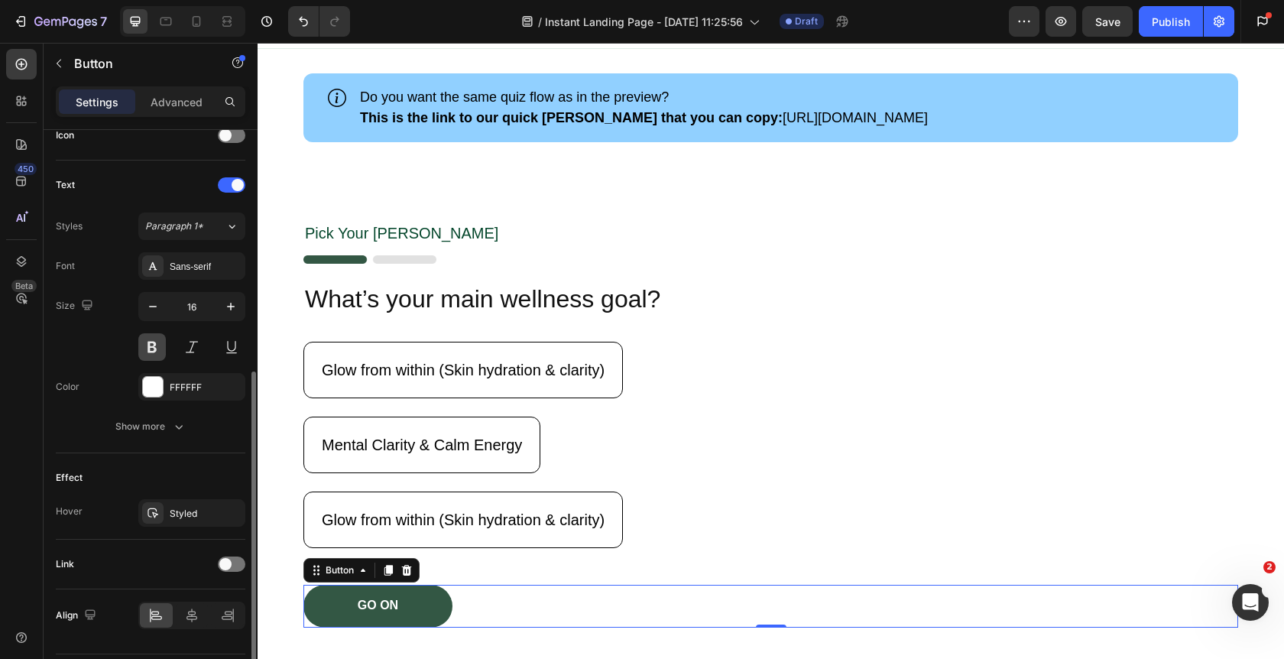
scroll to position [486, 0]
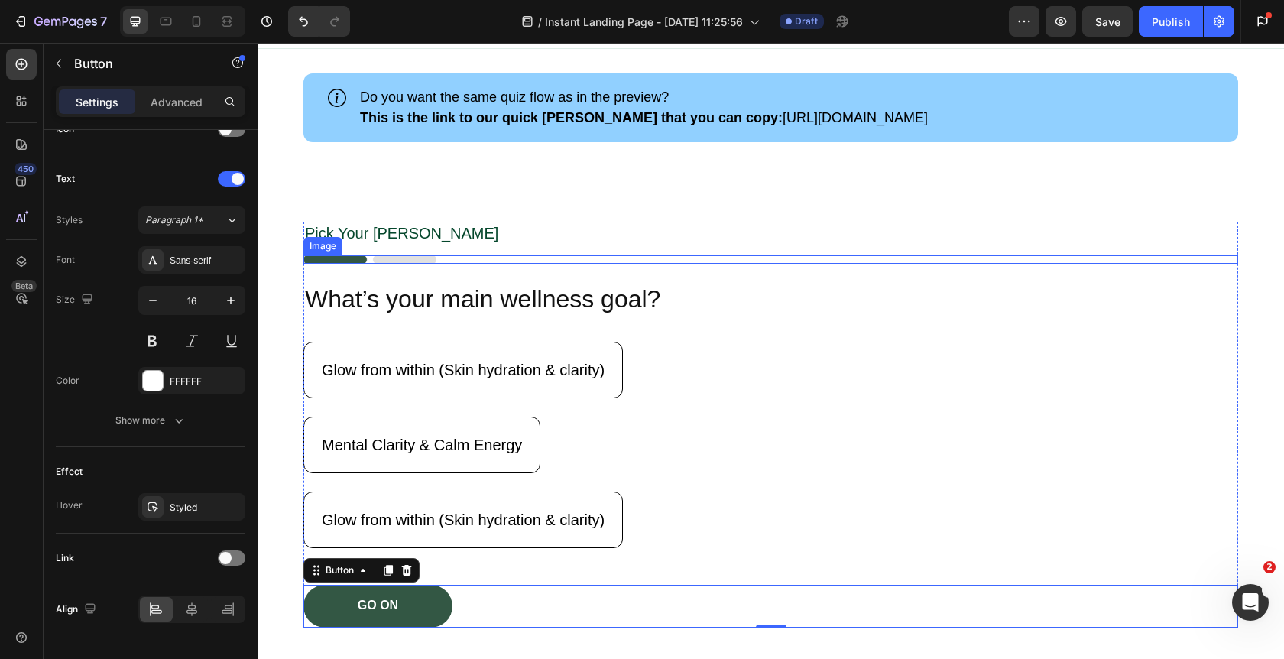
click at [404, 258] on img at bounding box center [369, 259] width 133 height 8
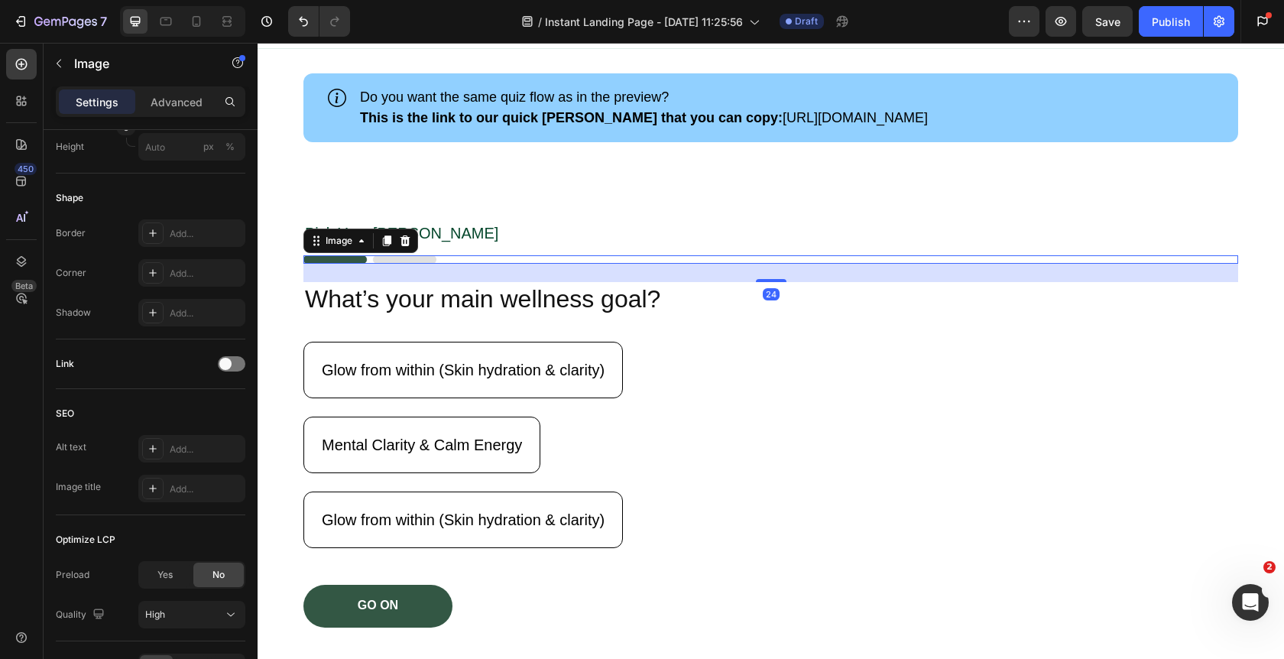
scroll to position [0, 0]
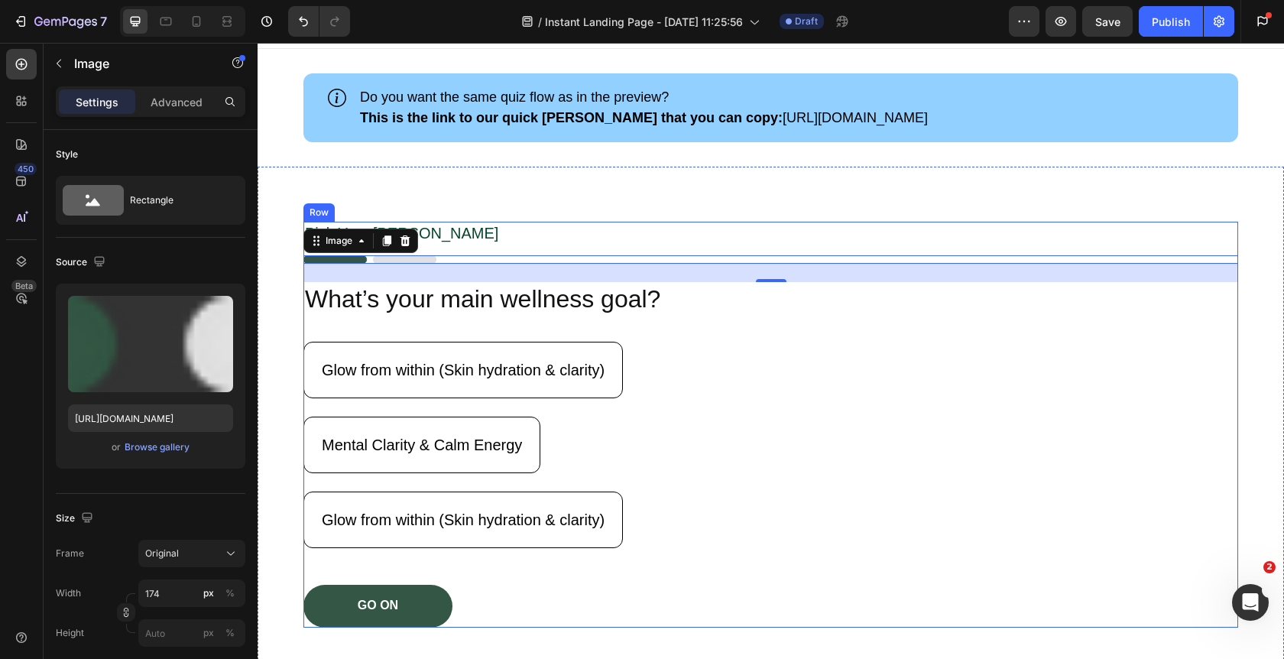
click at [451, 568] on div "Glow from within (Skin hydration & clarity) Button" at bounding box center [770, 537] width 935 height 93
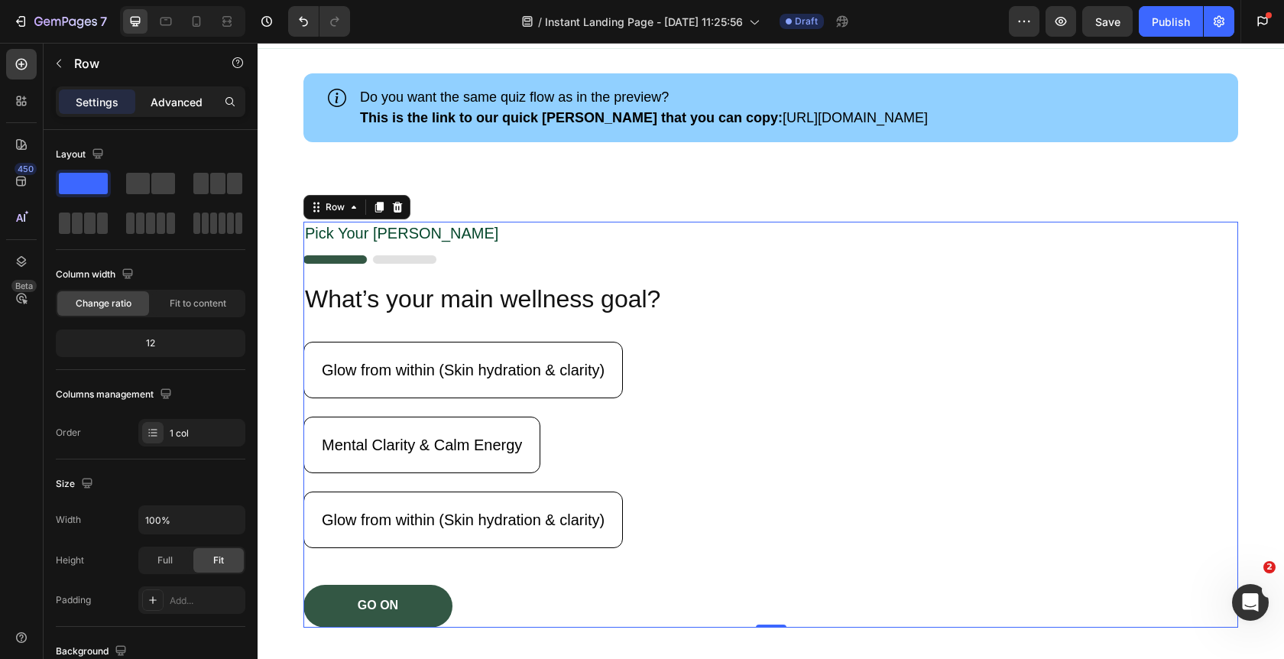
click at [180, 97] on p "Advanced" at bounding box center [177, 102] width 52 height 16
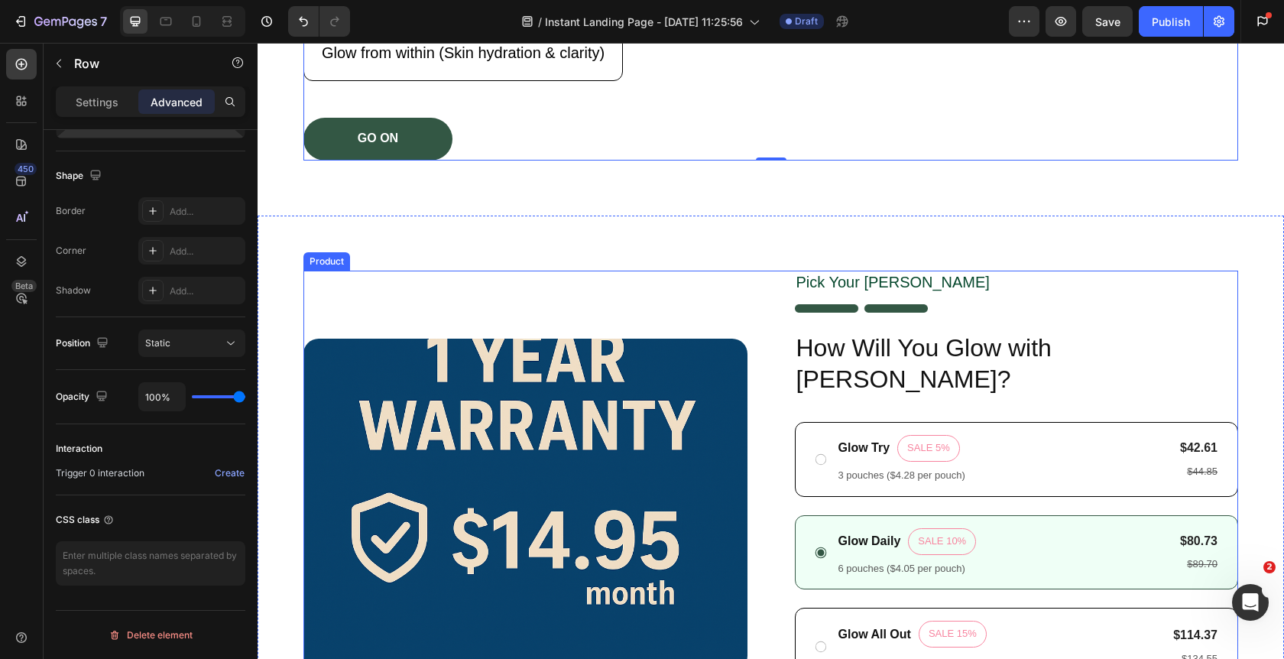
scroll to position [555, 0]
click at [761, 289] on div "Product Images Pick Your Gema Text Block Image How Will You Glow with Gema? Hea…" at bounding box center [770, 511] width 935 height 481
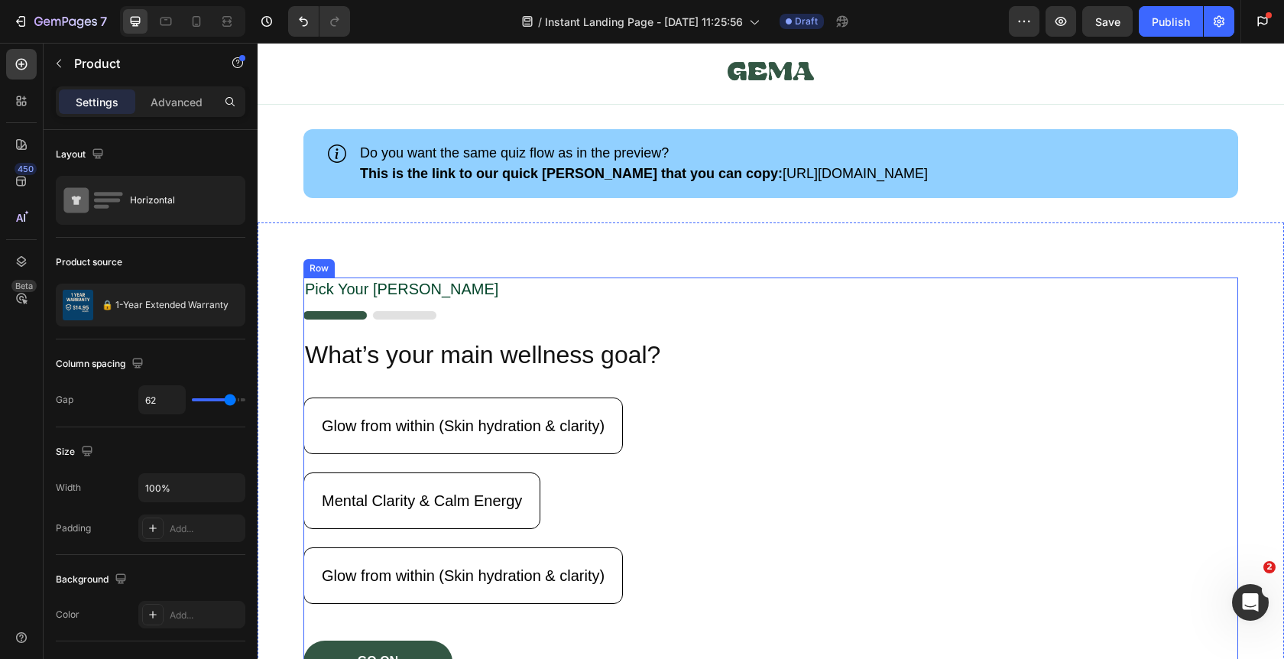
scroll to position [0, 0]
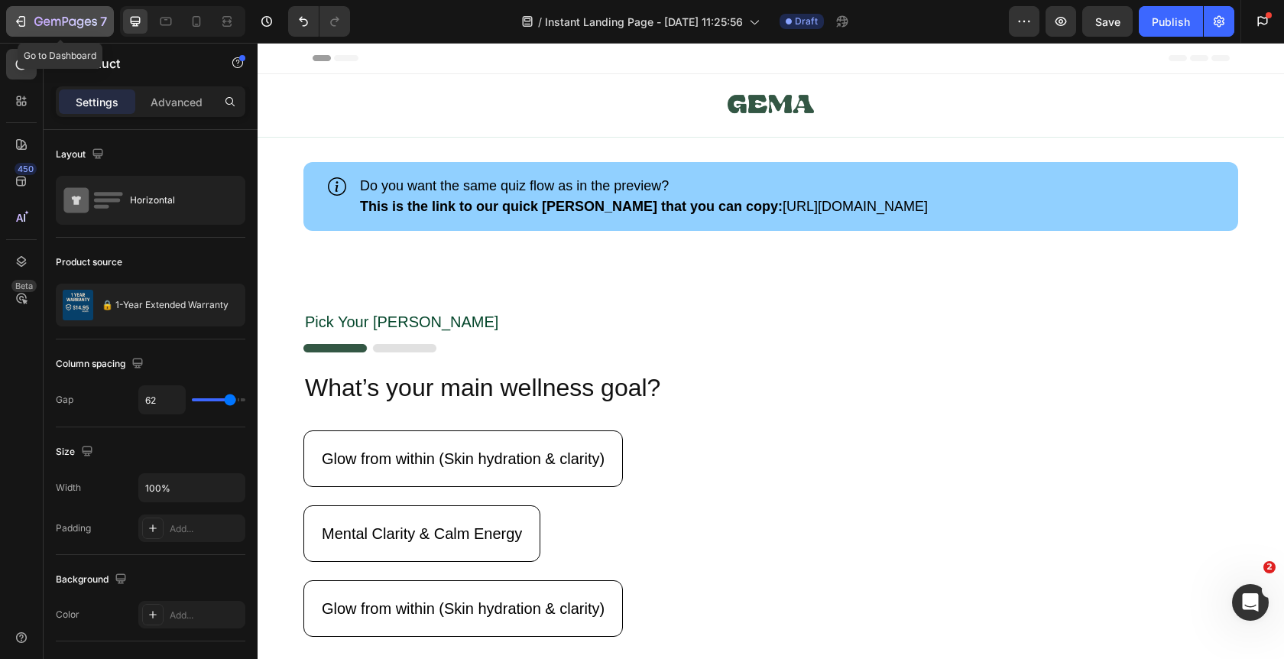
click at [11, 28] on button "7" at bounding box center [60, 21] width 108 height 31
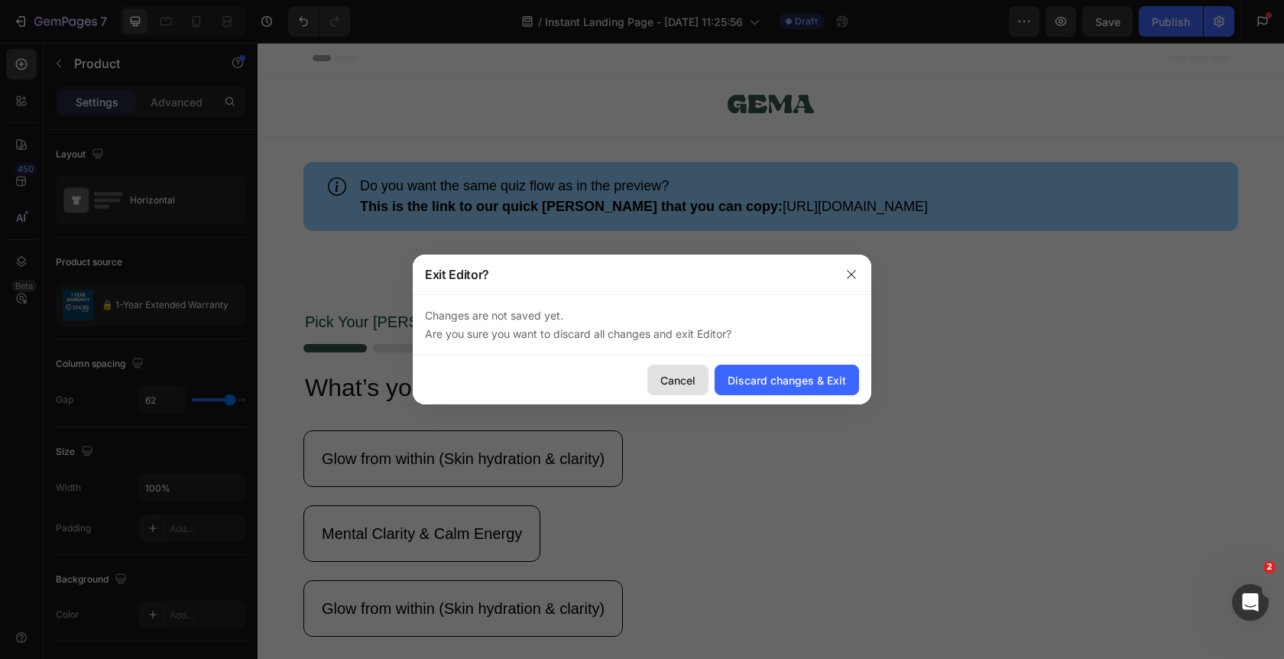
click at [676, 387] on div "Cancel" at bounding box center [677, 380] width 35 height 16
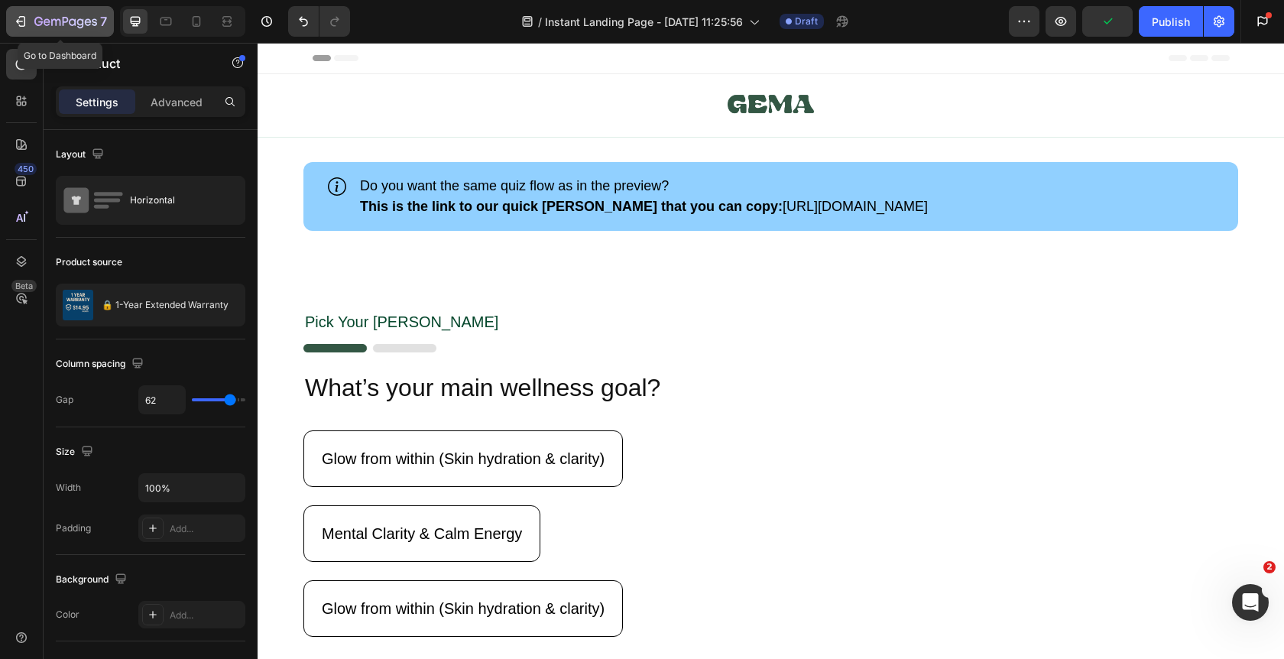
click at [35, 22] on icon "button" at bounding box center [38, 21] width 8 height 9
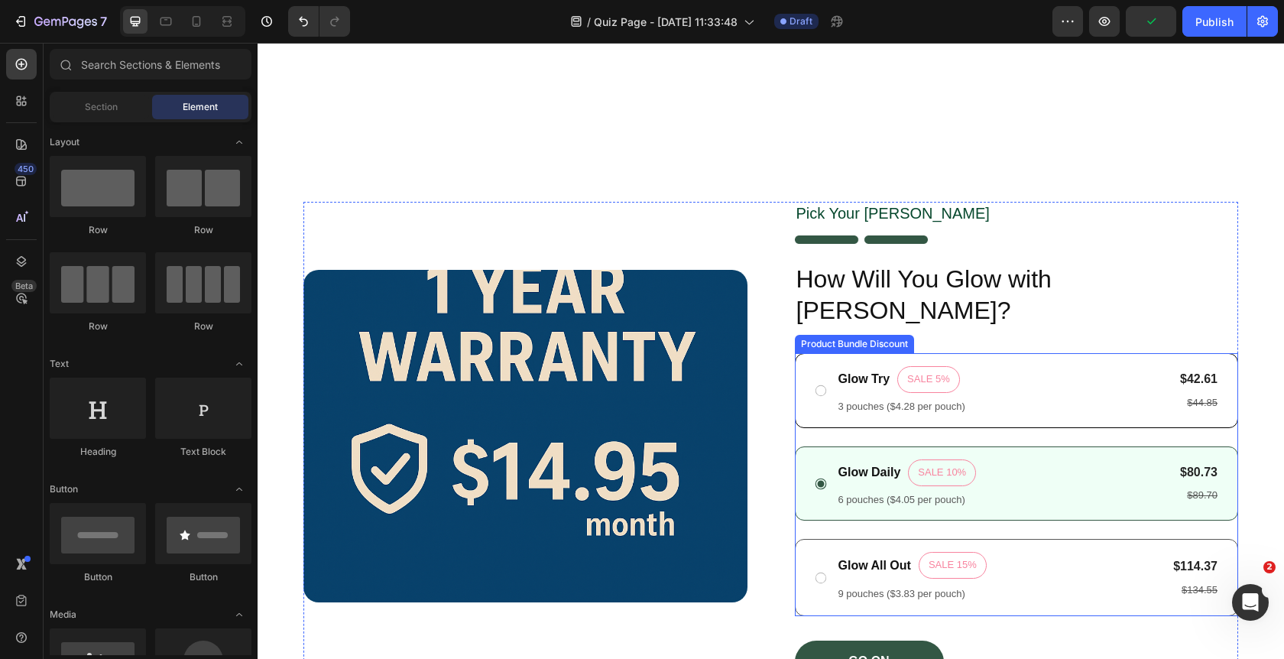
scroll to position [1006, 0]
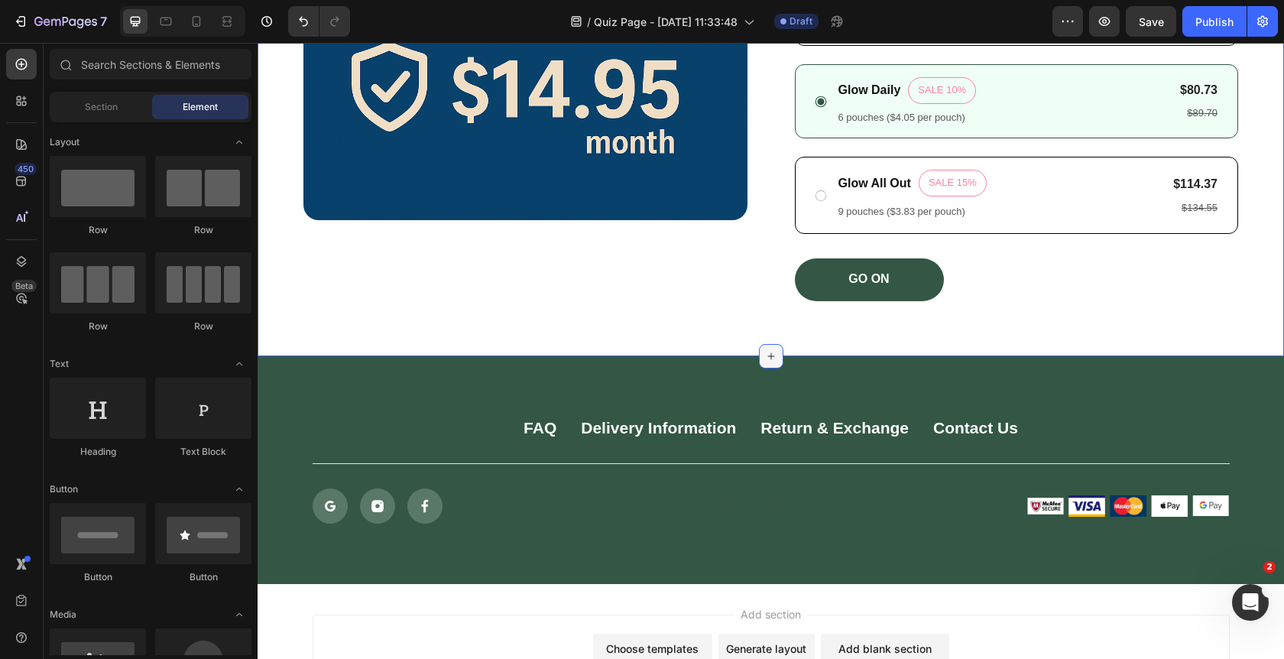
click at [770, 350] on icon at bounding box center [771, 356] width 12 height 12
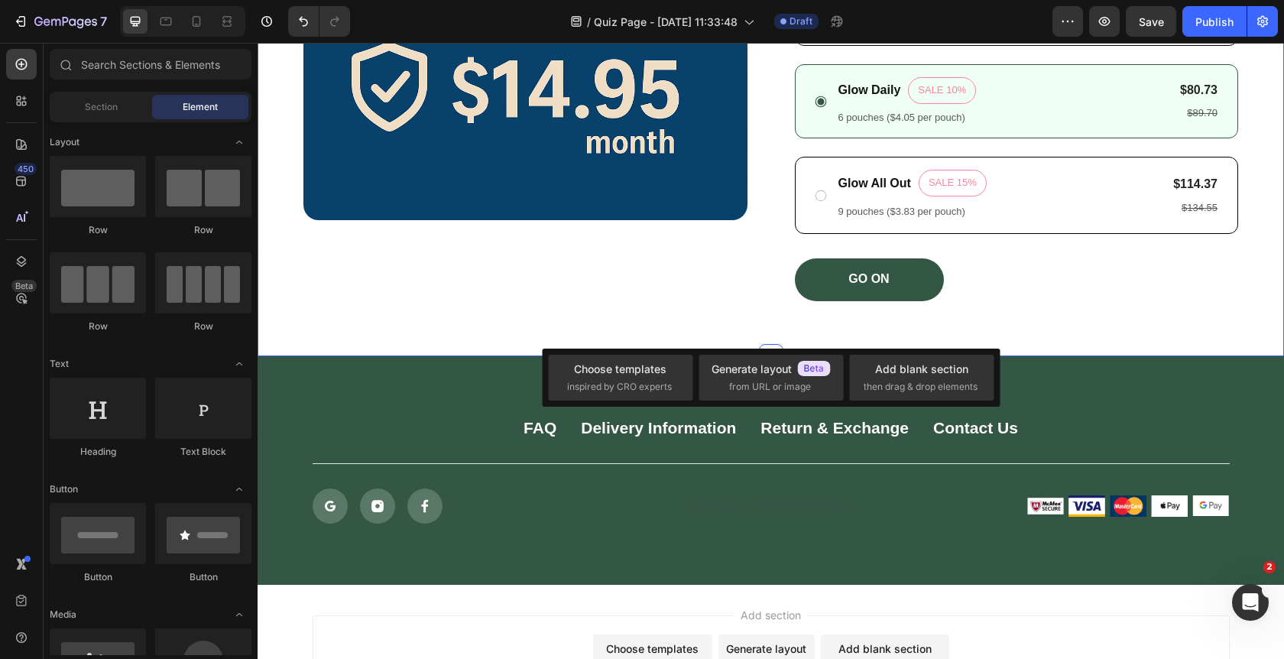
scroll to position [1006, 0]
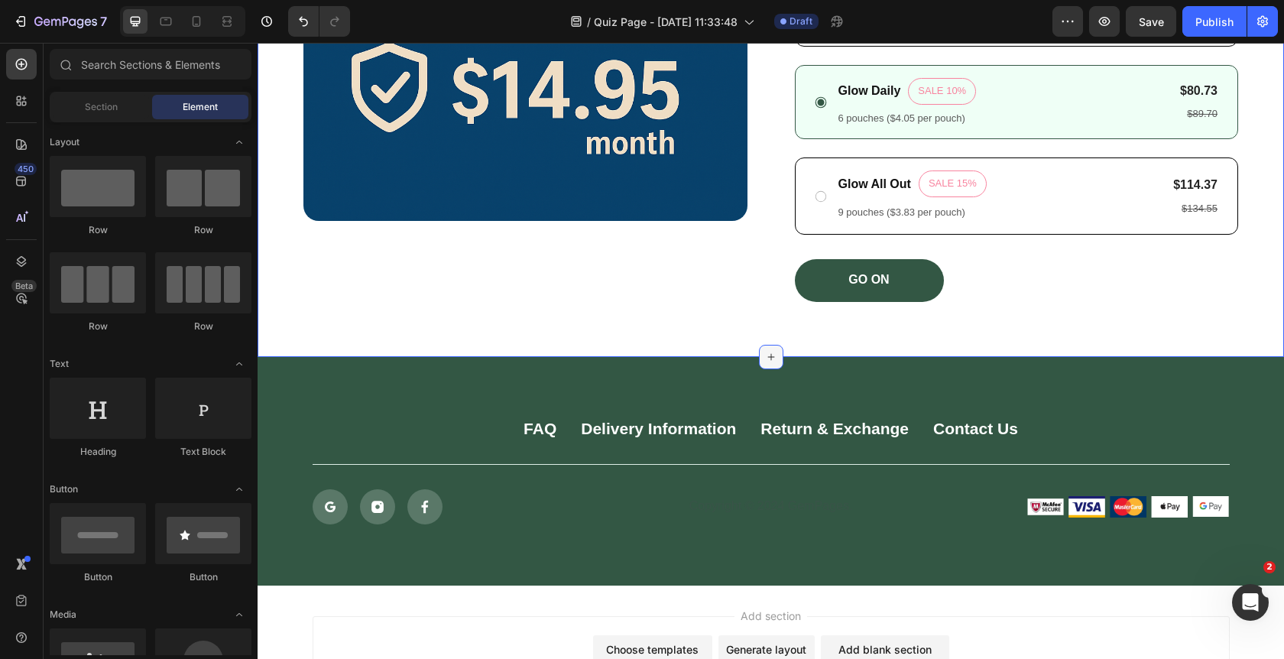
click at [776, 351] on icon at bounding box center [771, 357] width 12 height 12
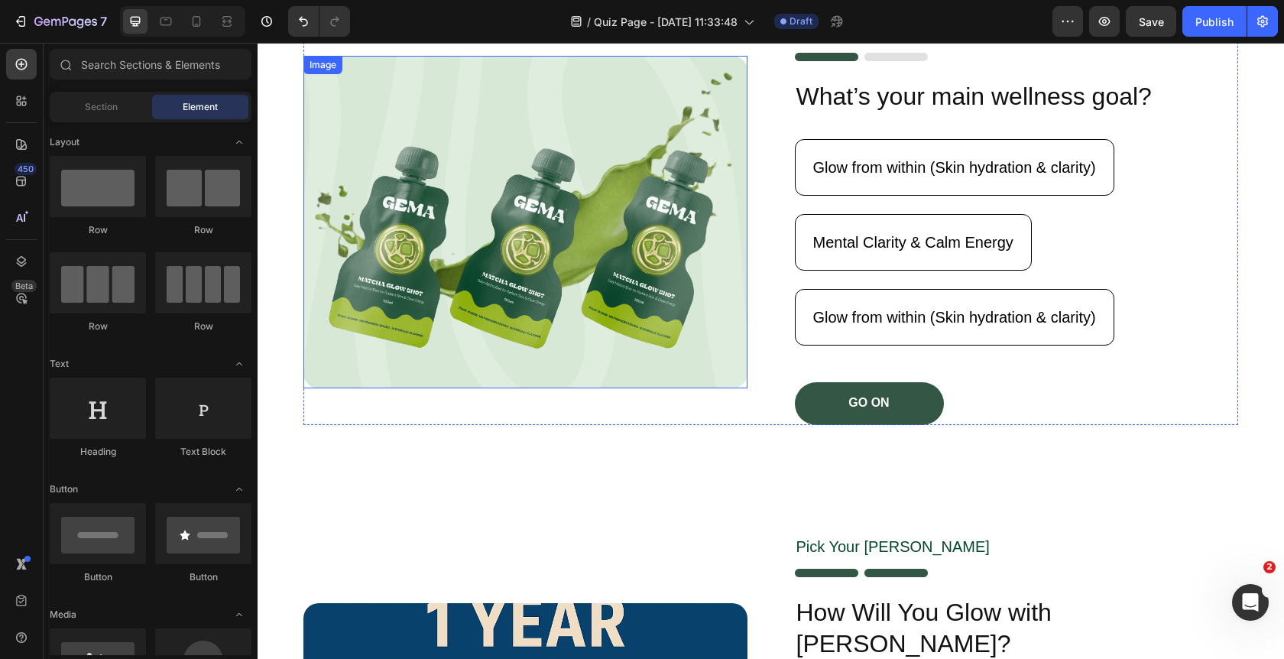
scroll to position [0, 0]
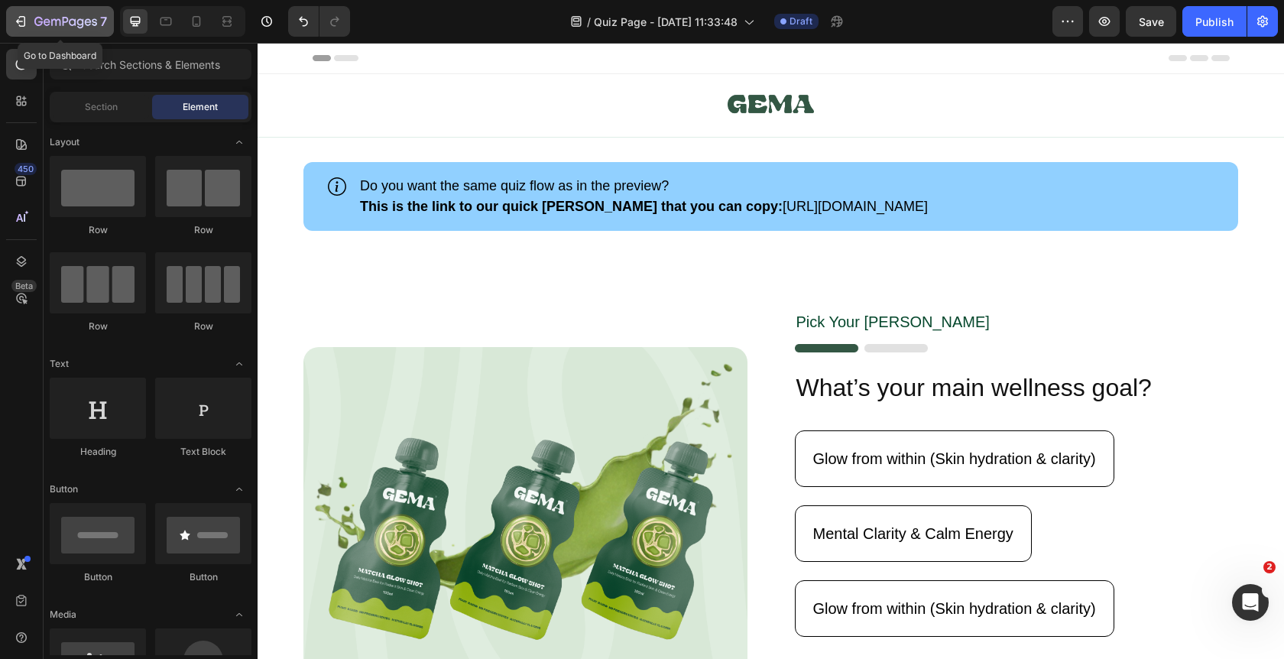
click at [32, 30] on div "7" at bounding box center [60, 21] width 94 height 18
